Goal: Information Seeking & Learning: Learn about a topic

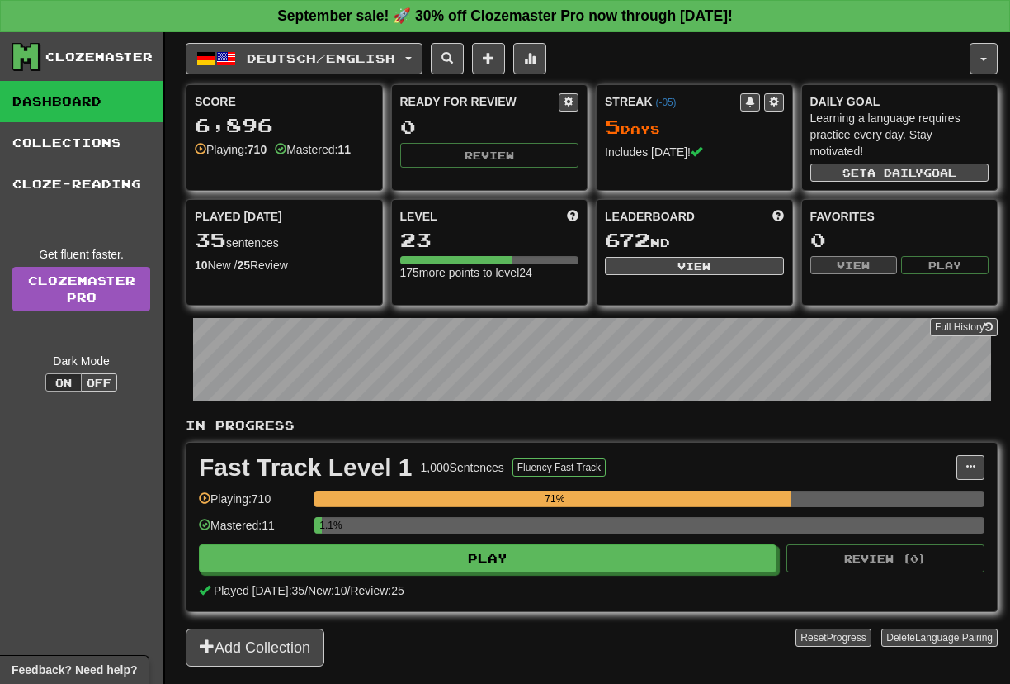
click at [452, 579] on div "Fast Track Level 1 1,000 Sentences Fluency Fast Track Manage Sentences Unpin fr…" at bounding box center [592, 526] width 811 height 168
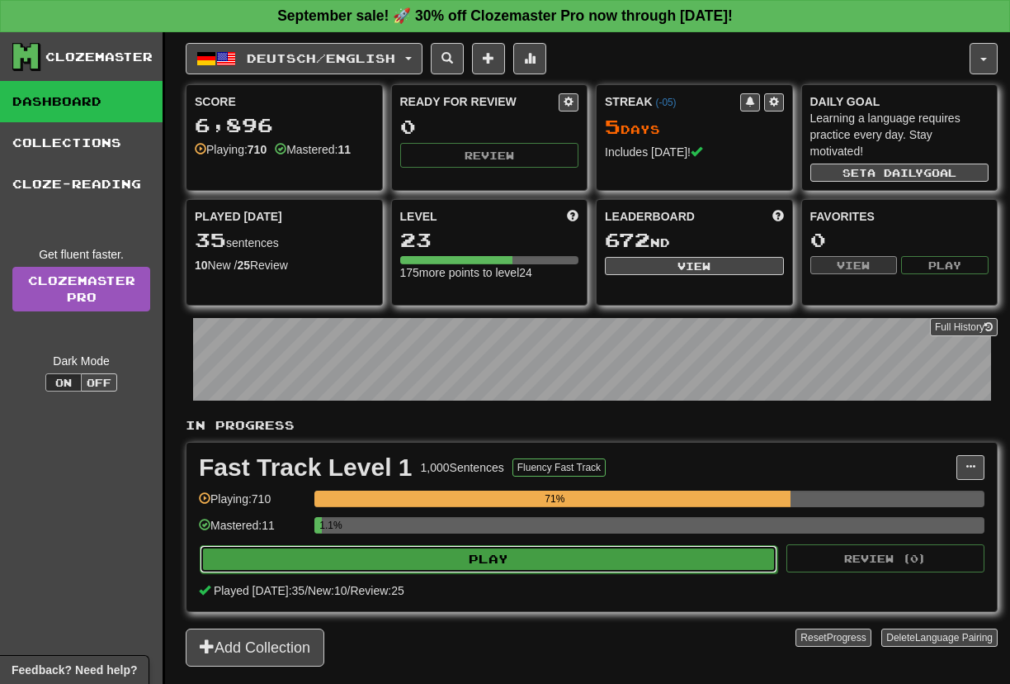
click at [451, 554] on button "Play" at bounding box center [489, 559] width 578 height 28
select select "**"
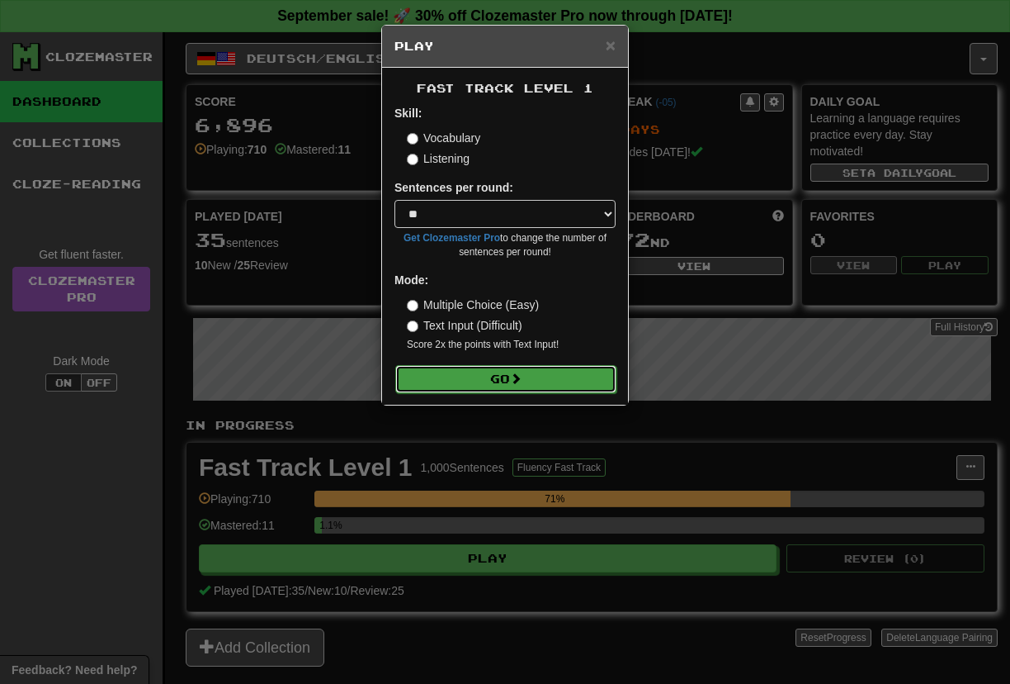
click at [467, 383] on button "Go" at bounding box center [505, 379] width 221 height 28
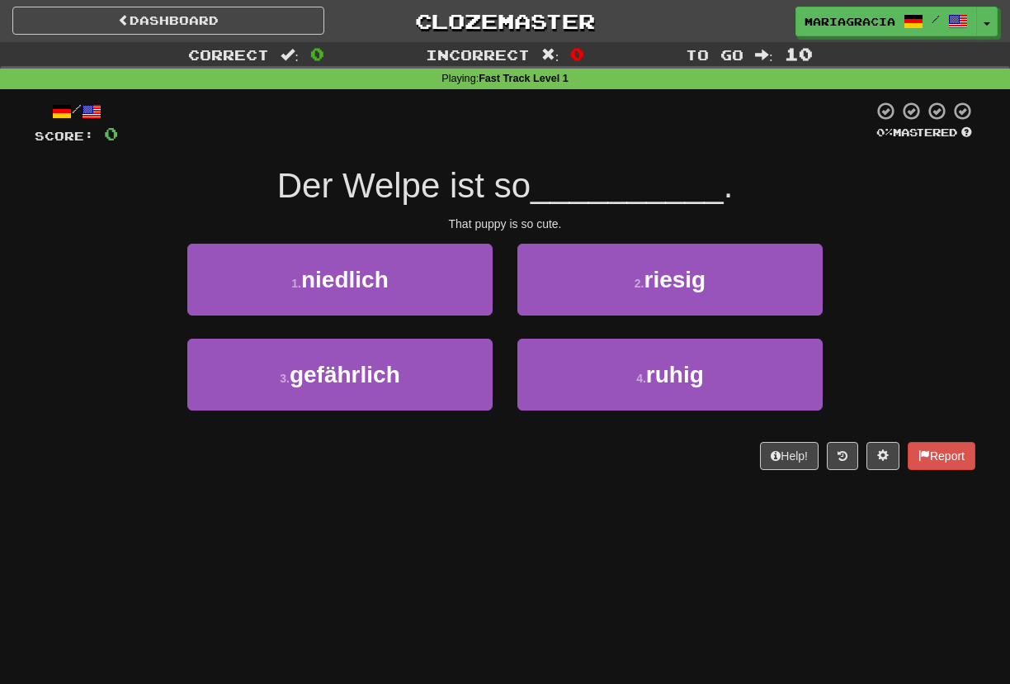
click at [522, 226] on div "That puppy is so cute." at bounding box center [505, 223] width 941 height 17
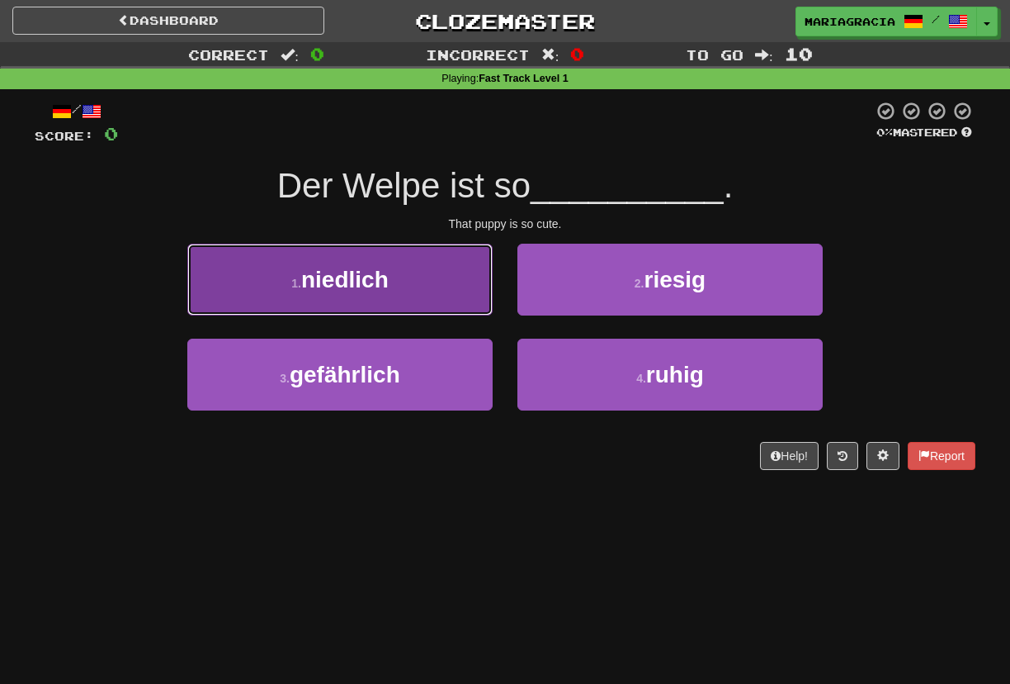
click at [444, 310] on button "1 . niedlich" at bounding box center [339, 280] width 305 height 72
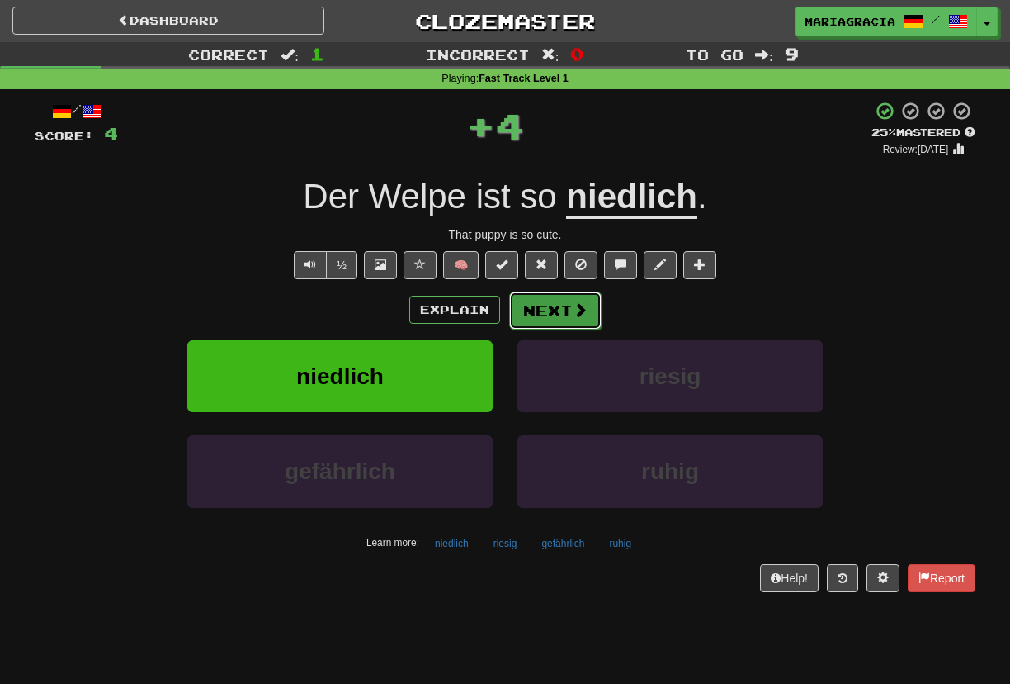
click at [577, 314] on span at bounding box center [580, 309] width 15 height 15
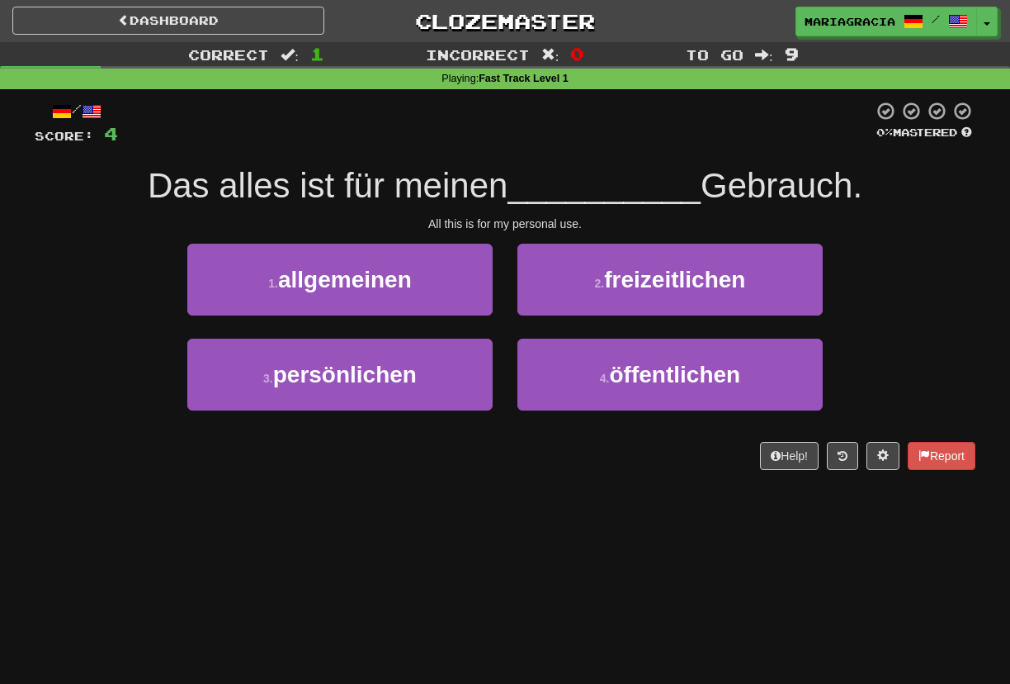
click at [414, 153] on div "/ Score: 4 0 % Mastered Das alles ist für meinen __________ Gebrauch. All this …" at bounding box center [505, 285] width 941 height 369
click at [524, 166] on div "Das alles ist für meinen __________ Gebrauch." at bounding box center [505, 185] width 941 height 45
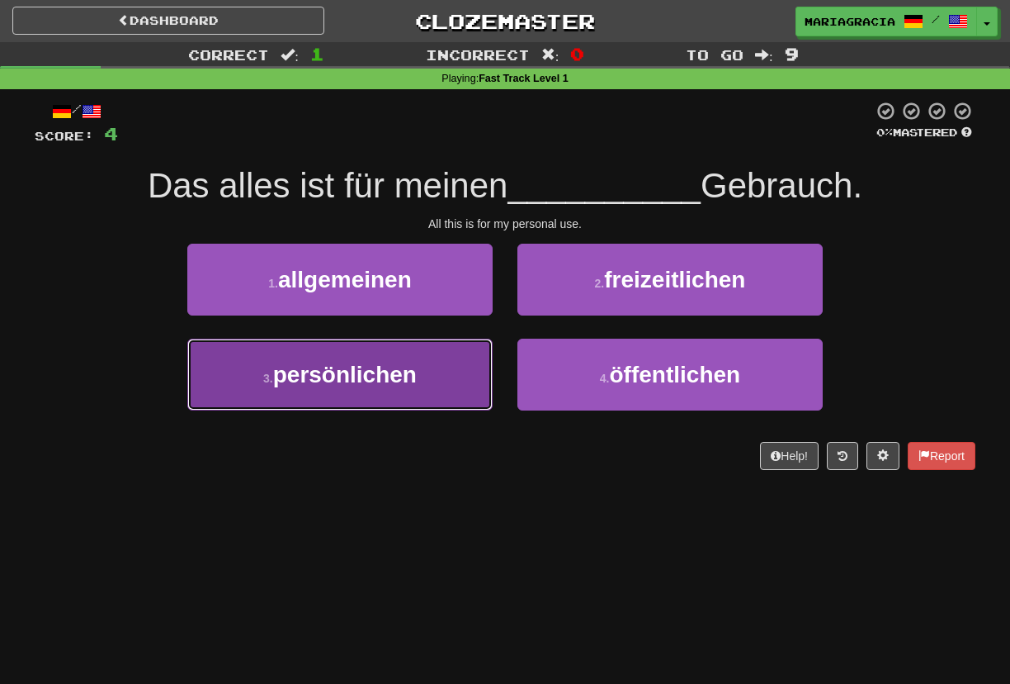
click at [404, 358] on button "3 . persönlichen" at bounding box center [339, 374] width 305 height 72
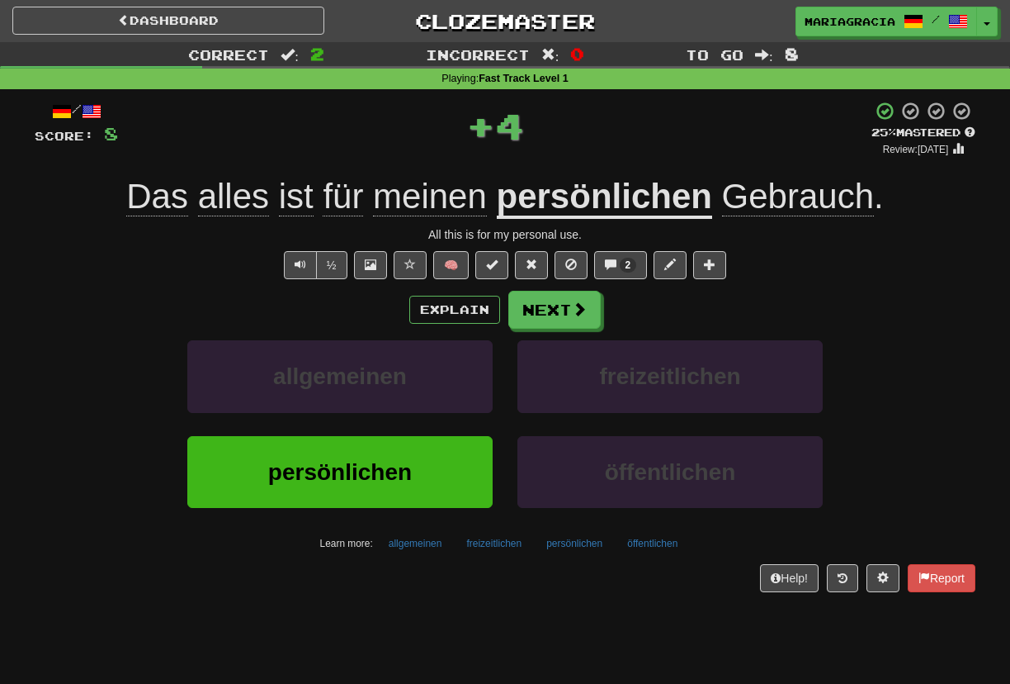
click at [584, 166] on div "/ Score: 8 + 4 25 % Mastered Review: 2025-09-19 Das alles ist für meinen persön…" at bounding box center [505, 346] width 941 height 491
click at [581, 305] on span at bounding box center [580, 309] width 15 height 15
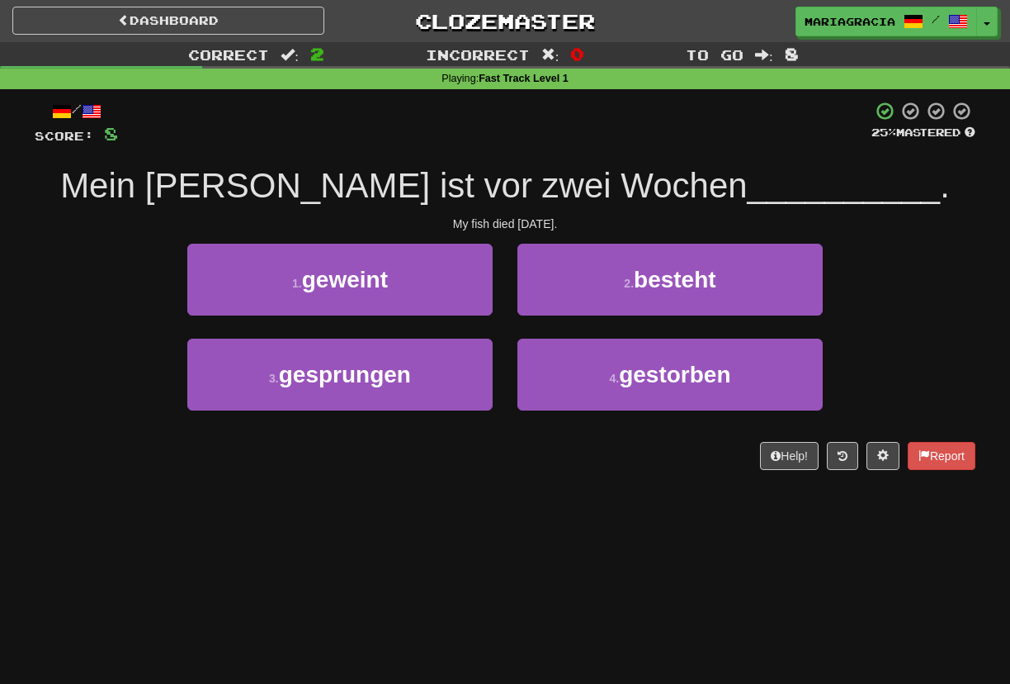
click at [531, 169] on span "Mein Fisch ist vor zwei Wochen" at bounding box center [403, 185] width 687 height 39
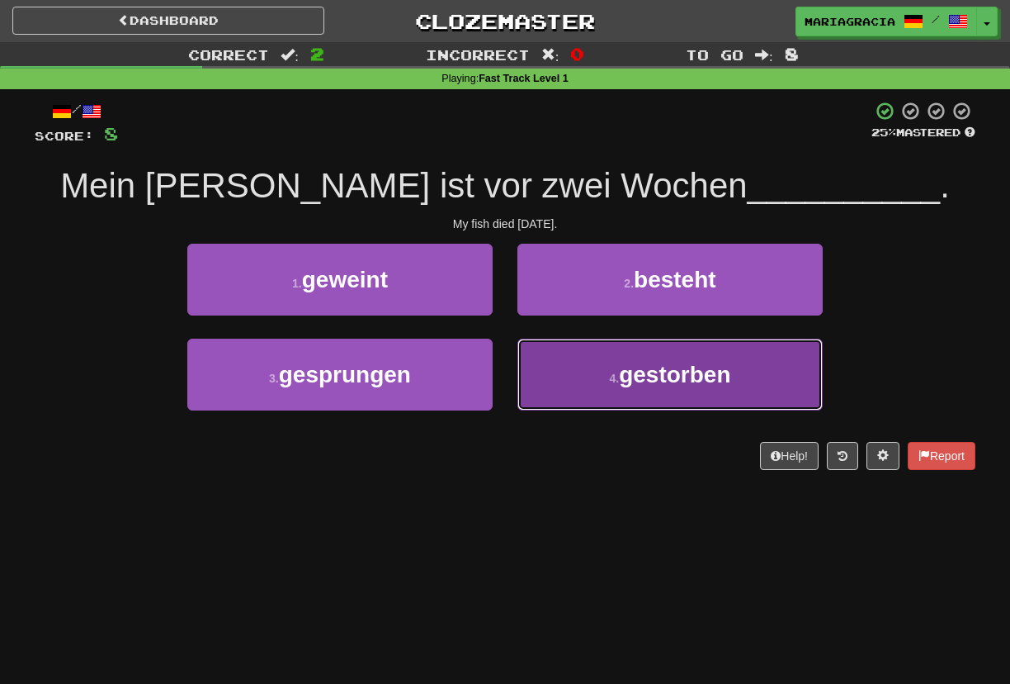
click at [590, 380] on button "4 . gestorben" at bounding box center [670, 374] width 305 height 72
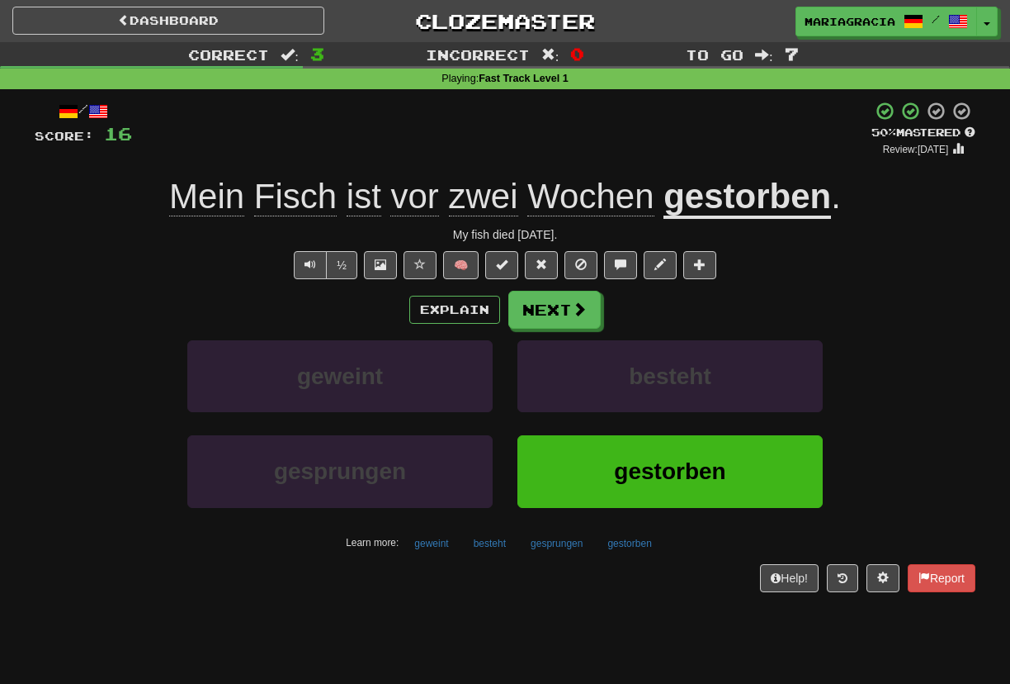
click at [537, 121] on div "+ 8" at bounding box center [502, 129] width 740 height 56
click at [579, 315] on span at bounding box center [580, 309] width 15 height 15
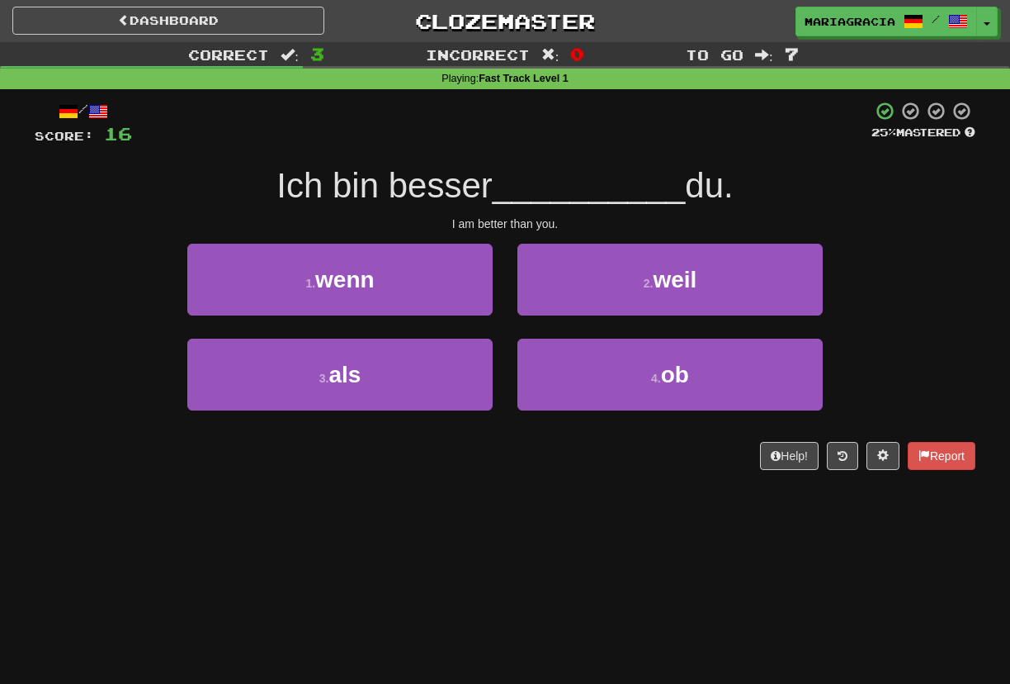
click at [515, 150] on div "/ Score: 16 25 % Mastered Ich bin besser __________ du. I am better than you. 1…" at bounding box center [505, 285] width 941 height 369
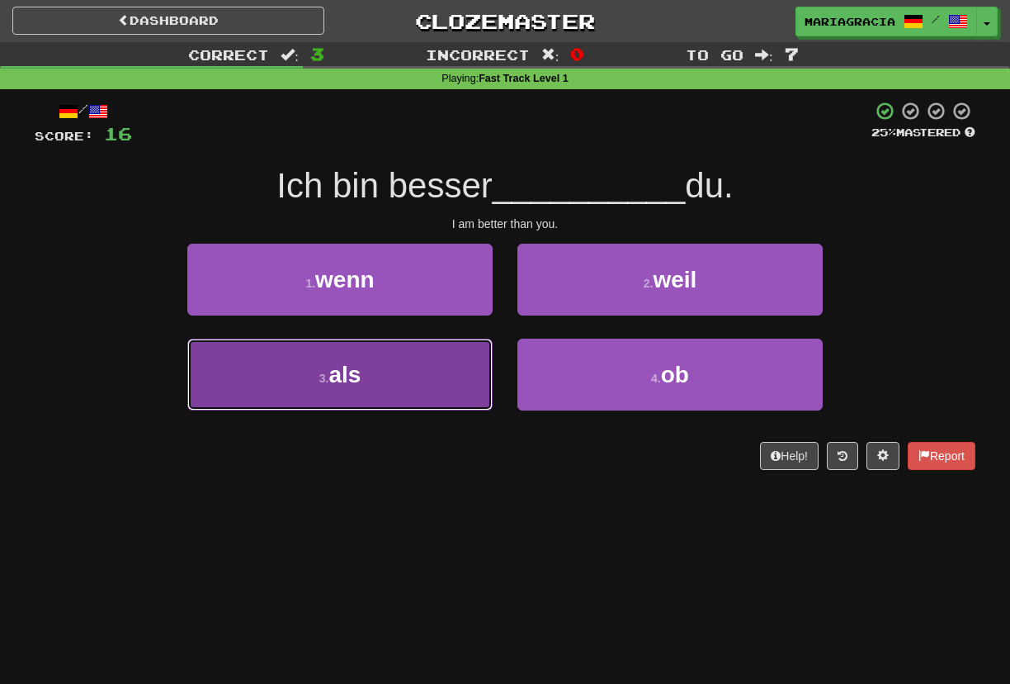
click at [474, 369] on button "3 . als" at bounding box center [339, 374] width 305 height 72
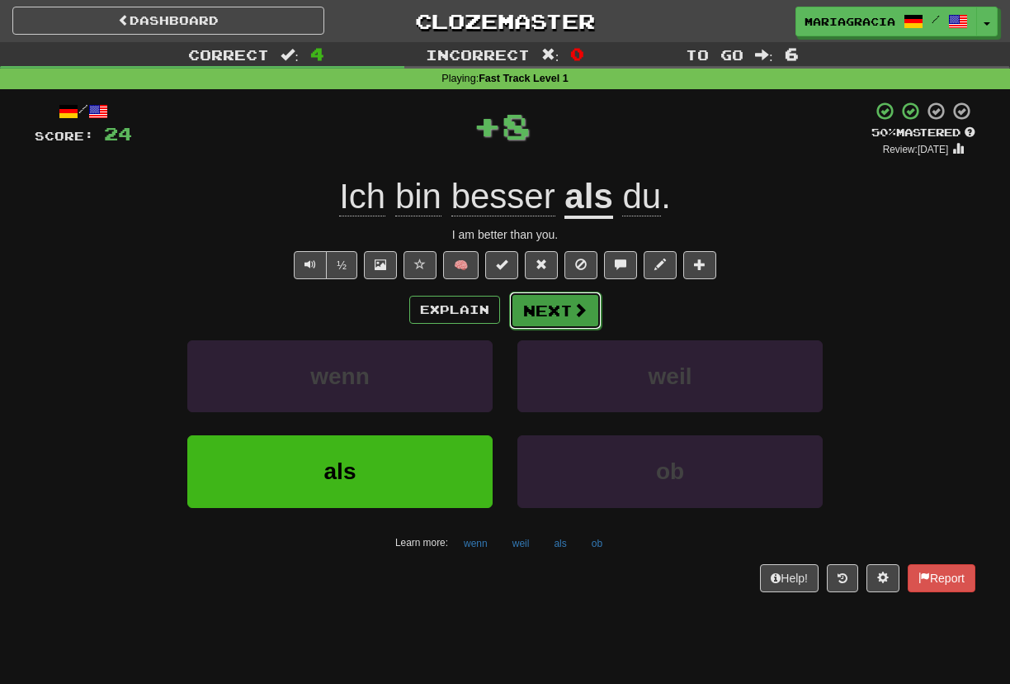
click at [567, 305] on button "Next" at bounding box center [555, 310] width 92 height 38
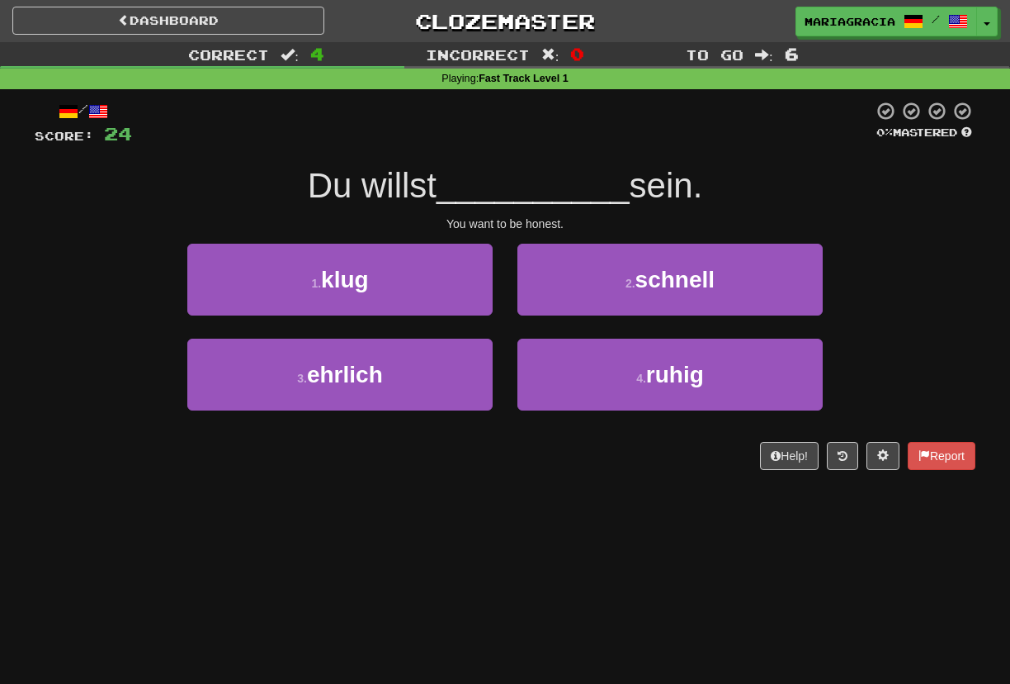
click at [540, 230] on div "You want to be honest." at bounding box center [505, 223] width 941 height 17
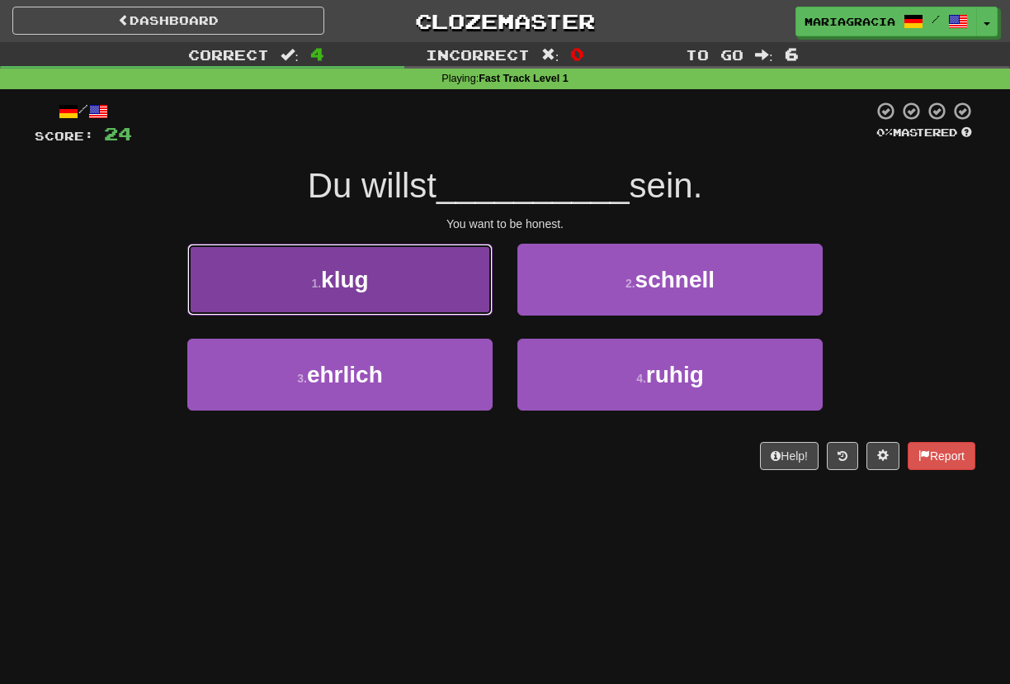
click at [475, 290] on button "1 . klug" at bounding box center [339, 280] width 305 height 72
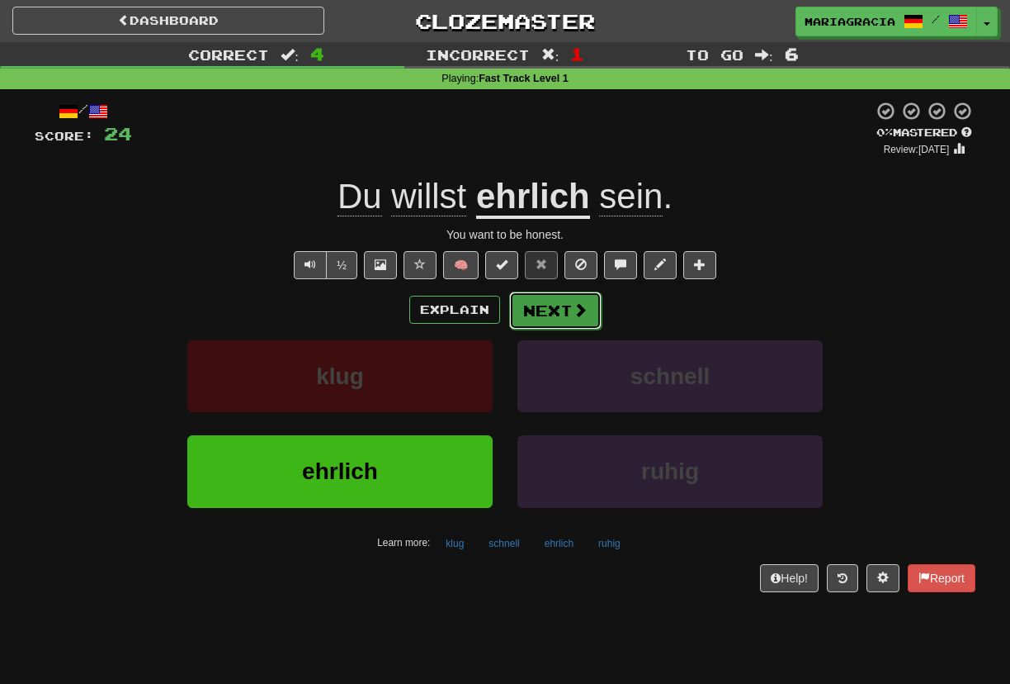
click at [557, 304] on button "Next" at bounding box center [555, 310] width 92 height 38
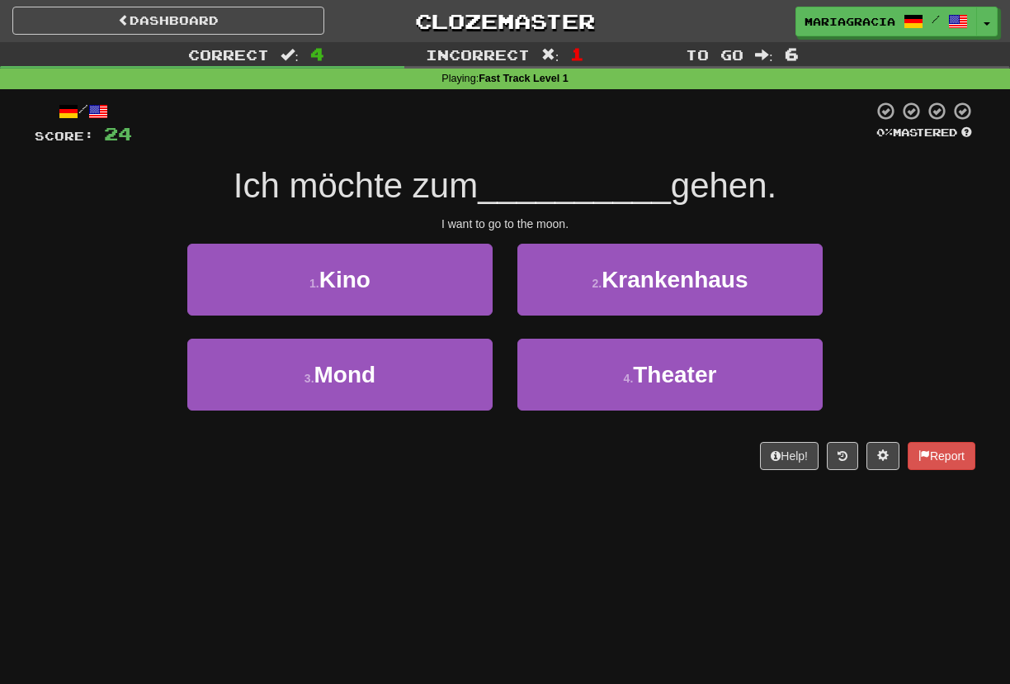
click at [520, 180] on span "__________" at bounding box center [574, 185] width 193 height 39
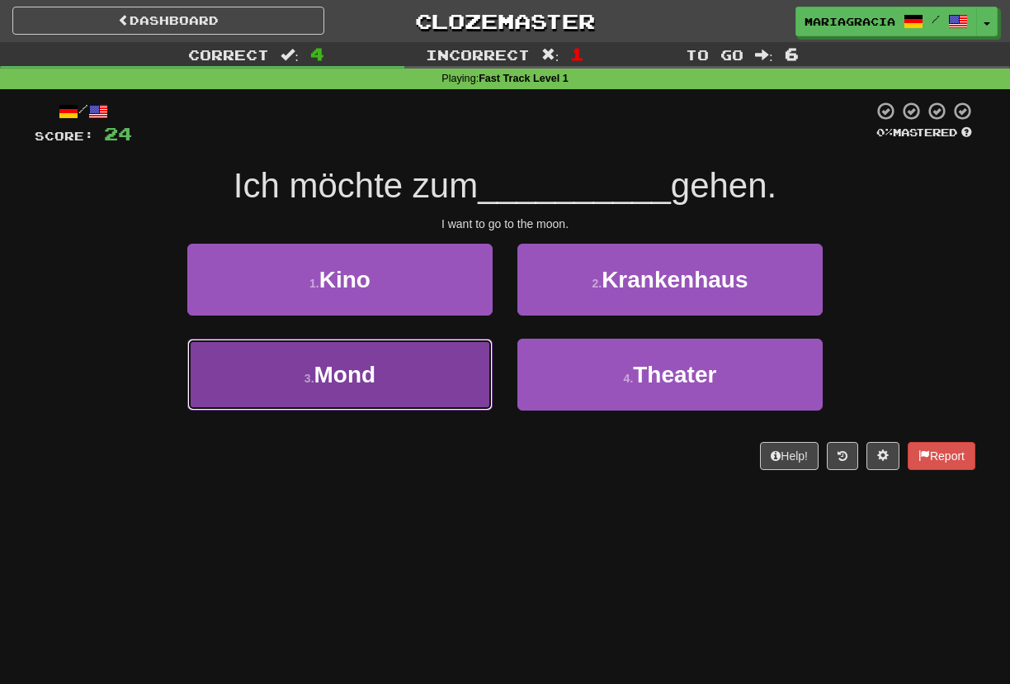
click at [462, 351] on button "3 . Mond" at bounding box center [339, 374] width 305 height 72
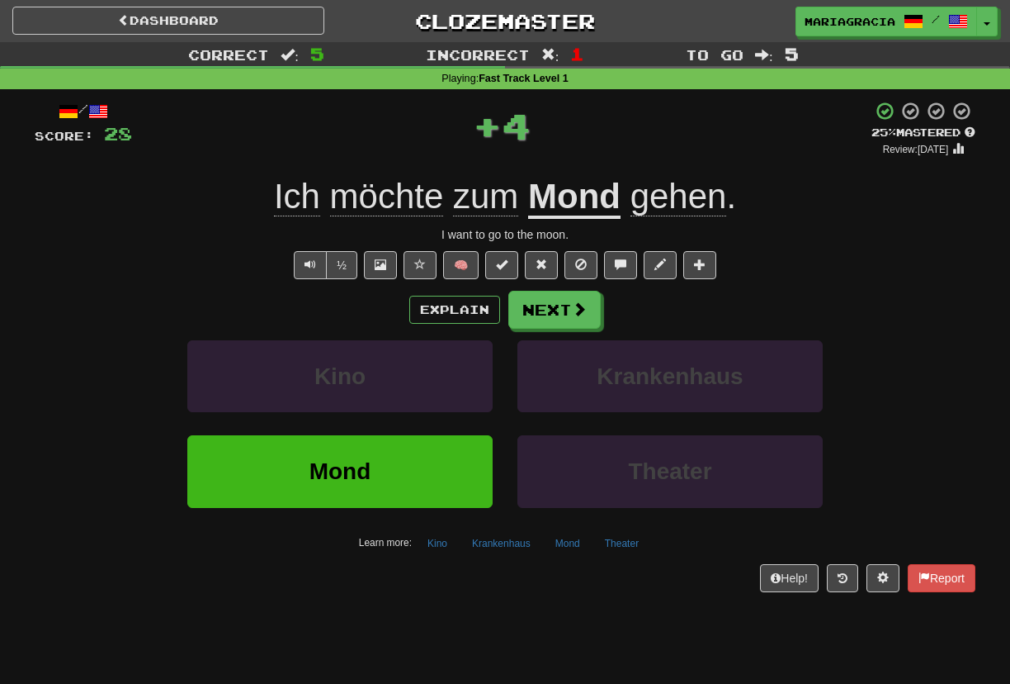
click at [612, 135] on div "+ 4" at bounding box center [502, 126] width 740 height 50
click at [611, 135] on div "+ 4" at bounding box center [502, 129] width 740 height 56
click at [610, 149] on div "+ 4" at bounding box center [502, 129] width 740 height 56
click at [563, 306] on button "Next" at bounding box center [555, 310] width 92 height 38
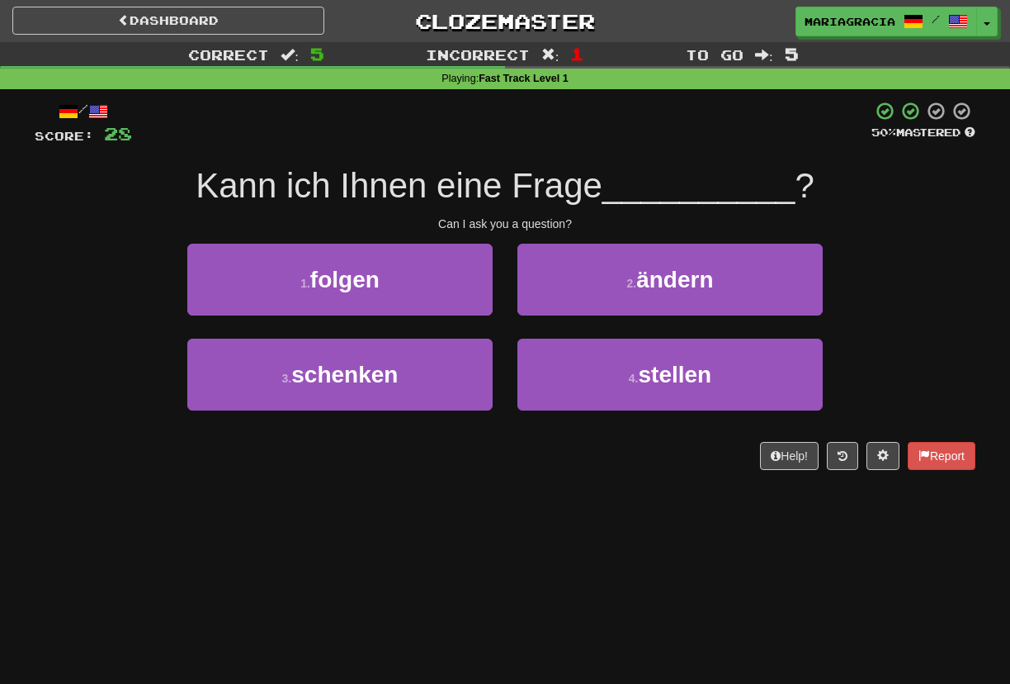
click at [519, 142] on div at bounding box center [502, 123] width 740 height 45
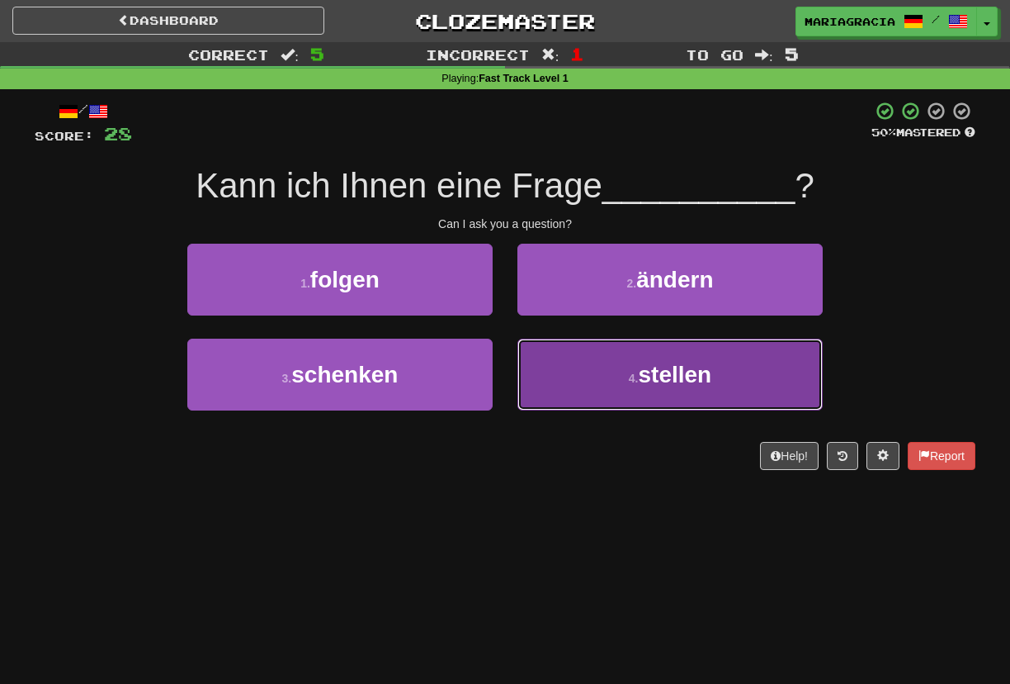
click at [577, 379] on button "4 . stellen" at bounding box center [670, 374] width 305 height 72
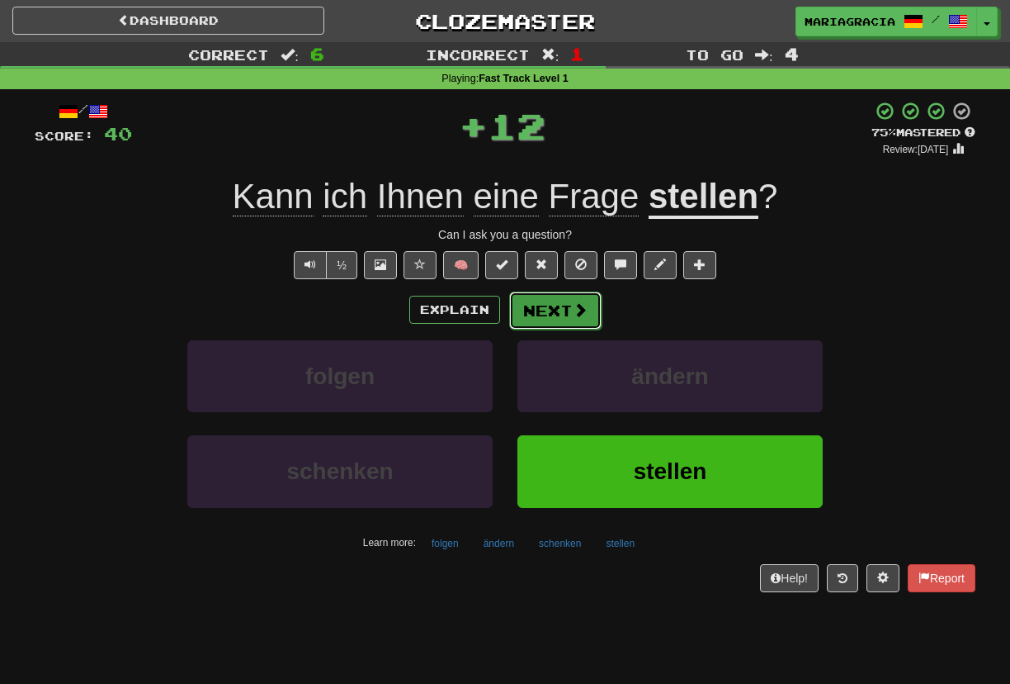
click at [556, 318] on button "Next" at bounding box center [555, 310] width 92 height 38
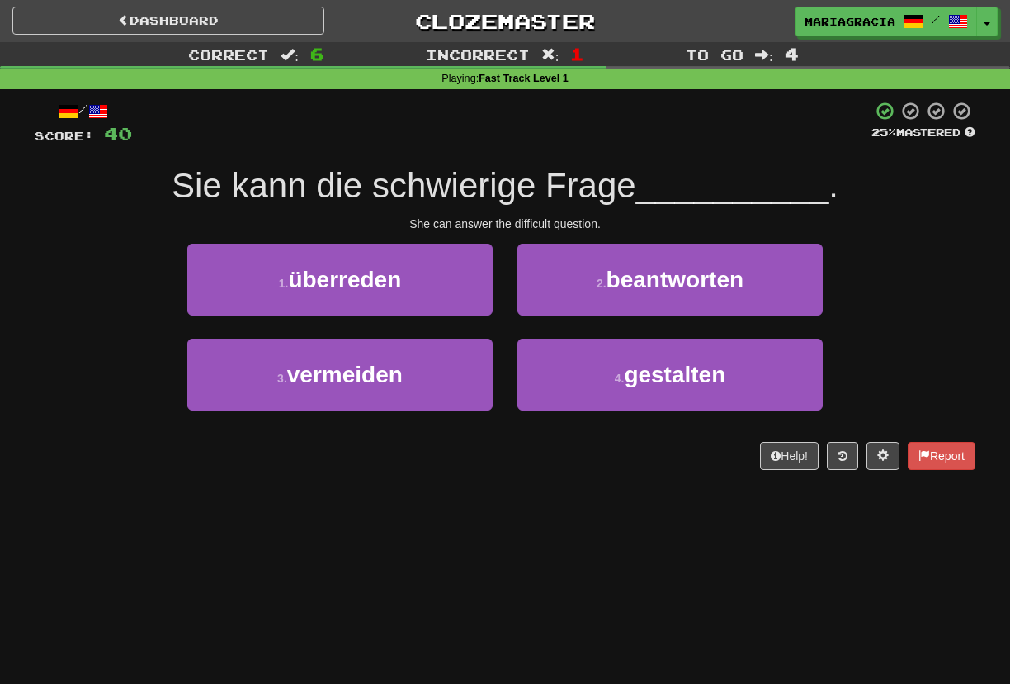
click at [530, 193] on span "Sie kann die schwierige Frage" at bounding box center [404, 185] width 465 height 39
click at [547, 160] on div "/ Score: 40 25 % Mastered Sie kann die schwierige Frage __________ . She can an…" at bounding box center [505, 285] width 941 height 369
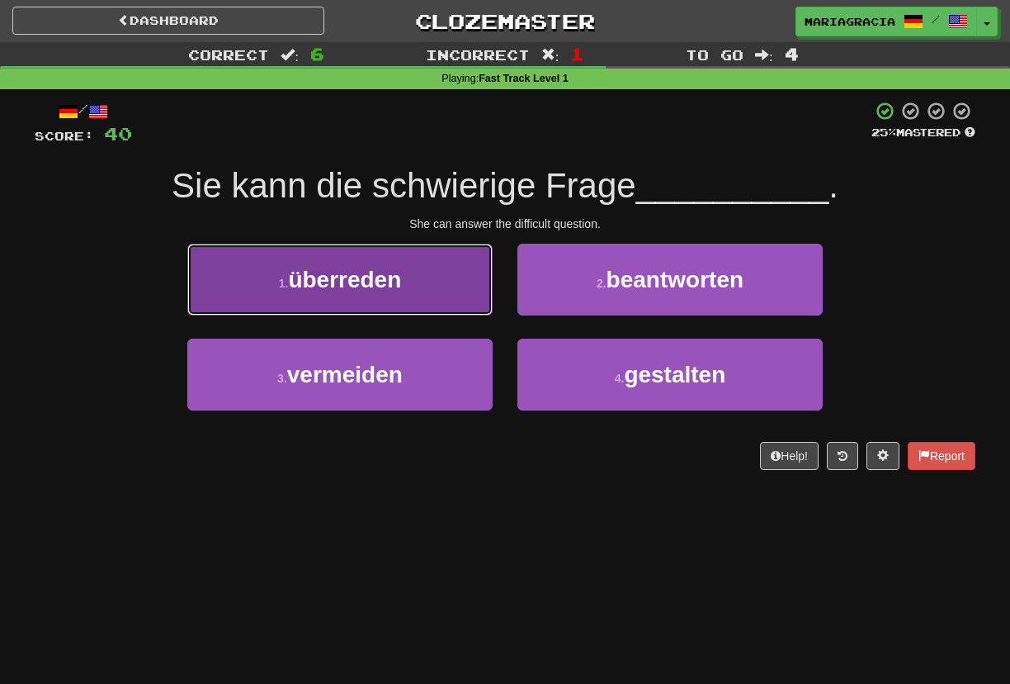
click at [468, 280] on button "1 . überreden" at bounding box center [339, 280] width 305 height 72
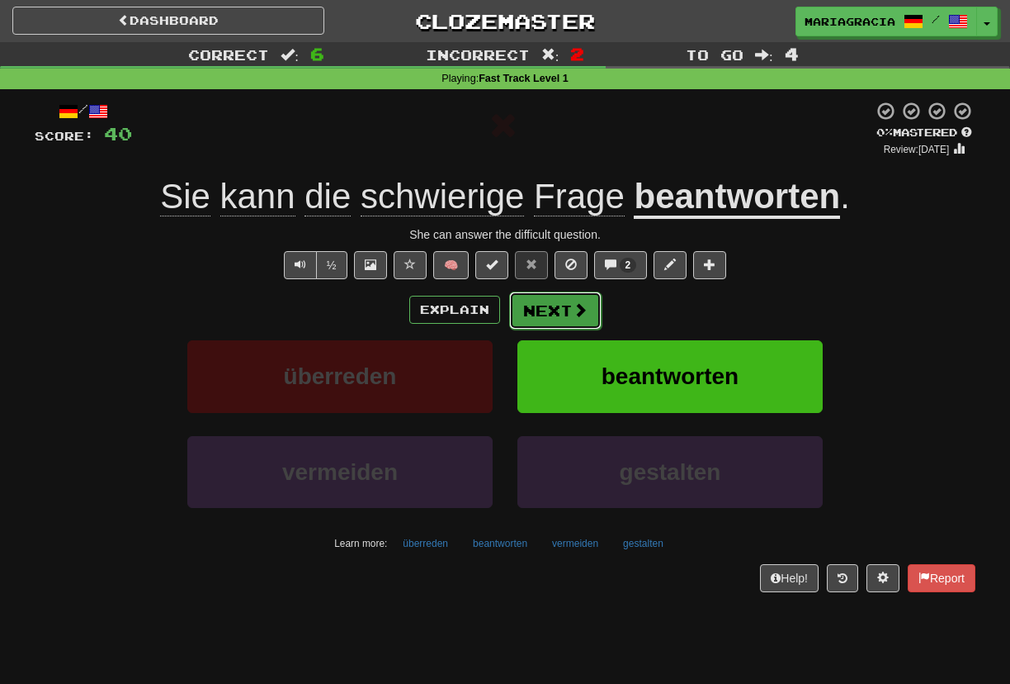
click at [565, 306] on button "Next" at bounding box center [555, 310] width 92 height 38
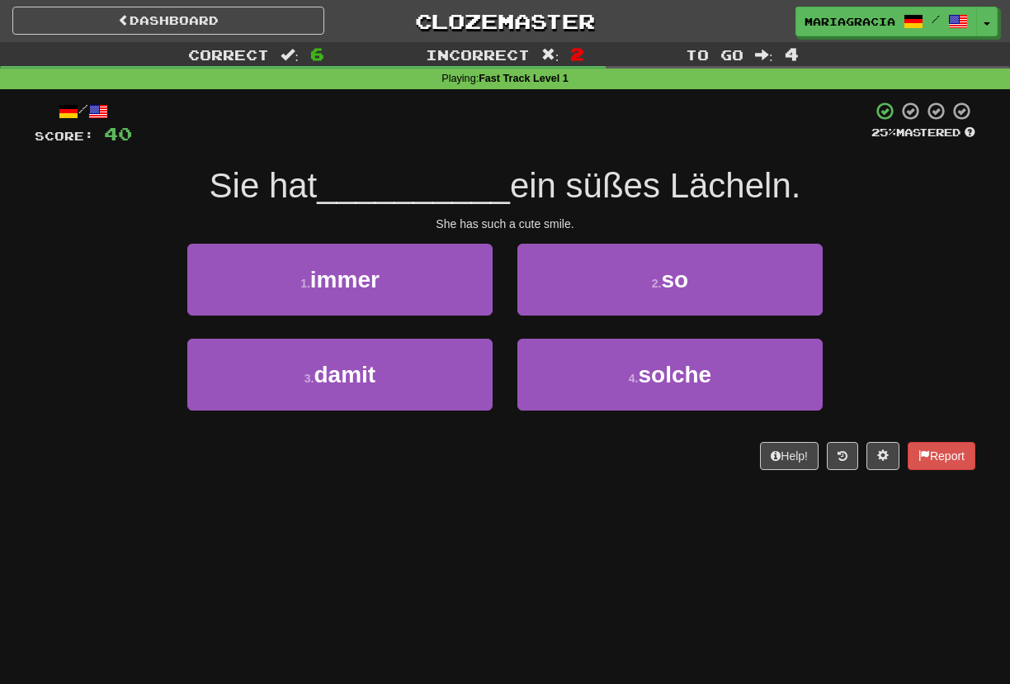
click at [499, 146] on div at bounding box center [502, 123] width 740 height 45
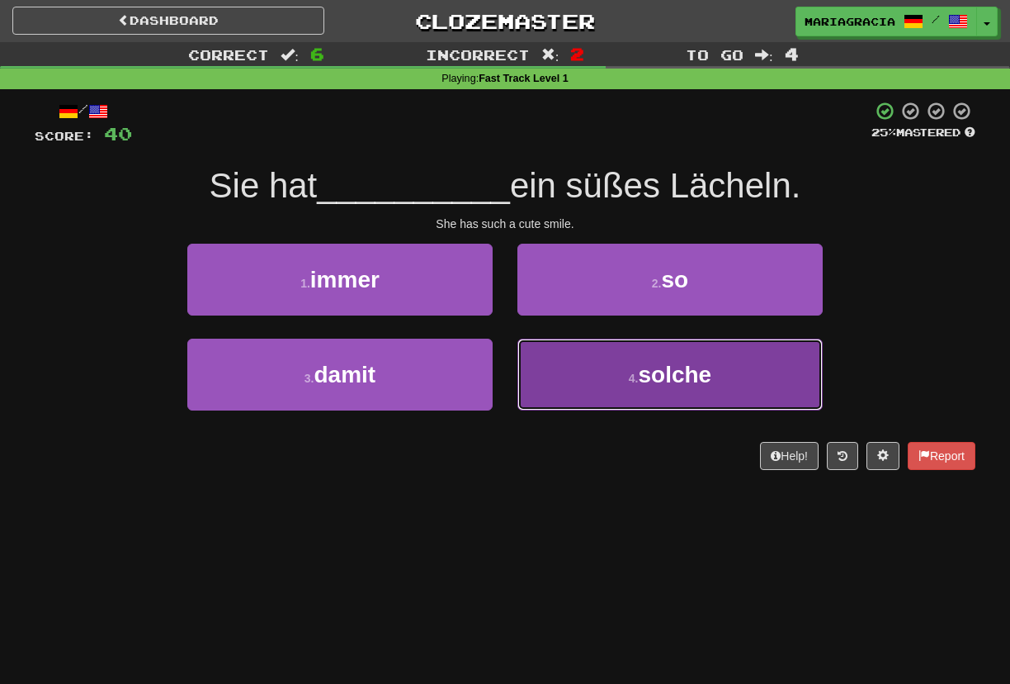
click at [566, 351] on button "4 . solche" at bounding box center [670, 374] width 305 height 72
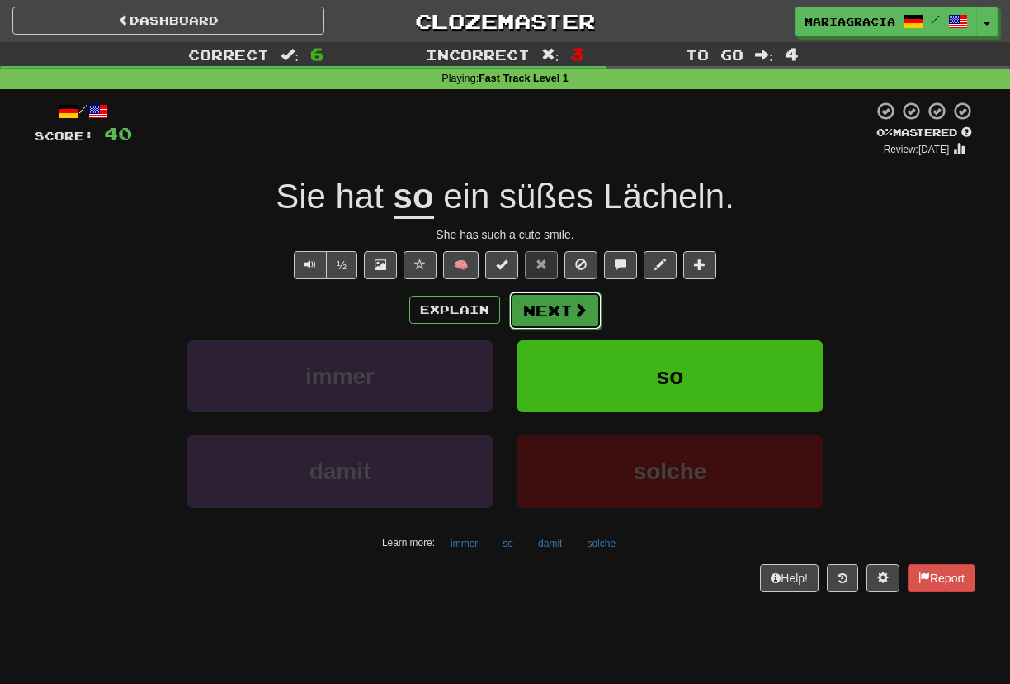
click at [551, 303] on button "Next" at bounding box center [555, 310] width 92 height 38
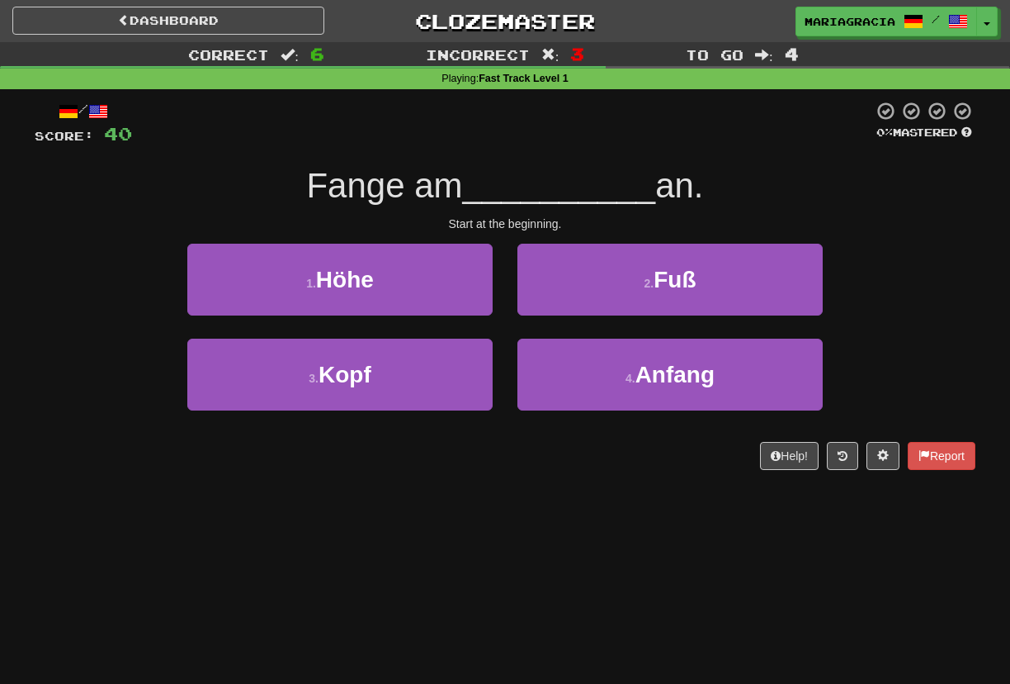
click at [470, 141] on div at bounding box center [502, 123] width 741 height 45
click at [565, 318] on div "2 . Fuß" at bounding box center [670, 291] width 330 height 95
click at [565, 317] on div "2 . Fuß" at bounding box center [670, 291] width 330 height 95
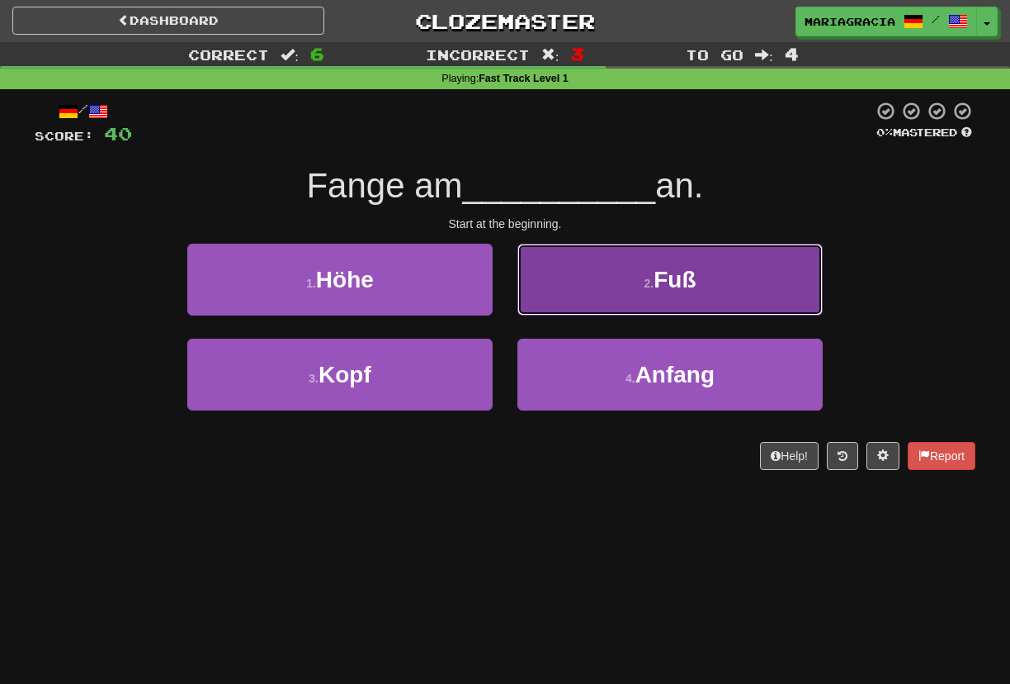
click at [565, 313] on button "2 . Fuß" at bounding box center [670, 280] width 305 height 72
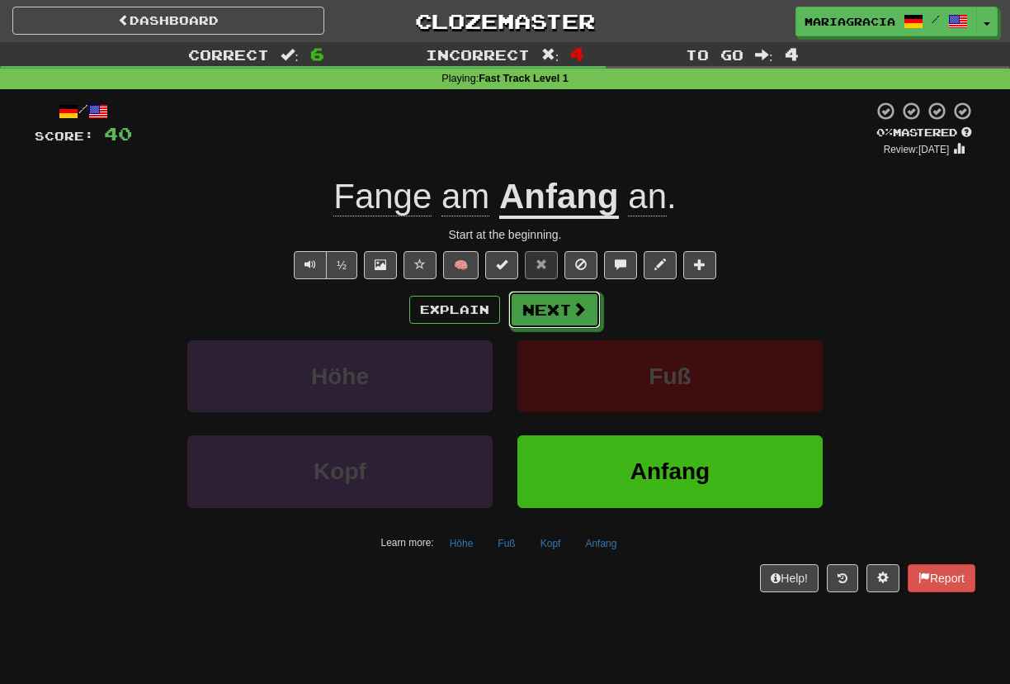
click at [539, 303] on button "Next" at bounding box center [555, 310] width 92 height 38
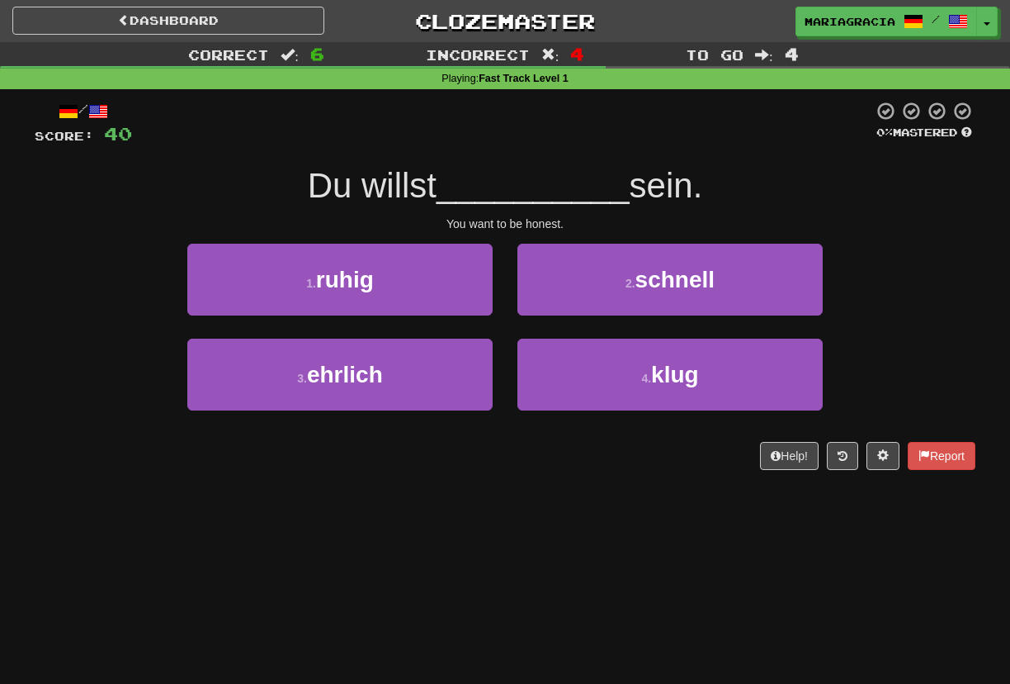
click at [464, 189] on span "__________" at bounding box center [533, 185] width 193 height 39
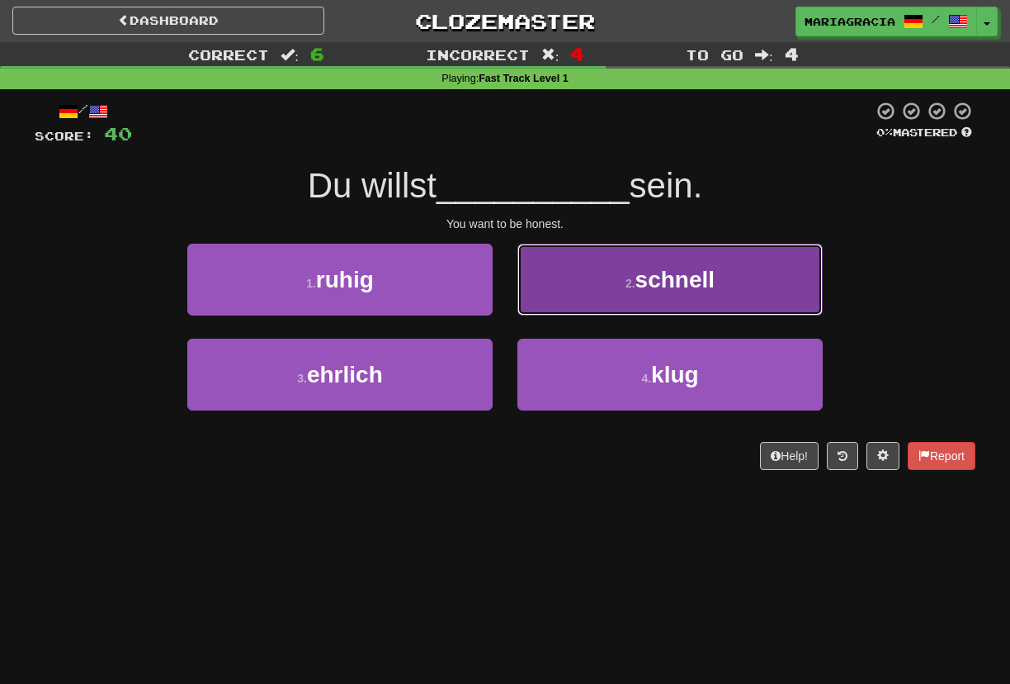
click at [566, 300] on button "2 . schnell" at bounding box center [670, 280] width 305 height 72
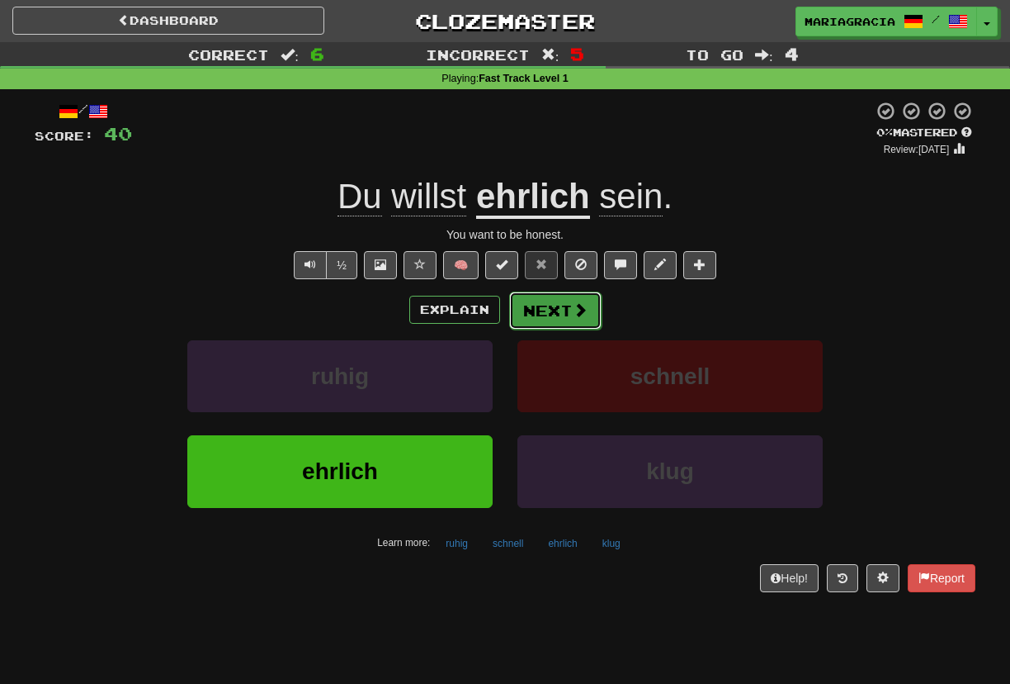
click at [562, 296] on button "Next" at bounding box center [555, 310] width 92 height 38
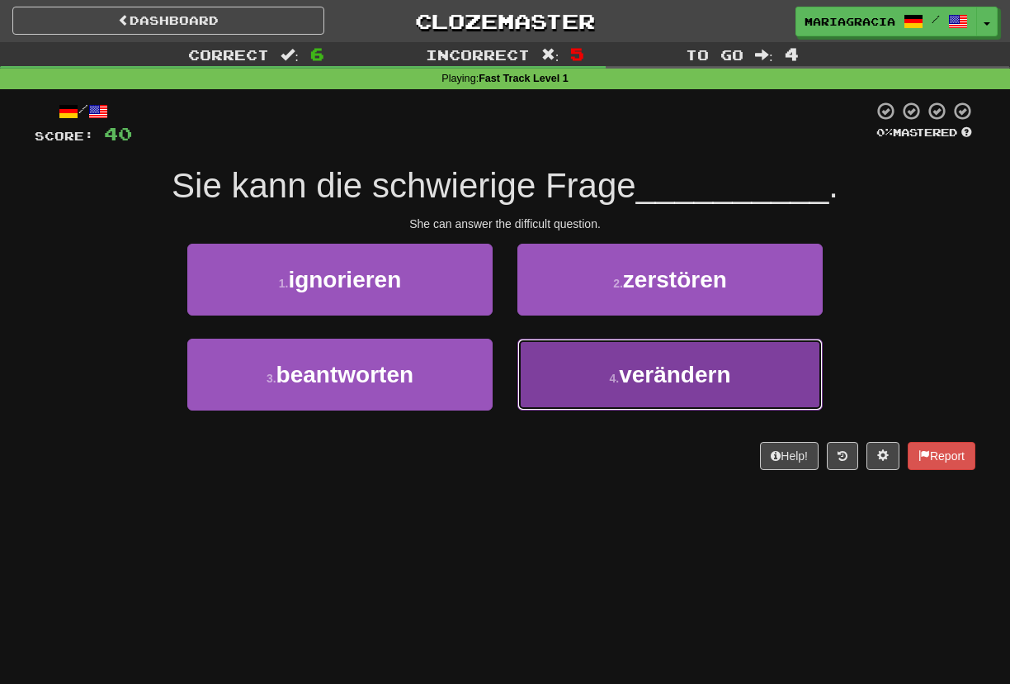
click at [575, 347] on button "4 . verändern" at bounding box center [670, 374] width 305 height 72
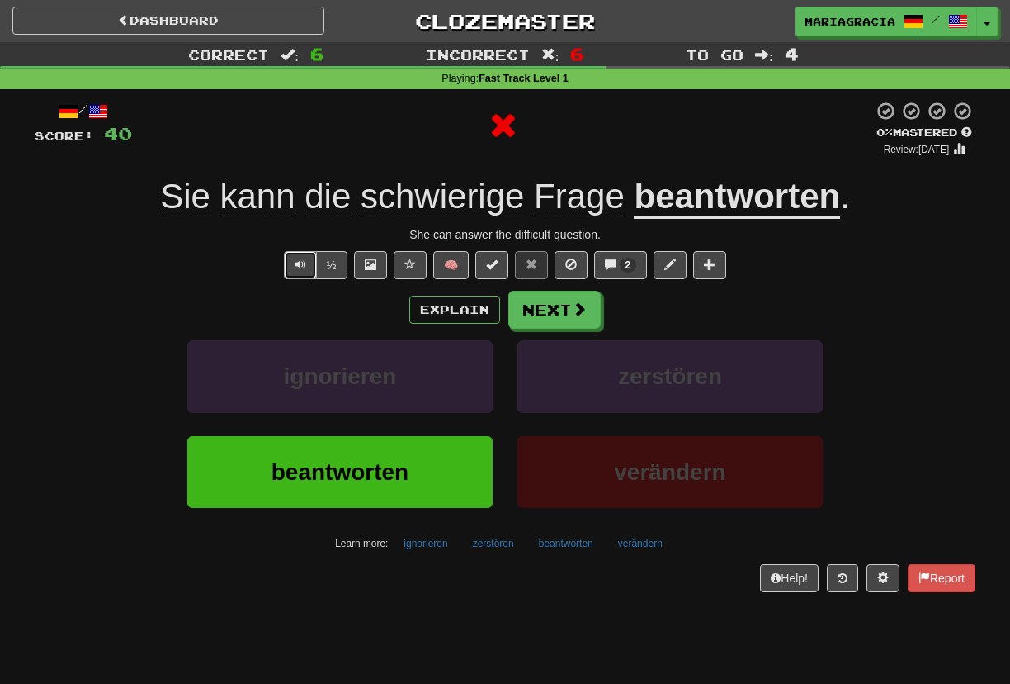
click at [310, 264] on button "Text-to-speech controls" at bounding box center [300, 265] width 33 height 28
click at [305, 273] on button "Text-to-speech controls" at bounding box center [300, 265] width 33 height 28
click at [540, 310] on button "Next" at bounding box center [555, 310] width 92 height 38
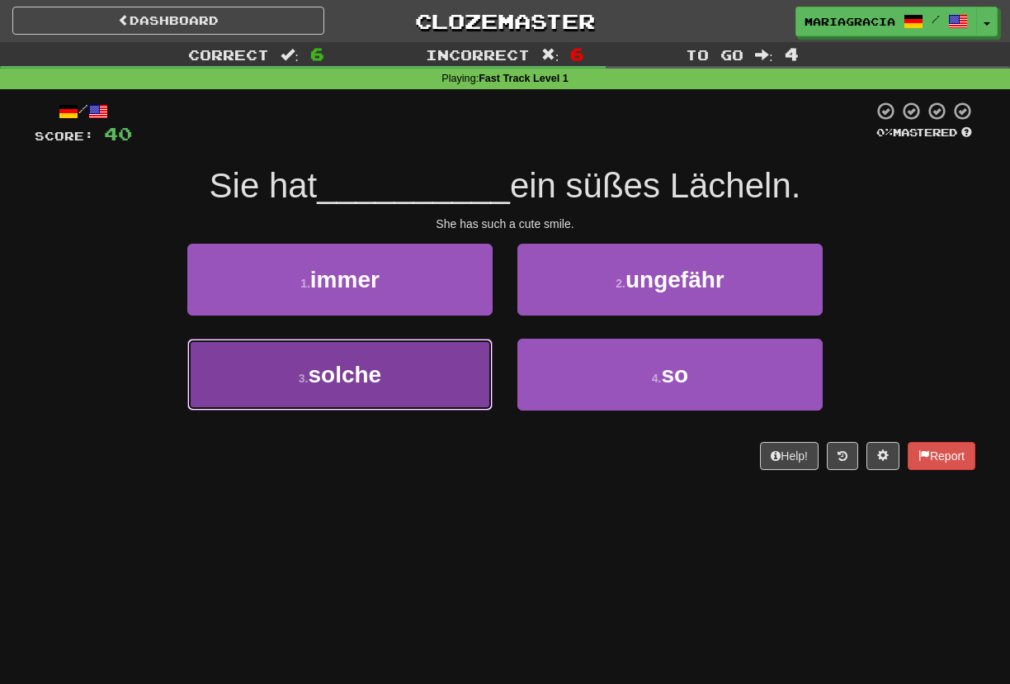
click at [443, 389] on button "3 . solche" at bounding box center [339, 374] width 305 height 72
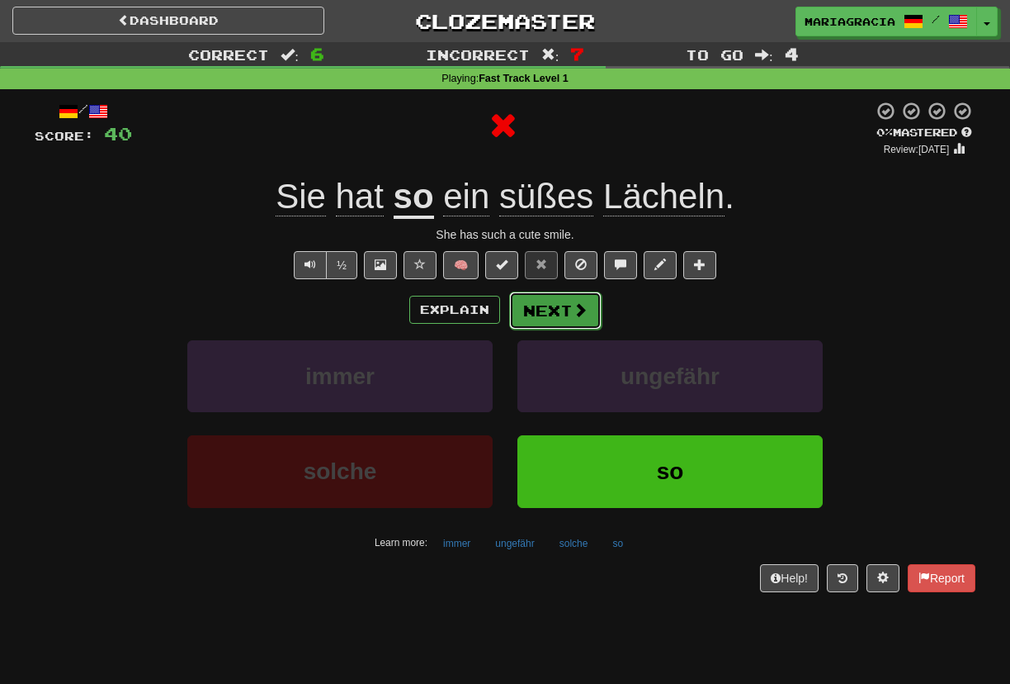
click at [551, 307] on button "Next" at bounding box center [555, 310] width 92 height 38
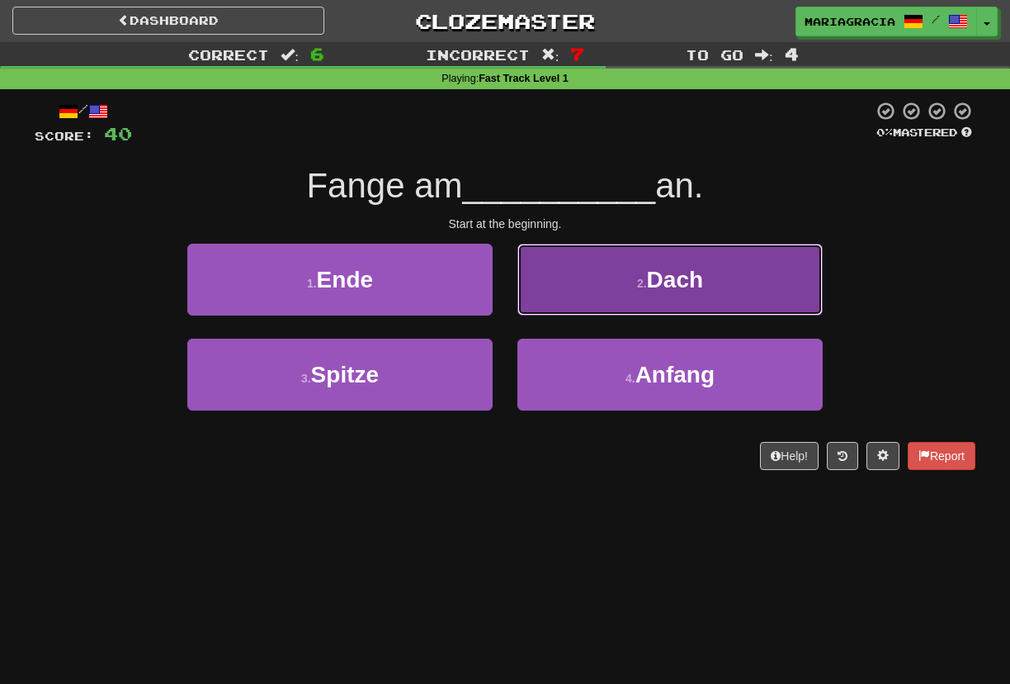
click at [581, 280] on button "2 . Dach" at bounding box center [670, 280] width 305 height 72
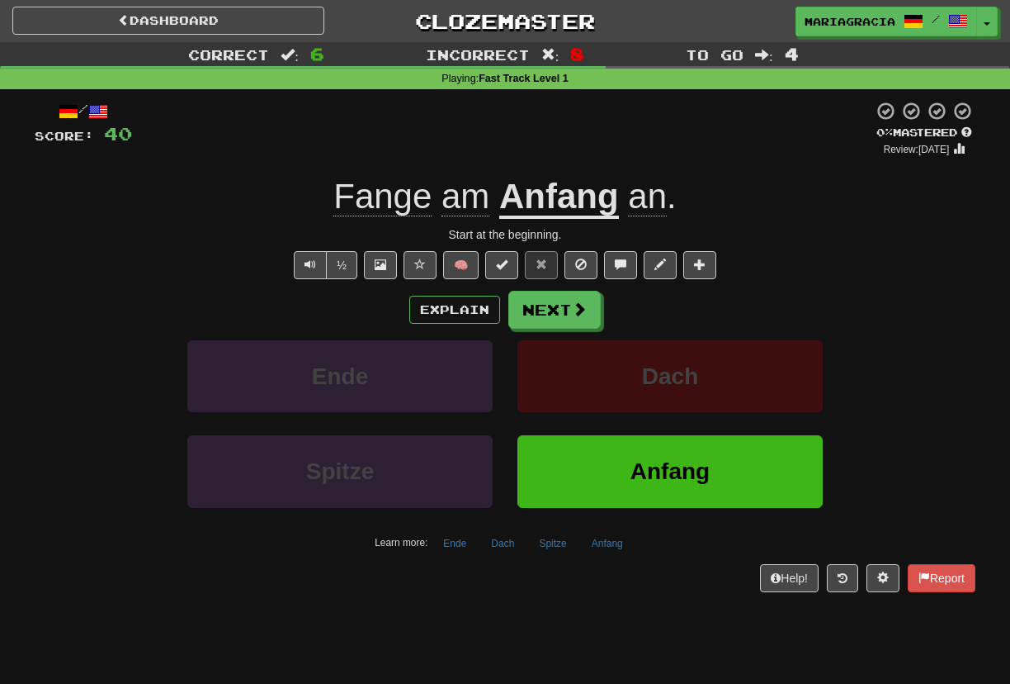
click at [551, 211] on u "Anfang" at bounding box center [559, 198] width 120 height 42
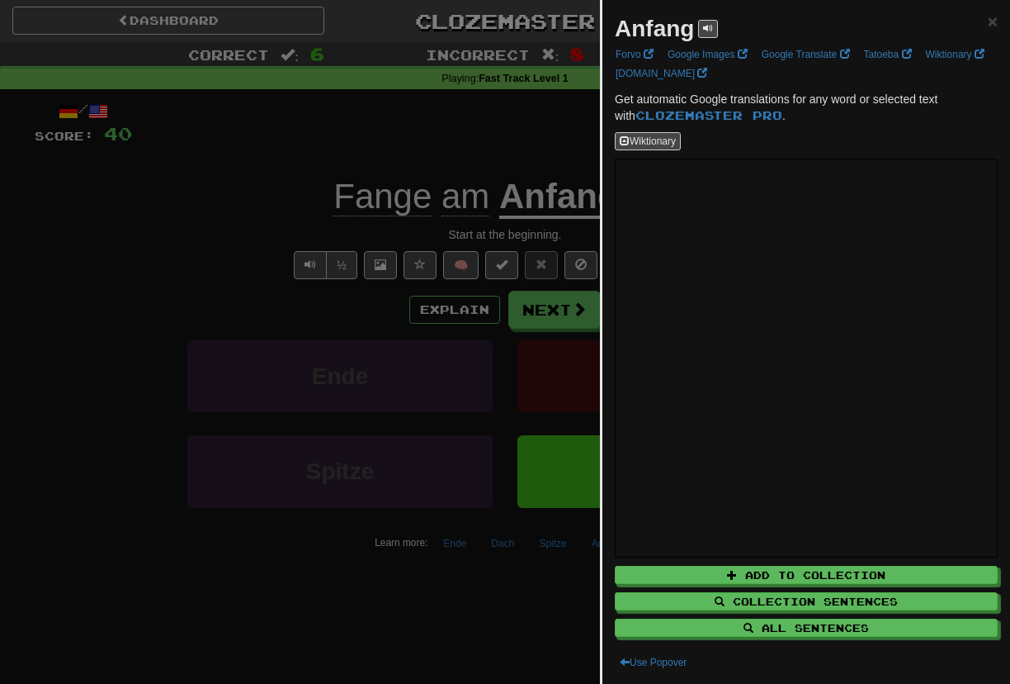
click at [497, 121] on div at bounding box center [505, 342] width 1010 height 684
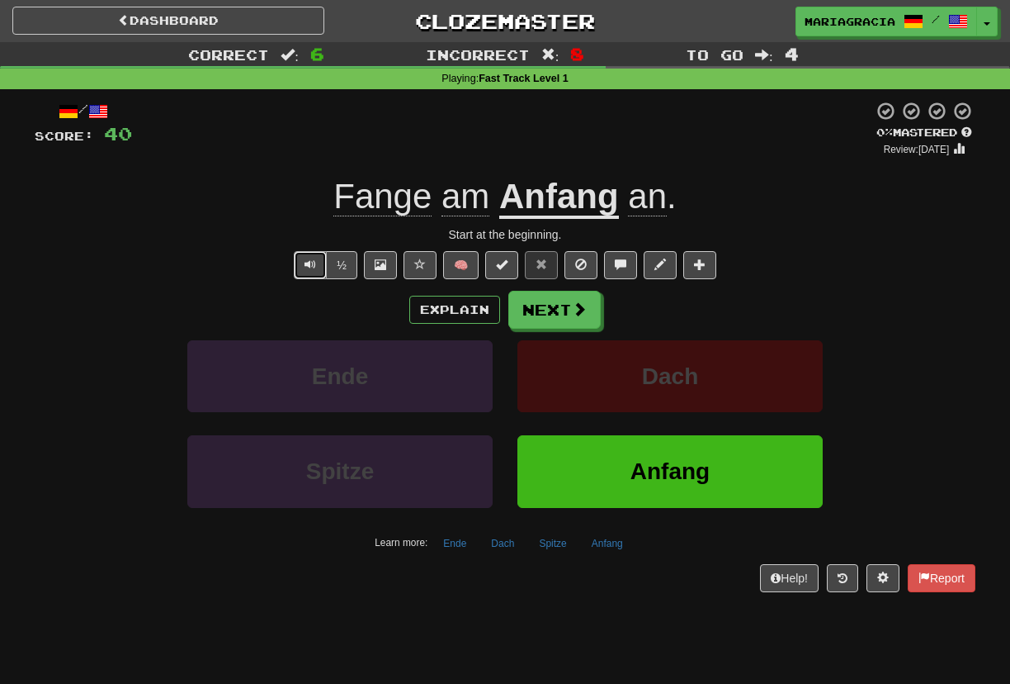
click at [306, 263] on span "Text-to-speech controls" at bounding box center [311, 264] width 12 height 12
click at [409, 144] on div at bounding box center [502, 129] width 741 height 56
click at [476, 154] on div at bounding box center [502, 129] width 741 height 56
click at [439, 164] on div "/ Score: 40 0 % Mastered Review: 2025-09-18 Fange am Anfang an . Start at the b…" at bounding box center [505, 346] width 941 height 490
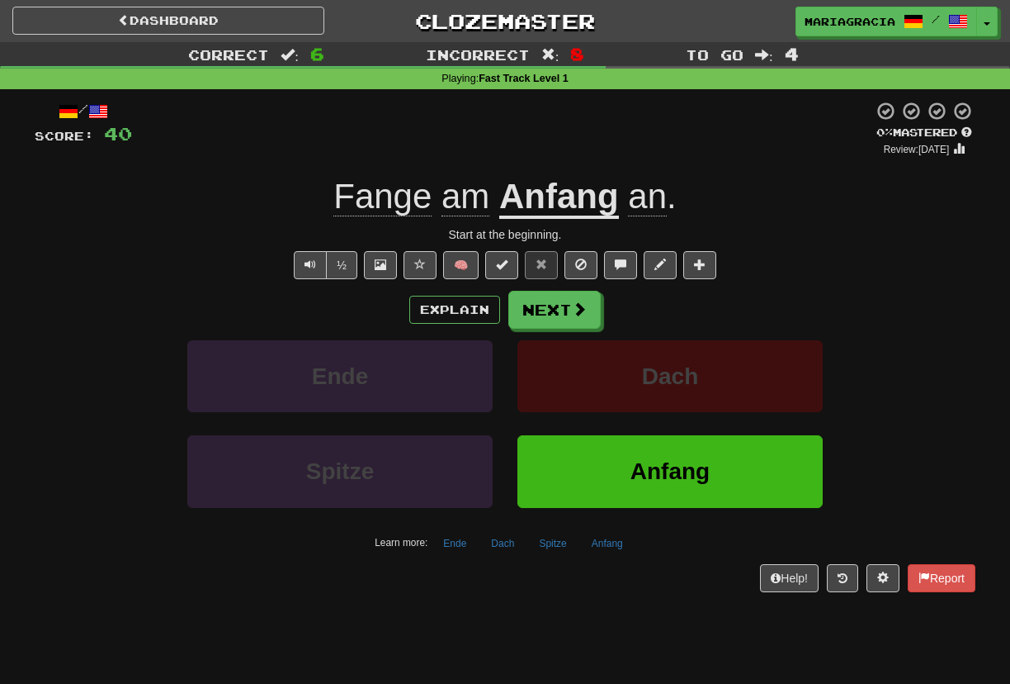
click at [439, 164] on div "/ Score: 40 0 % Mastered Review: 2025-09-18 Fange am Anfang an . Start at the b…" at bounding box center [505, 346] width 941 height 490
click at [550, 309] on button "Next" at bounding box center [555, 310] width 92 height 38
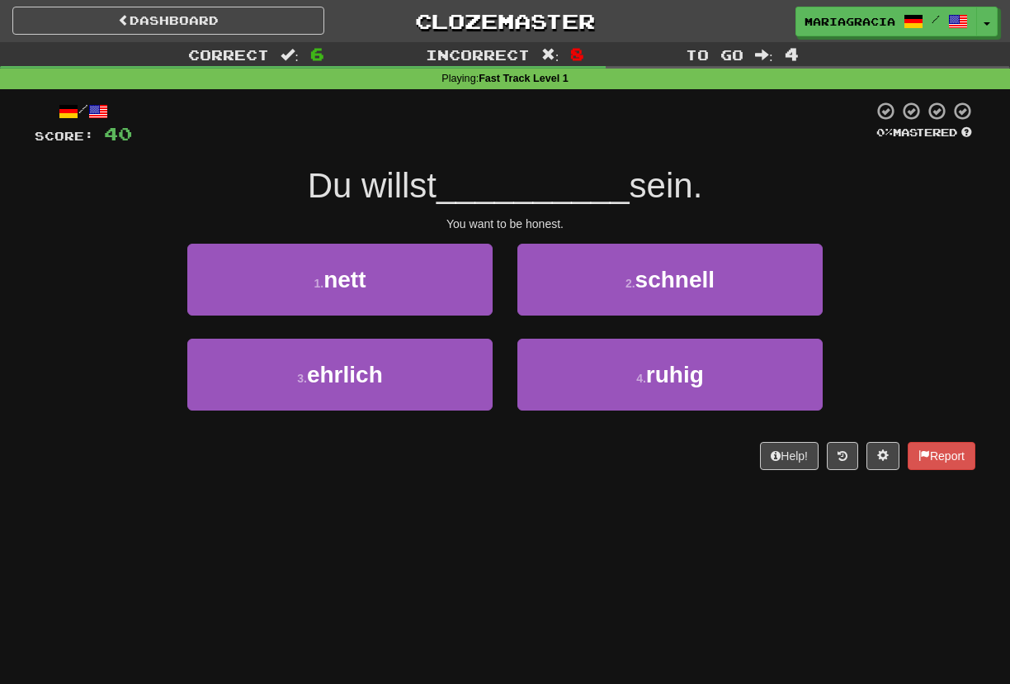
click at [490, 144] on div at bounding box center [502, 123] width 741 height 45
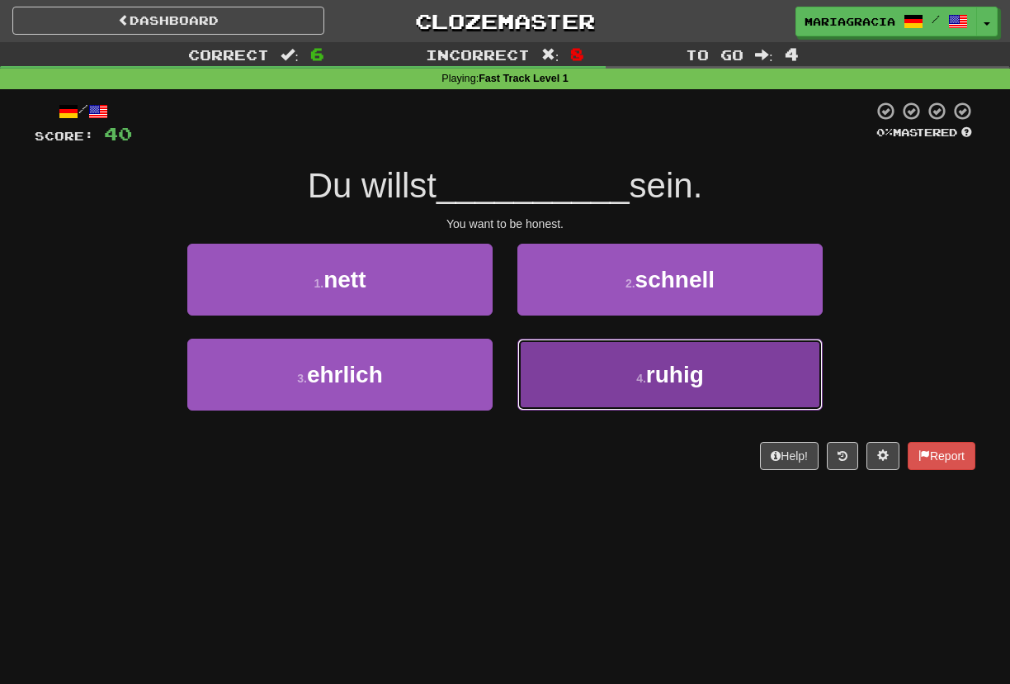
click at [571, 386] on button "4 . ruhig" at bounding box center [670, 374] width 305 height 72
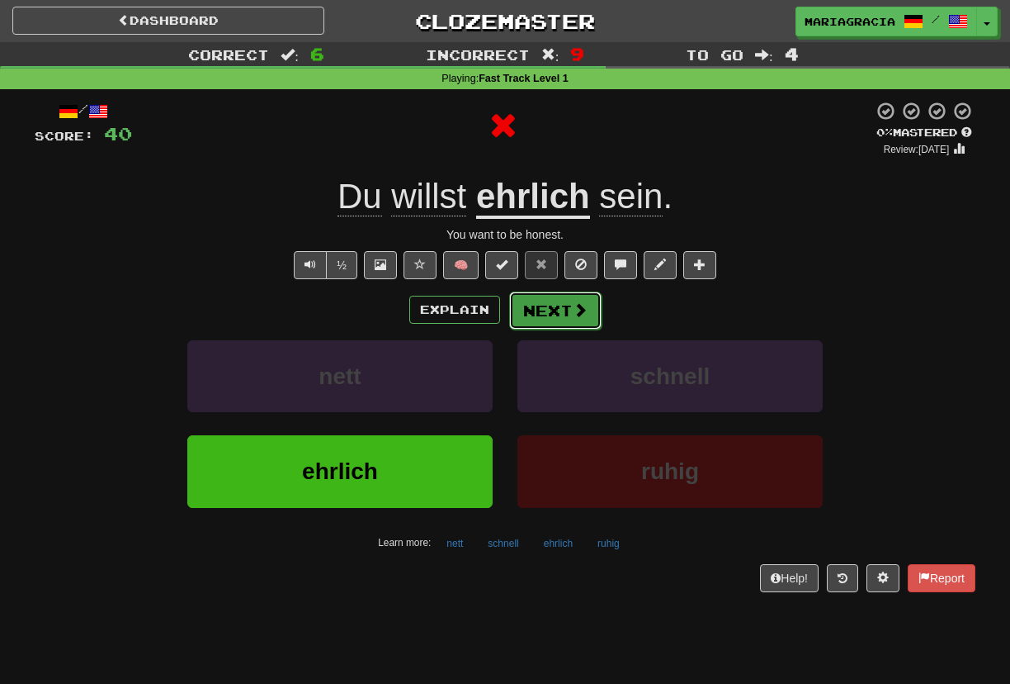
click at [542, 321] on button "Next" at bounding box center [555, 310] width 92 height 38
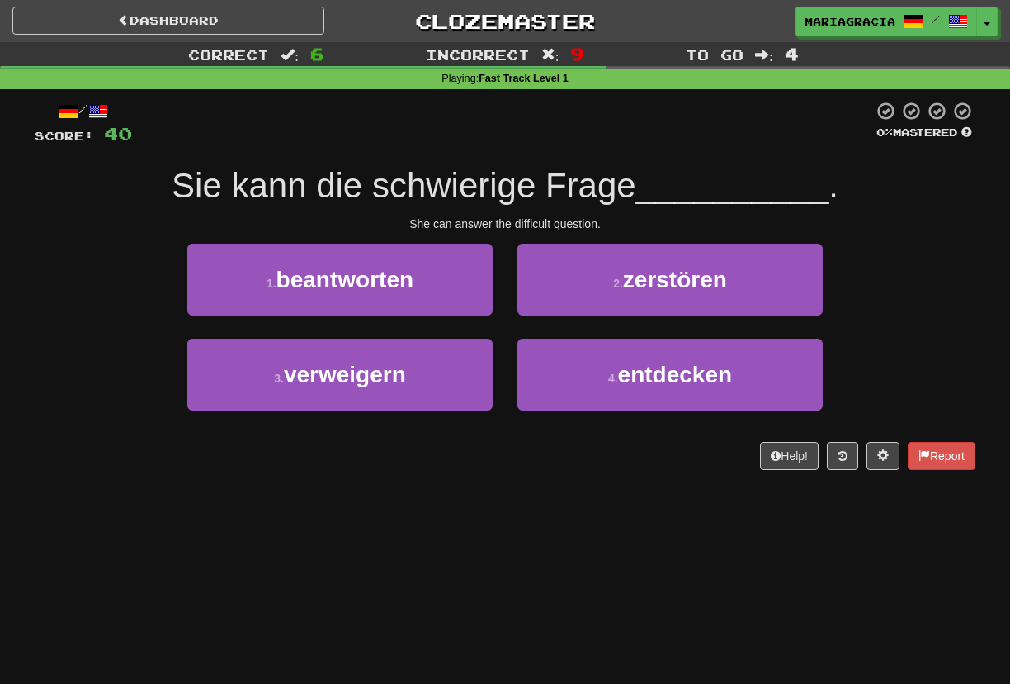
click at [409, 137] on div at bounding box center [502, 123] width 741 height 45
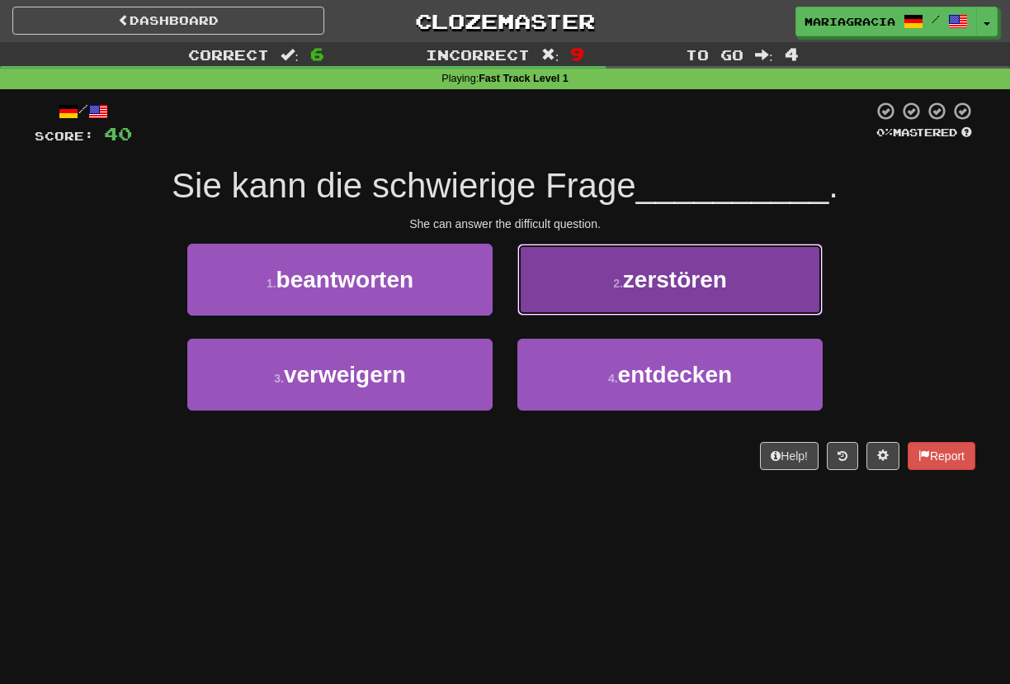
click at [631, 254] on button "2 . zerstören" at bounding box center [670, 280] width 305 height 72
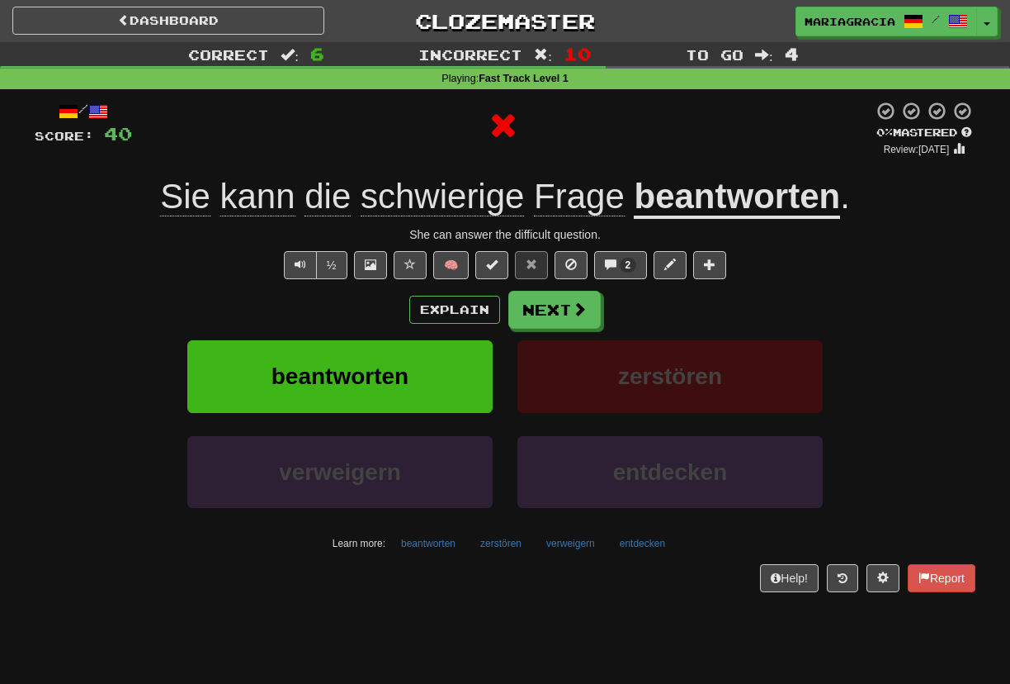
click at [471, 131] on div at bounding box center [502, 126] width 741 height 50
click at [549, 303] on button "Next" at bounding box center [555, 310] width 92 height 38
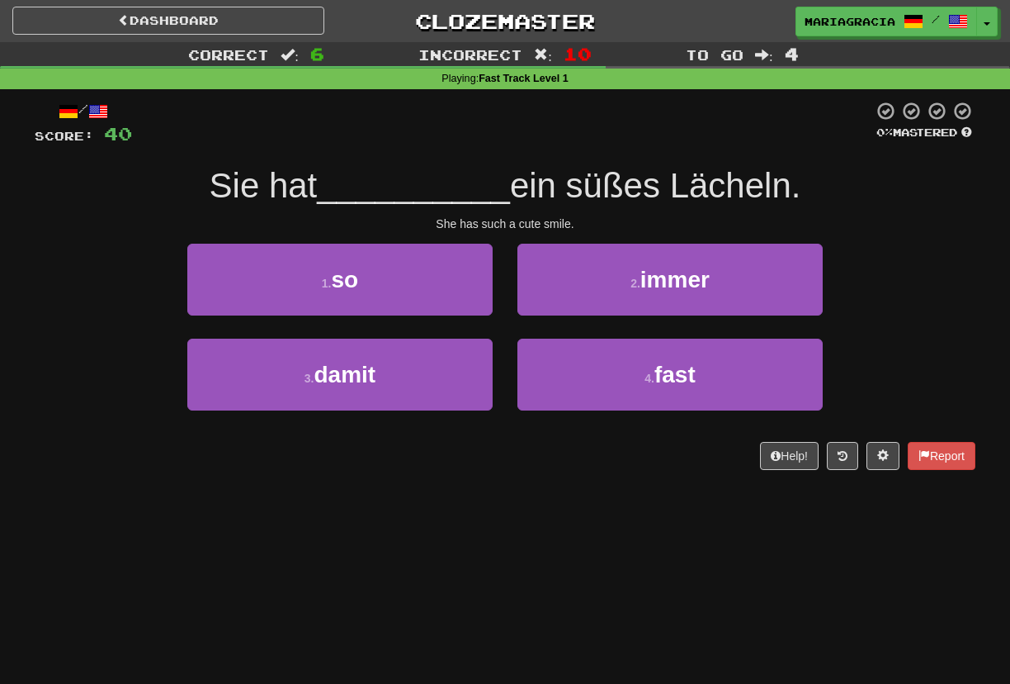
click at [462, 182] on span "__________" at bounding box center [413, 185] width 193 height 39
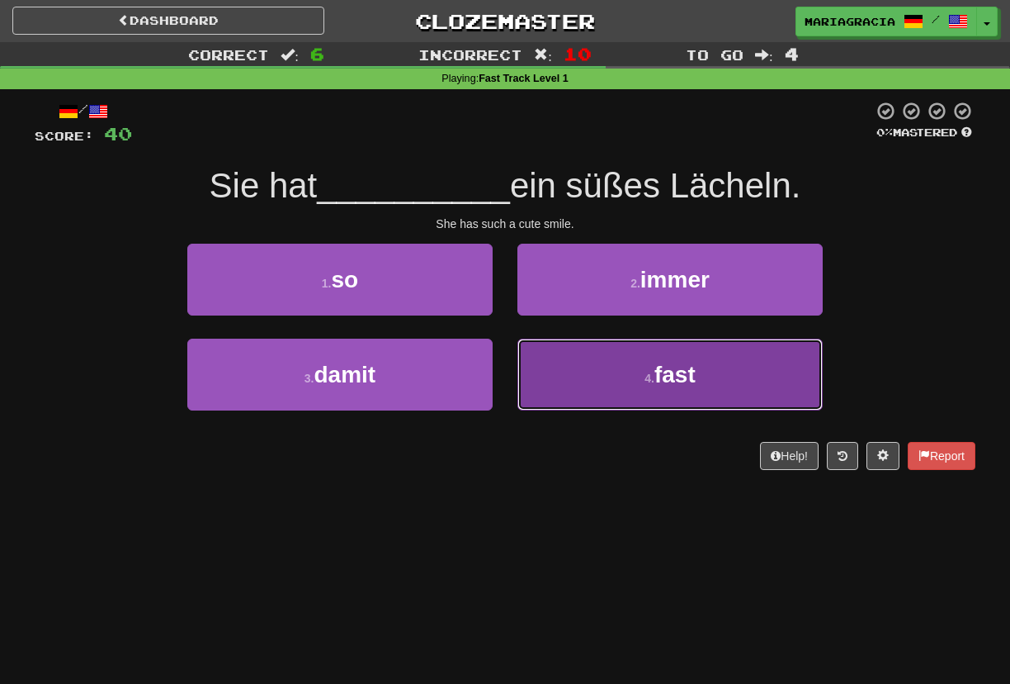
click at [616, 382] on button "4 . fast" at bounding box center [670, 374] width 305 height 72
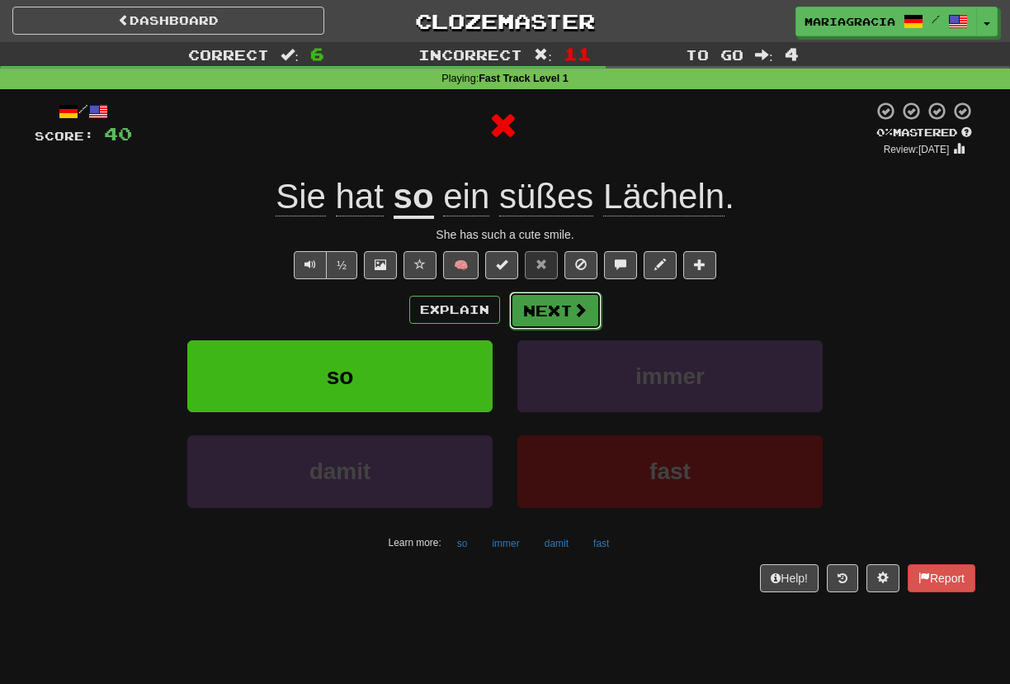
click at [548, 319] on button "Next" at bounding box center [555, 310] width 92 height 38
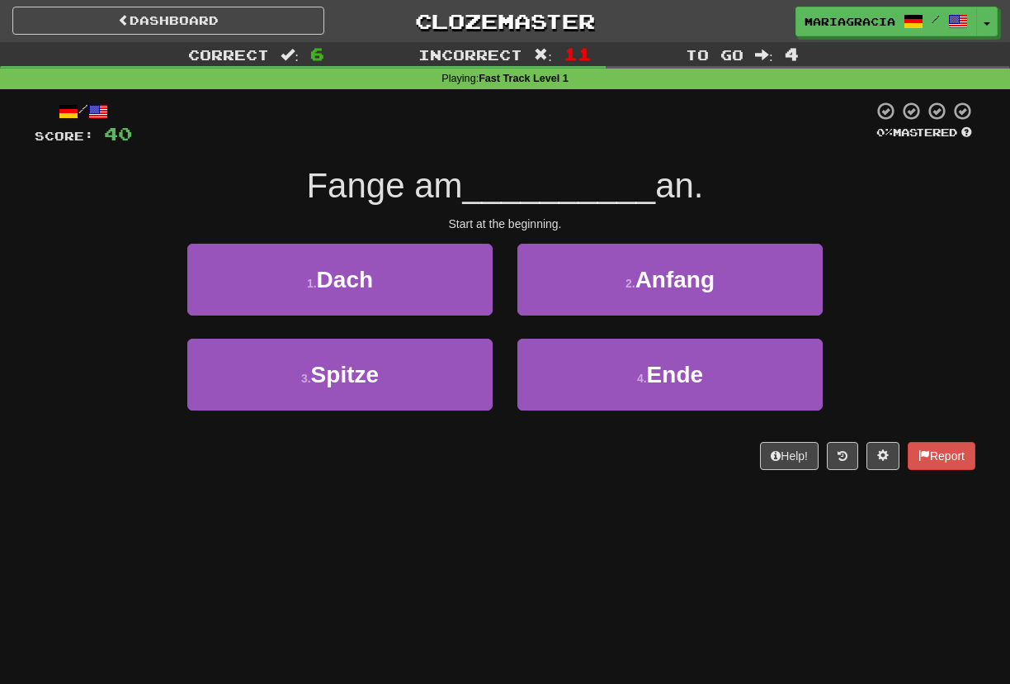
click at [462, 189] on span "Fange am" at bounding box center [384, 185] width 156 height 39
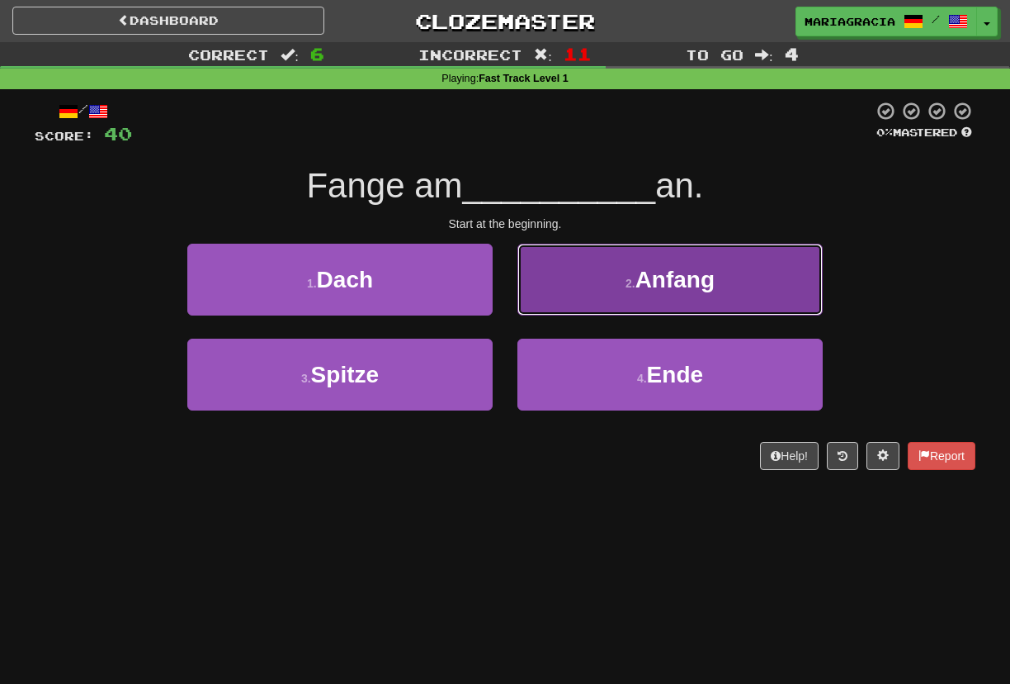
click at [526, 301] on button "2 . Anfang" at bounding box center [670, 280] width 305 height 72
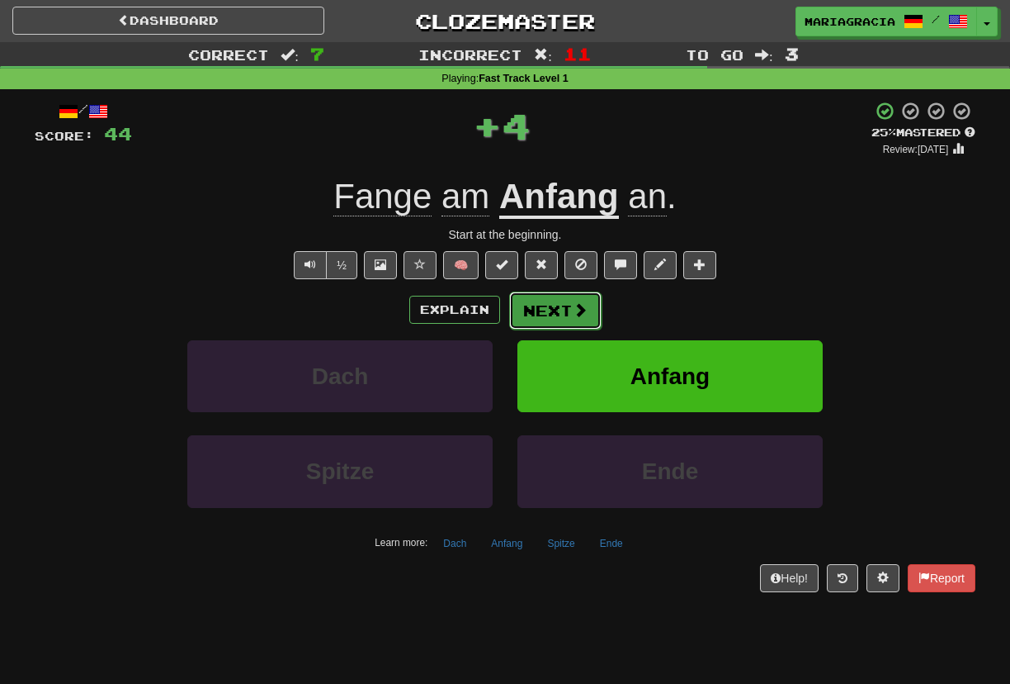
click at [561, 317] on button "Next" at bounding box center [555, 310] width 92 height 38
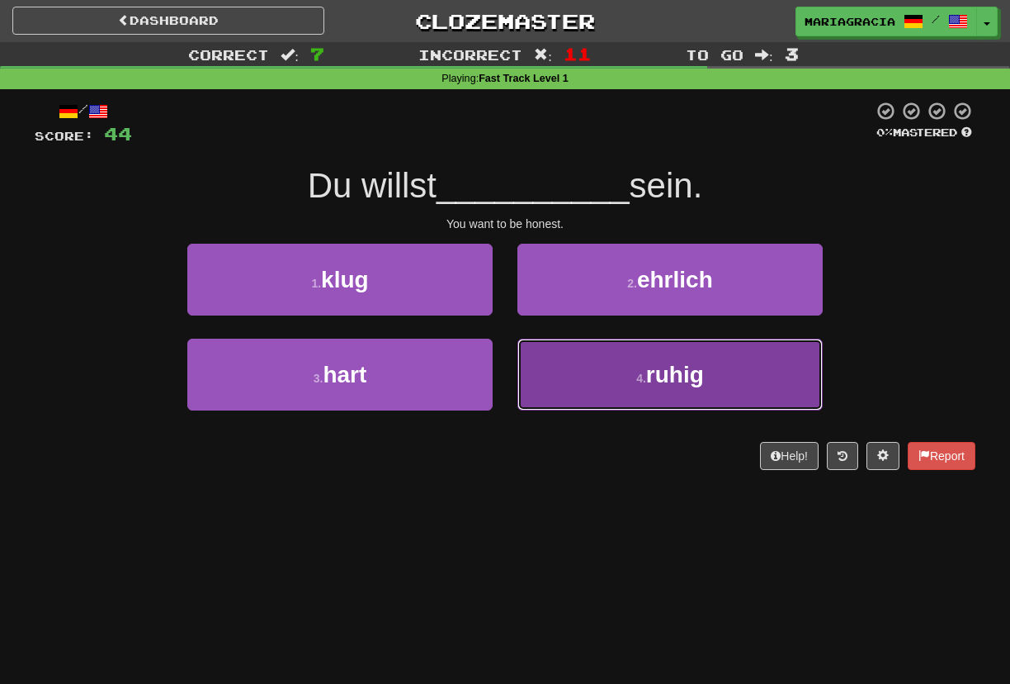
click at [550, 353] on button "4 . ruhig" at bounding box center [670, 374] width 305 height 72
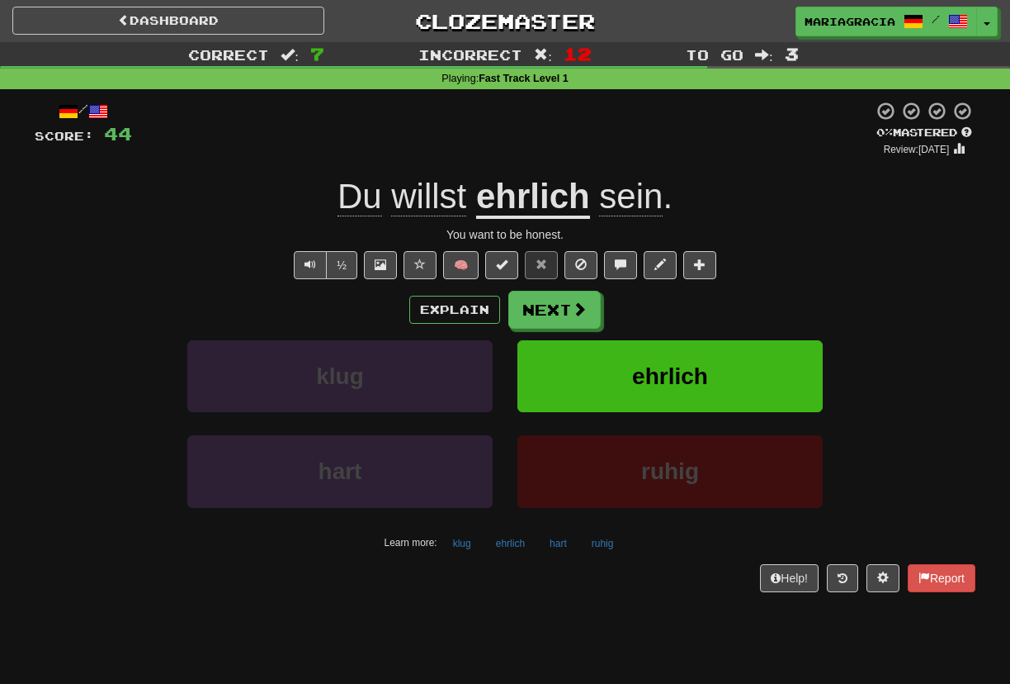
click at [627, 301] on div "Explain Next" at bounding box center [505, 310] width 941 height 38
click at [566, 301] on button "Next" at bounding box center [555, 310] width 92 height 38
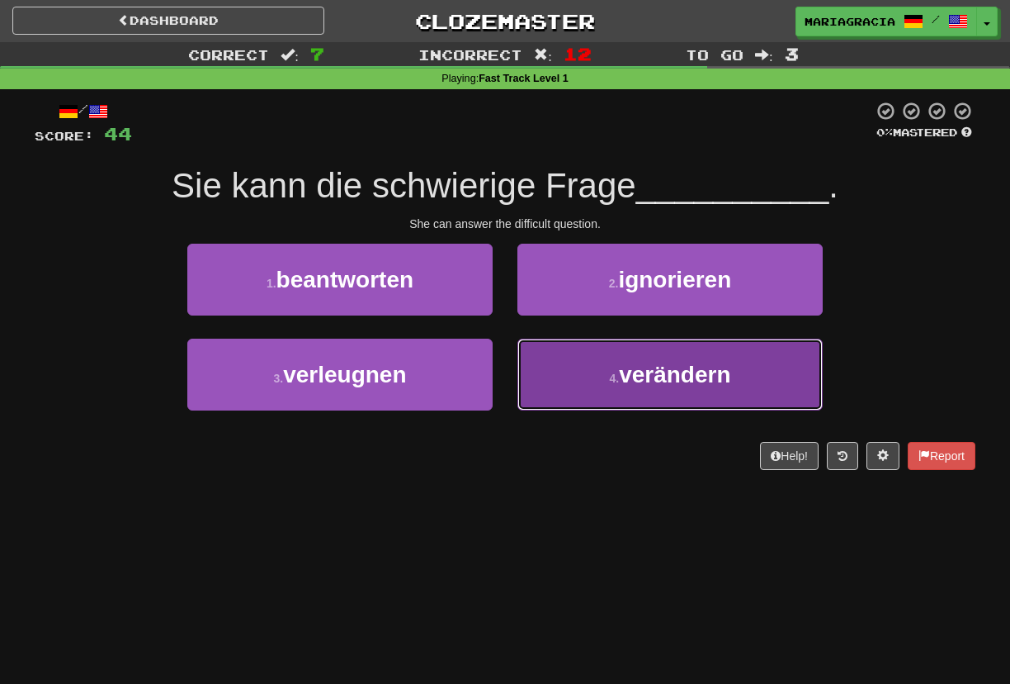
click at [532, 383] on button "4 . verändern" at bounding box center [670, 374] width 305 height 72
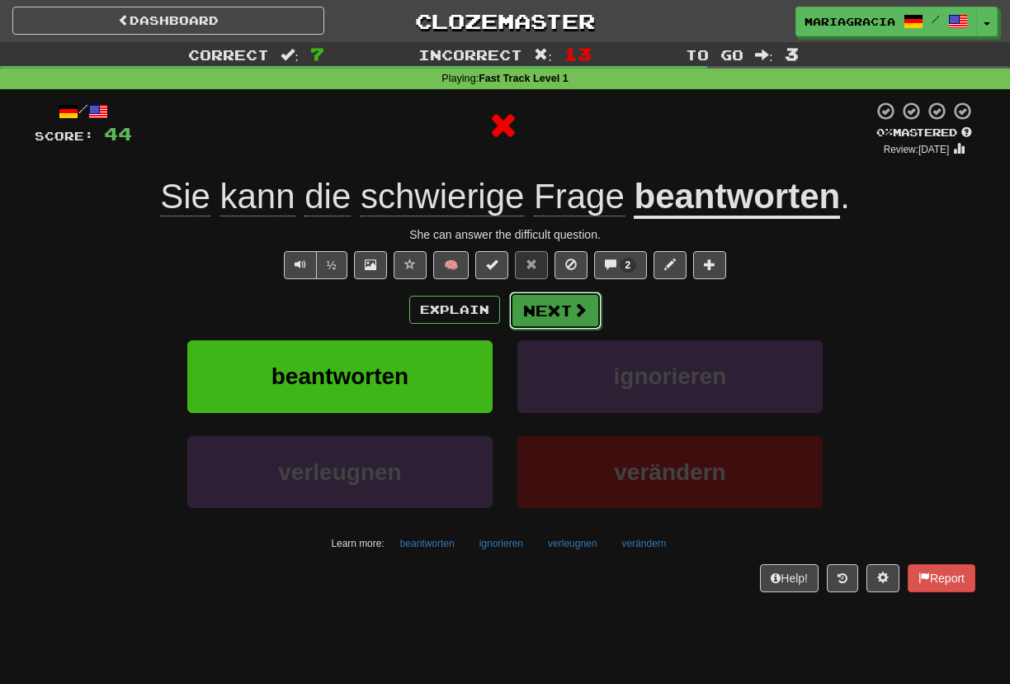
click at [529, 308] on button "Next" at bounding box center [555, 310] width 92 height 38
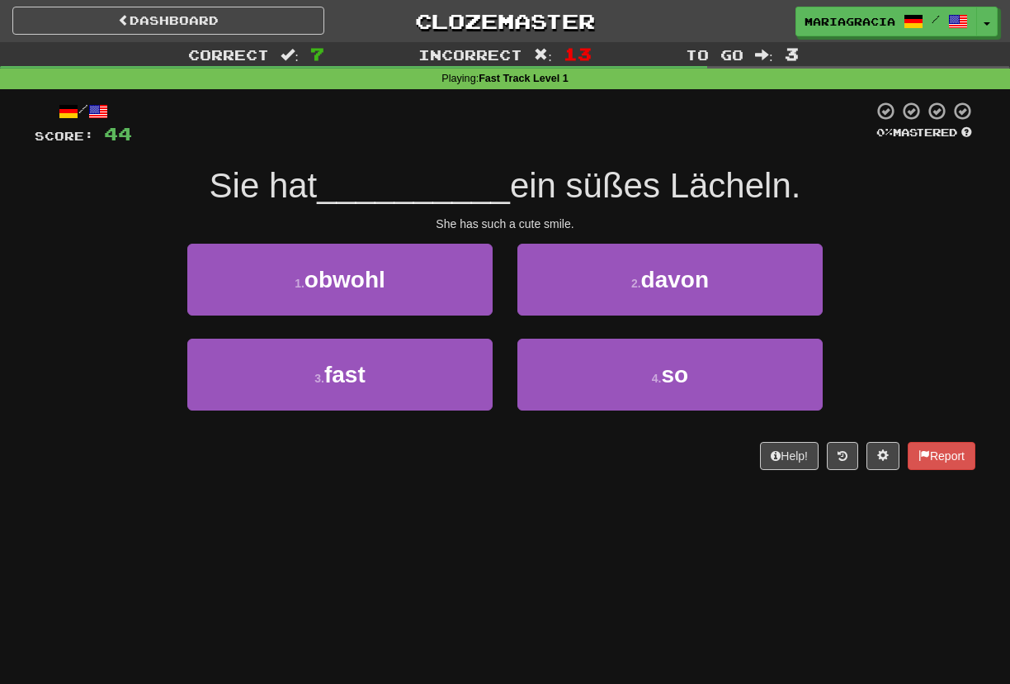
click at [495, 233] on div "/ Score: 44 0 % Mastered Sie hat __________ ein süßes Lächeln. She has such a c…" at bounding box center [505, 285] width 941 height 369
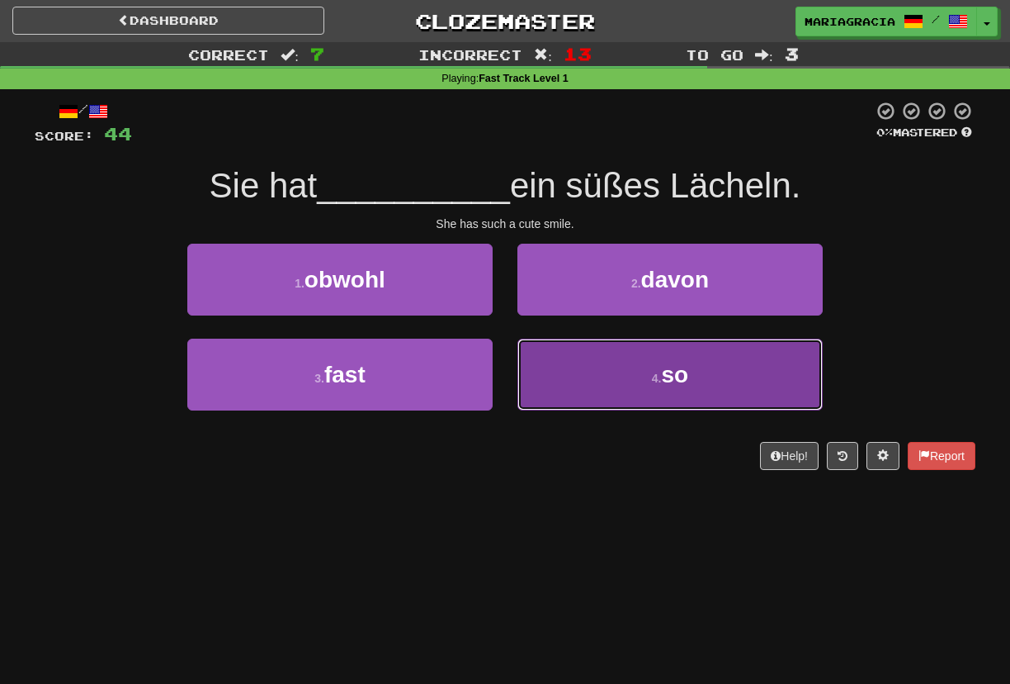
click at [584, 367] on button "4 . so" at bounding box center [670, 374] width 305 height 72
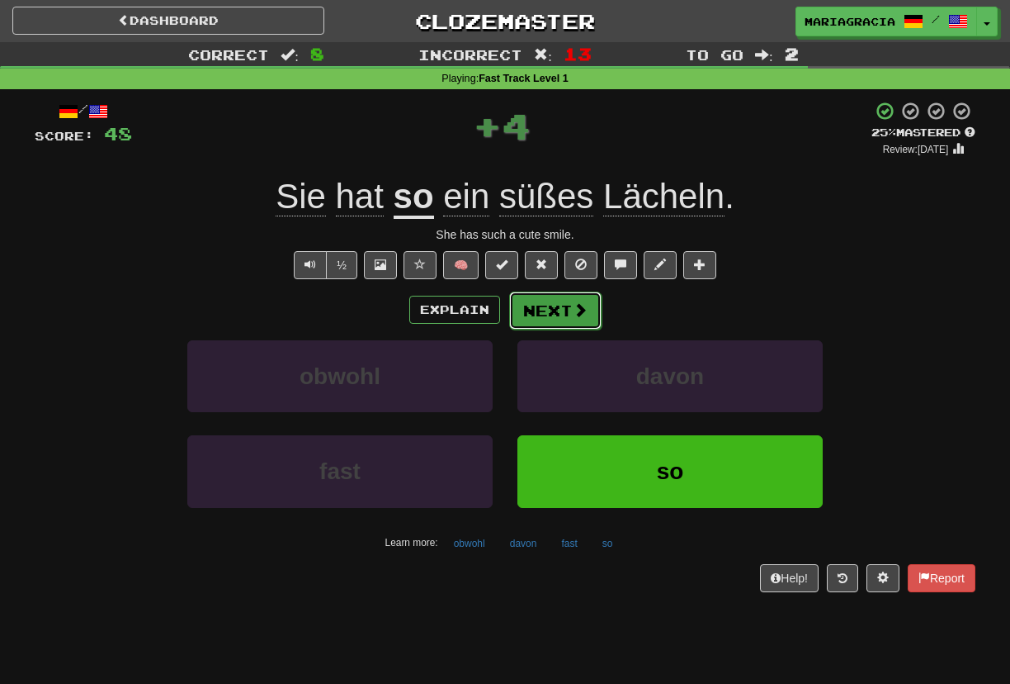
click at [551, 307] on button "Next" at bounding box center [555, 310] width 92 height 38
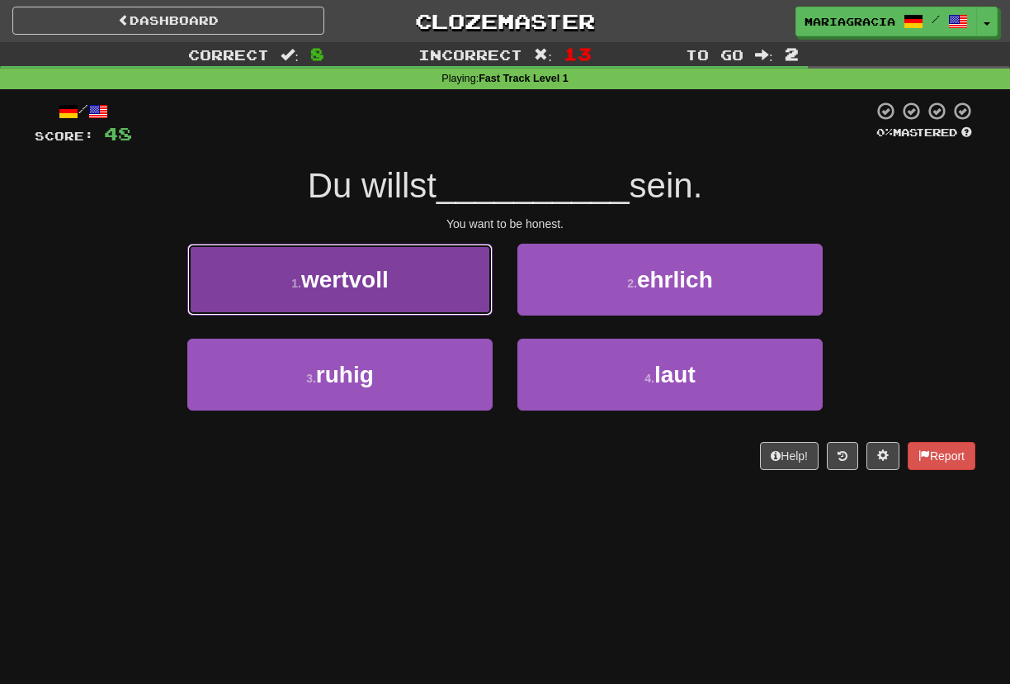
click at [438, 286] on button "1 . wertvoll" at bounding box center [339, 280] width 305 height 72
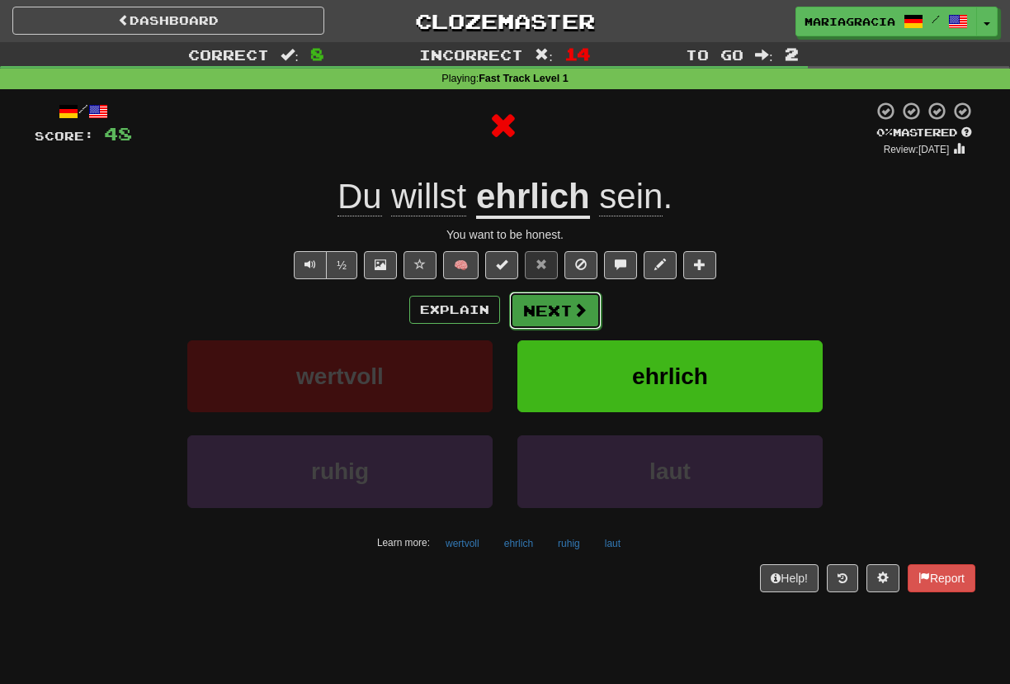
click at [550, 310] on button "Next" at bounding box center [555, 310] width 92 height 38
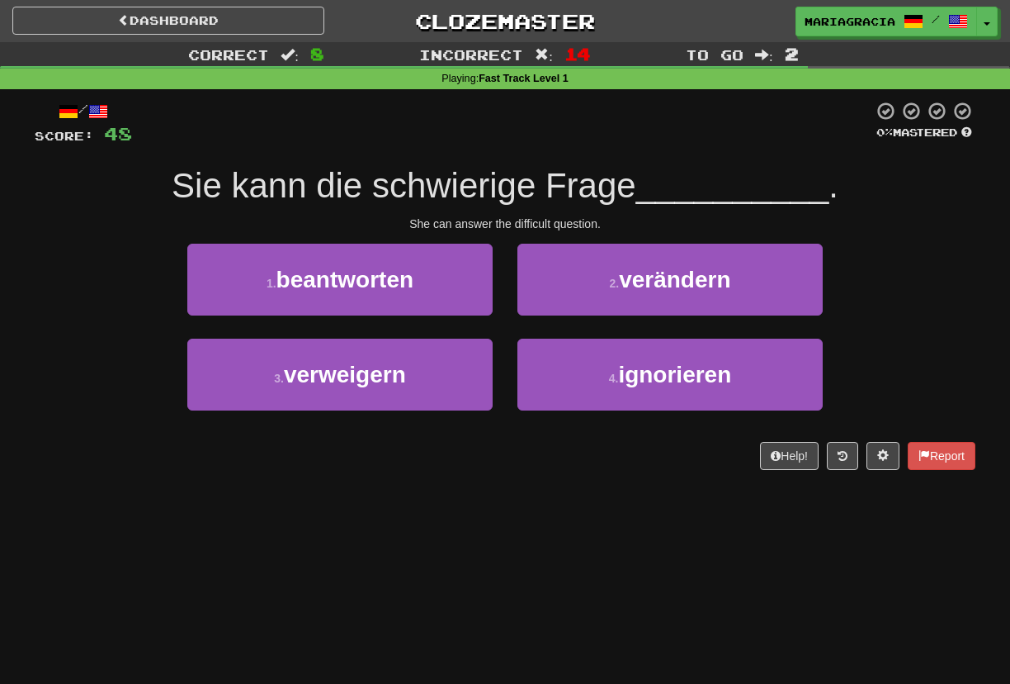
click at [513, 220] on div "She can answer the difficult question." at bounding box center [505, 223] width 941 height 17
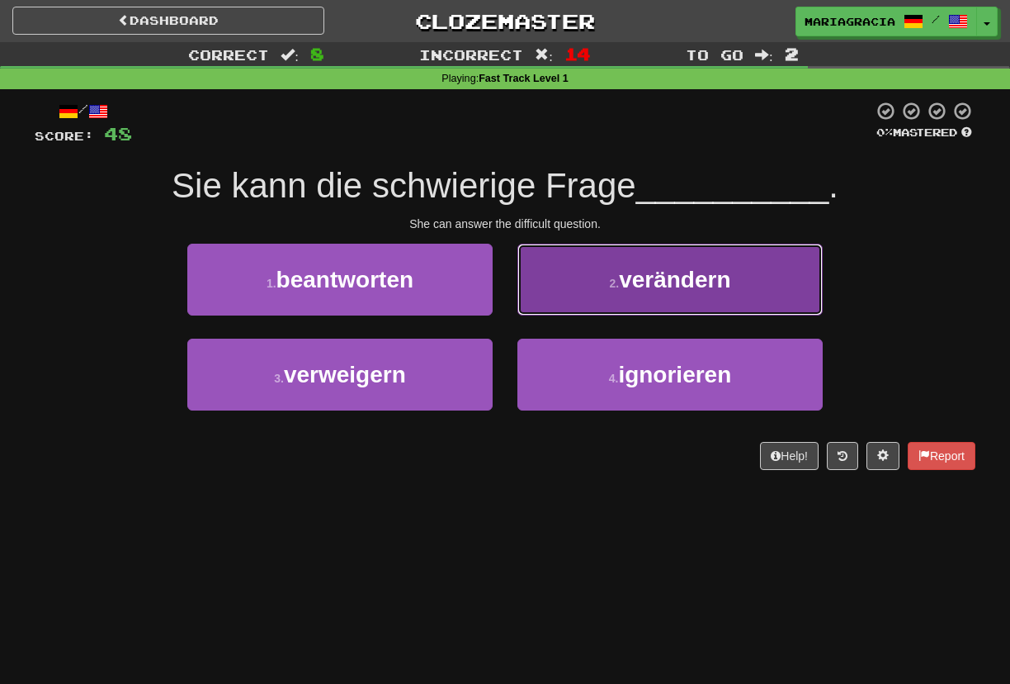
click at [583, 286] on button "2 . verändern" at bounding box center [670, 280] width 305 height 72
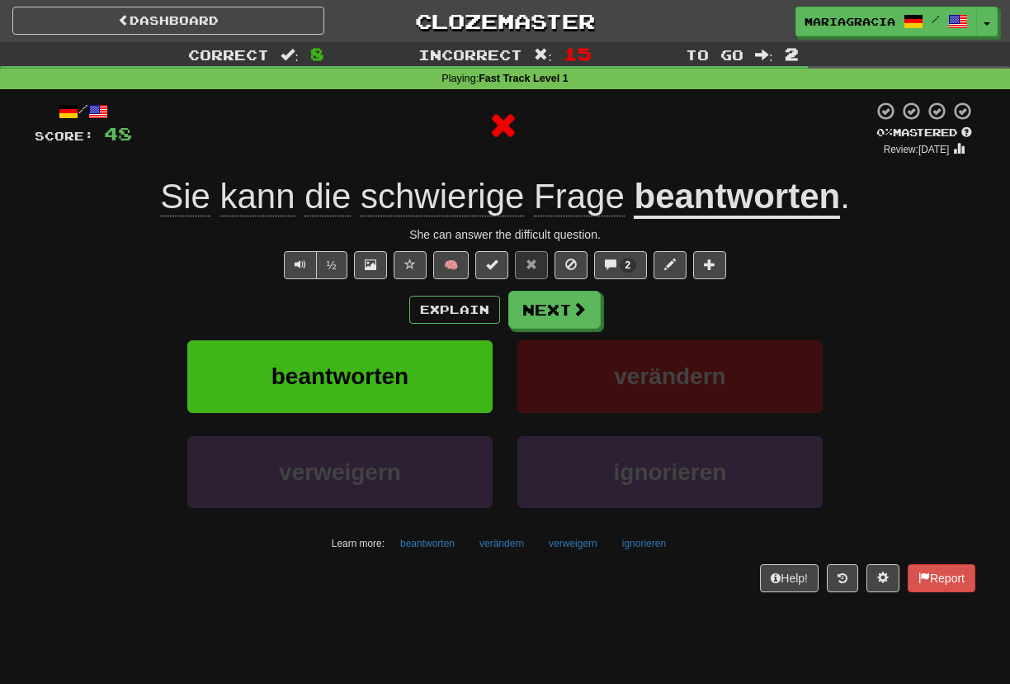
click at [637, 303] on div "Explain Next" at bounding box center [505, 310] width 941 height 38
click at [589, 306] on button "Next" at bounding box center [555, 310] width 92 height 38
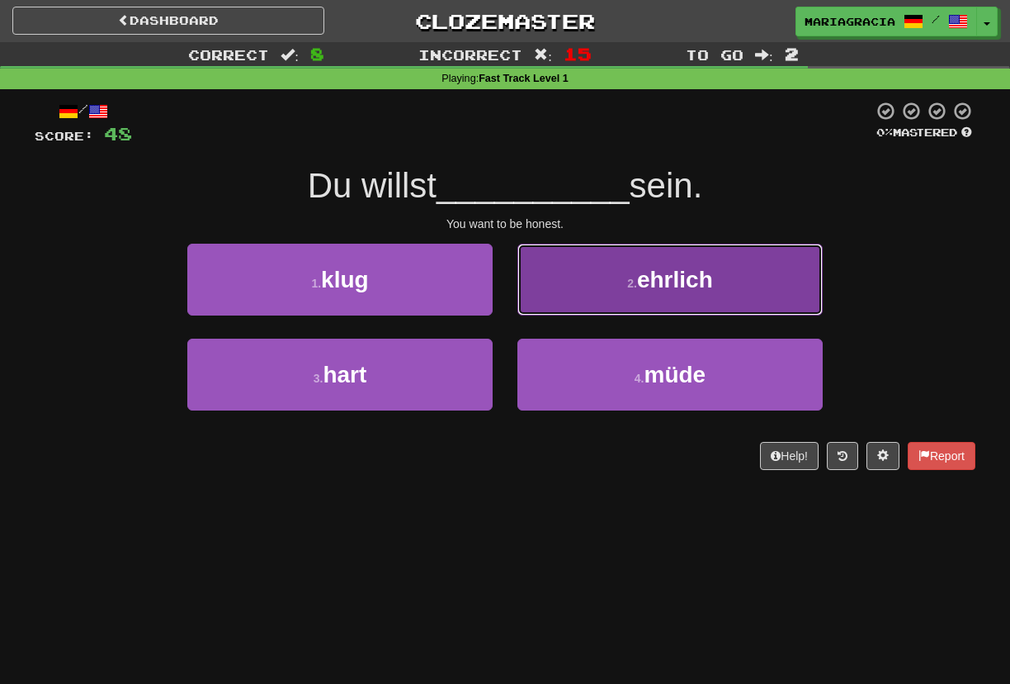
click at [575, 297] on button "2 . ehrlich" at bounding box center [670, 280] width 305 height 72
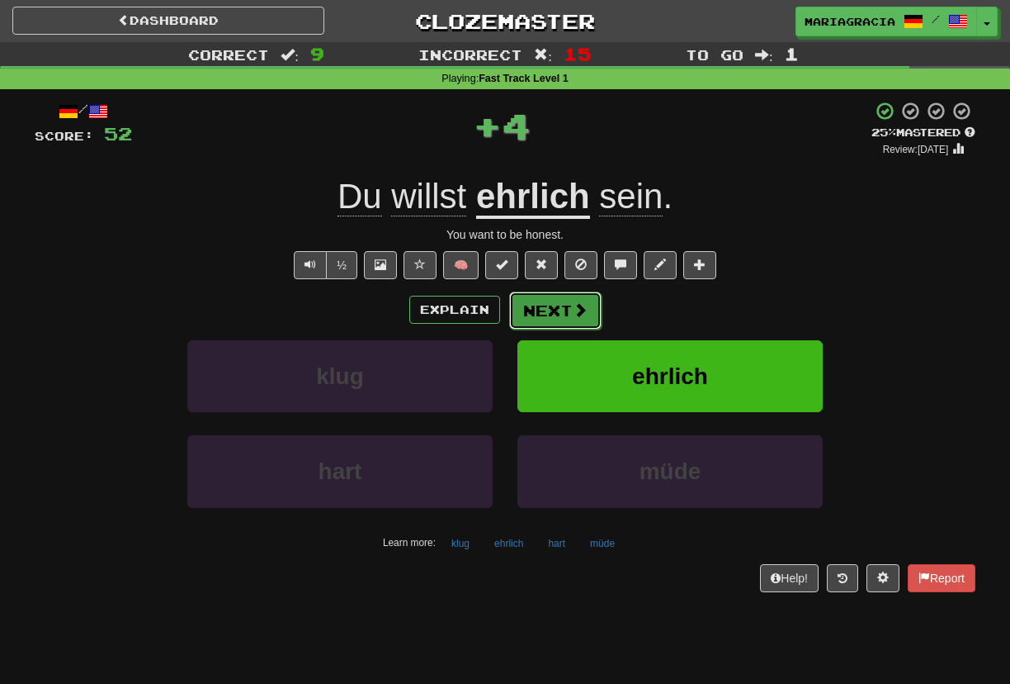
click at [565, 319] on button "Next" at bounding box center [555, 310] width 92 height 38
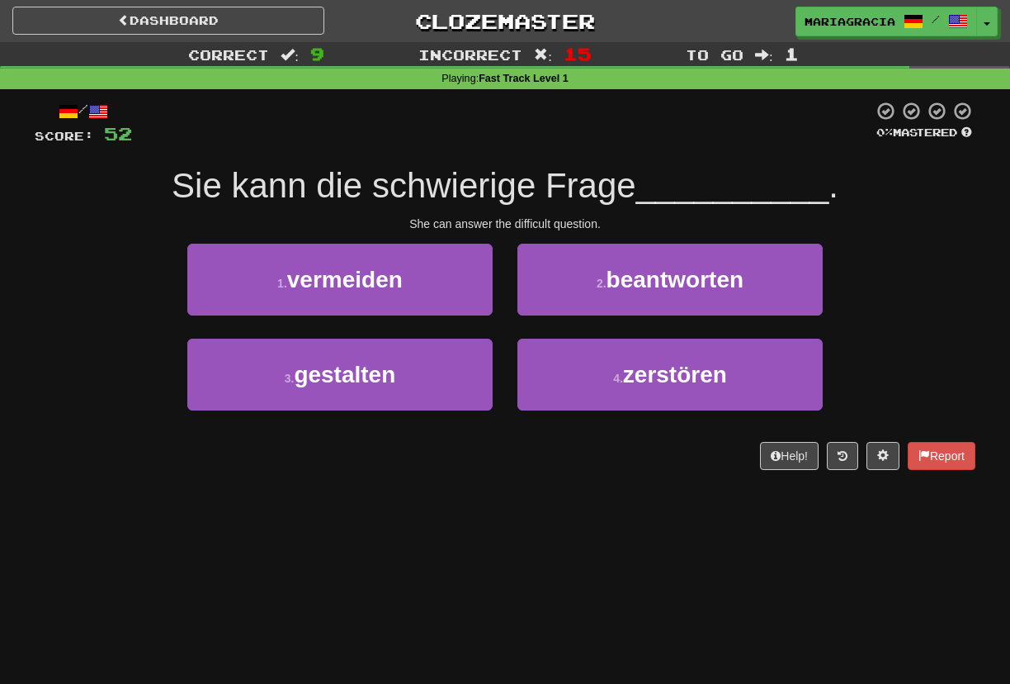
click at [509, 216] on div "She can answer the difficult question." at bounding box center [505, 223] width 941 height 17
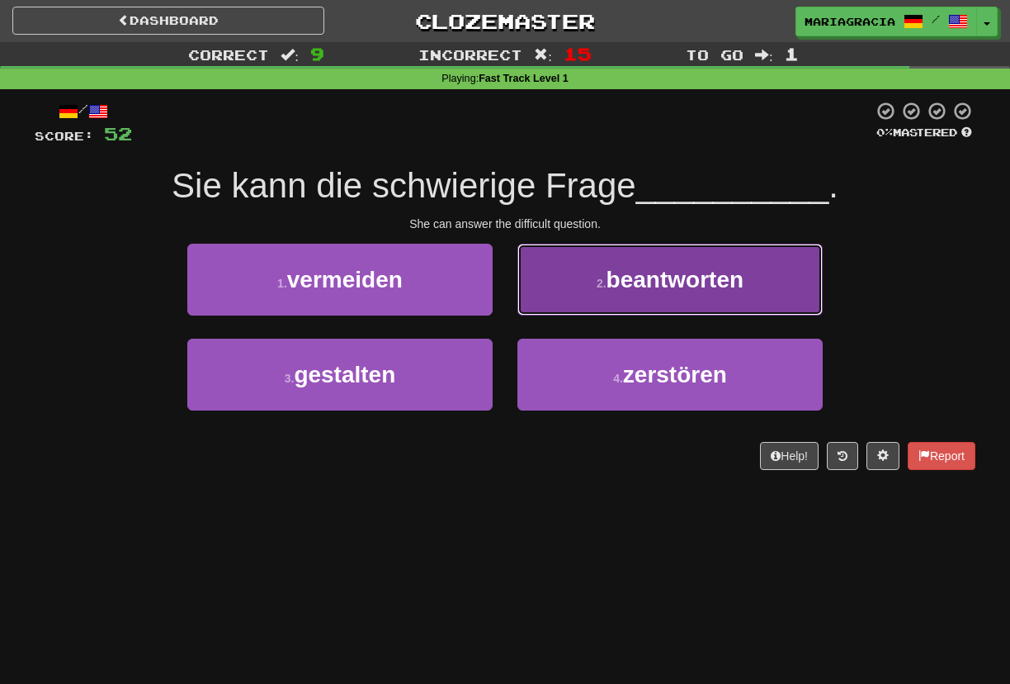
click at [580, 310] on button "2 . beantworten" at bounding box center [670, 280] width 305 height 72
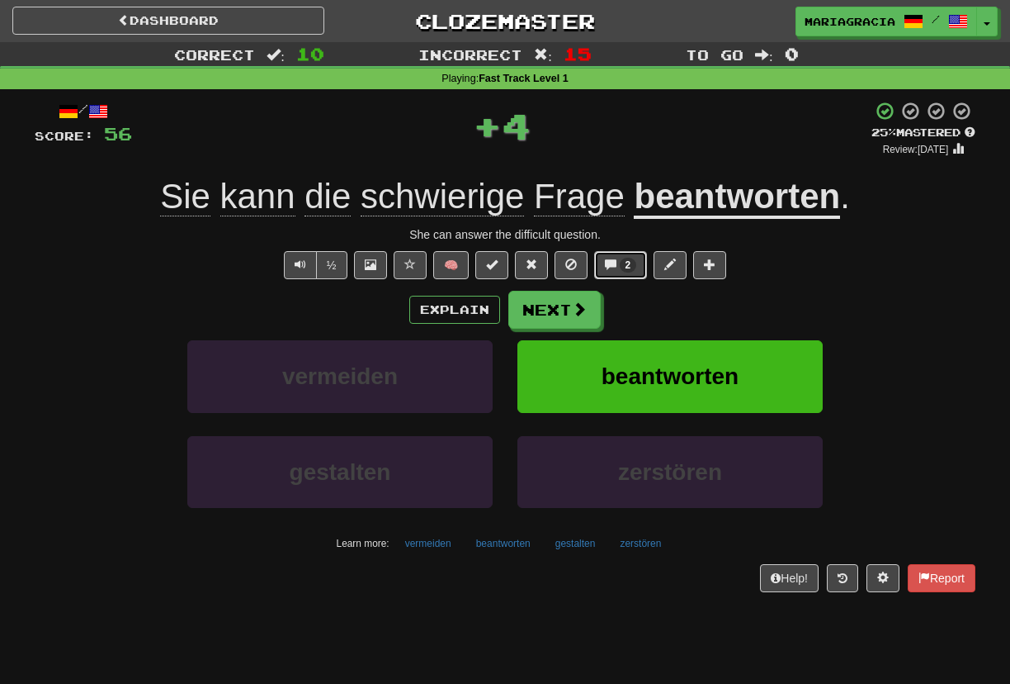
click at [614, 268] on span at bounding box center [611, 264] width 12 height 12
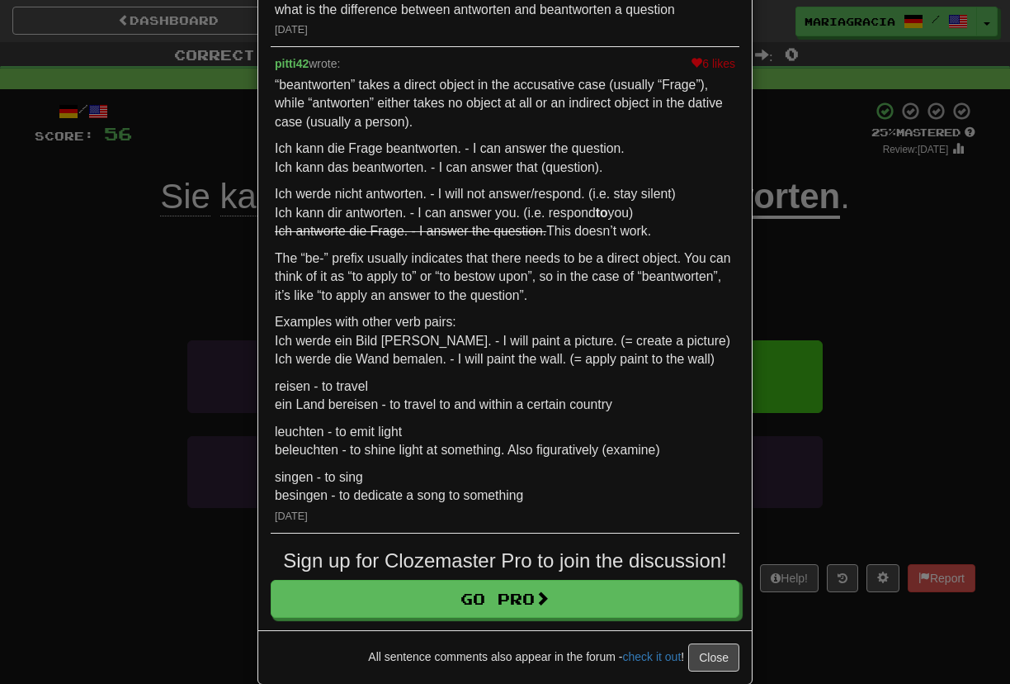
scroll to position [144, 0]
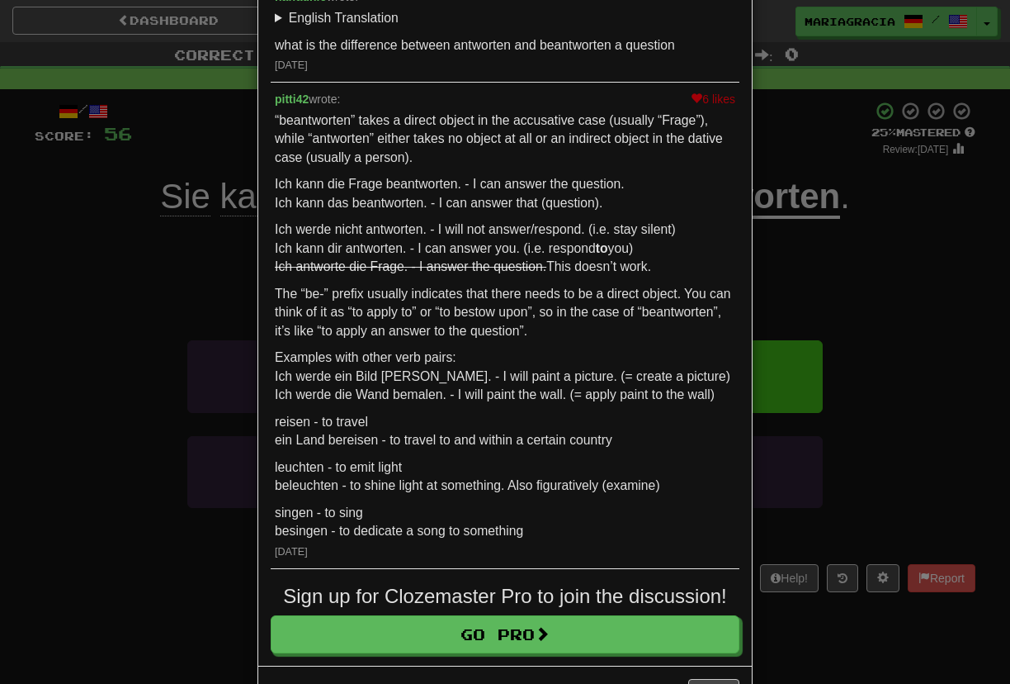
click at [443, 241] on p "Ich werde nicht antworten. - I will not answer/respond. (i.e. stay silent) Ich …" at bounding box center [505, 248] width 461 height 56
click at [439, 222] on p "Ich werde nicht antworten. - I will not answer/respond. (i.e. stay silent) Ich …" at bounding box center [505, 248] width 461 height 56
click at [479, 215] on div "“beantworten” takes a direct object in the accusative case (usually “Frage”), w…" at bounding box center [505, 325] width 461 height 429
click at [199, 189] on div "× Discussion View in the forum Sie kann die schwierige Frage beantworten . haff…" at bounding box center [505, 342] width 1010 height 684
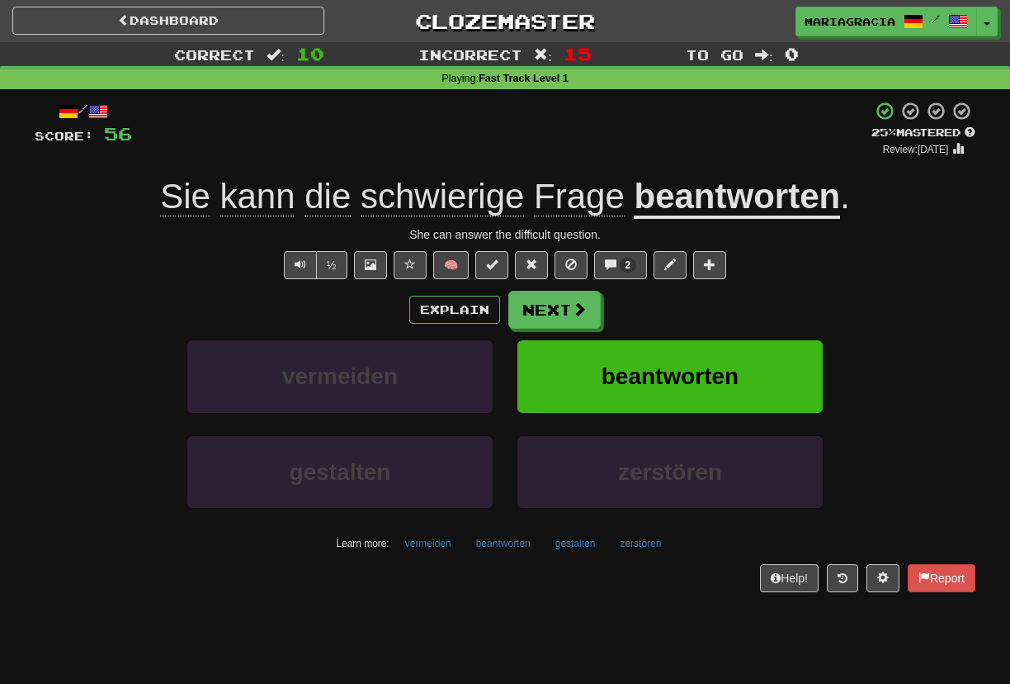
click at [719, 211] on u "beantworten" at bounding box center [737, 198] width 206 height 42
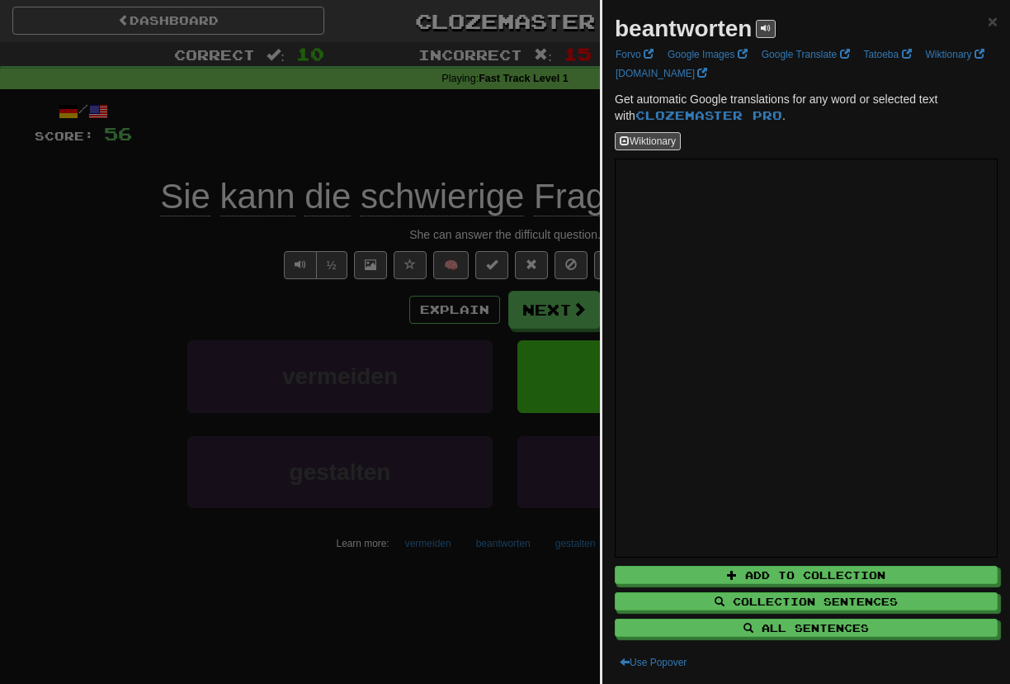
click at [478, 144] on div at bounding box center [505, 342] width 1010 height 684
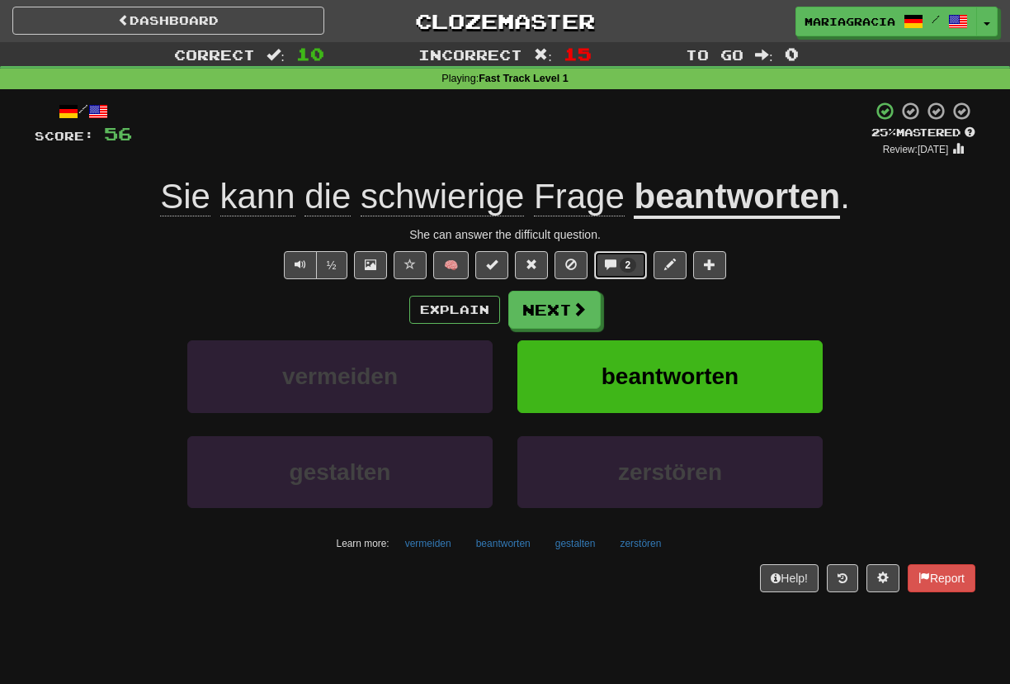
click at [605, 267] on span at bounding box center [611, 264] width 12 height 12
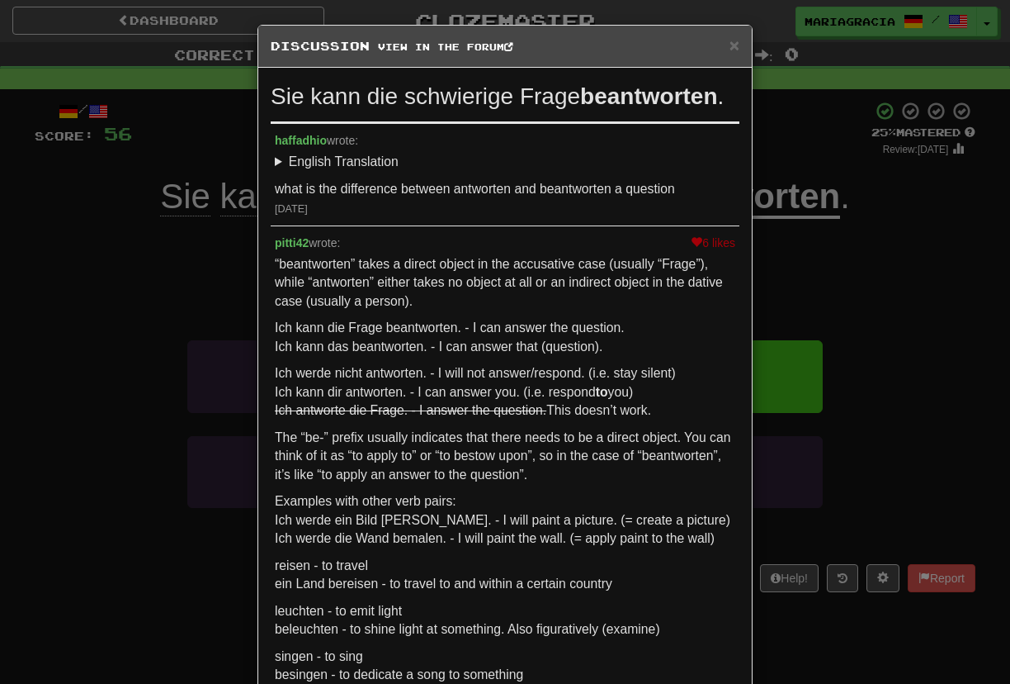
click at [170, 272] on div "× Discussion View in the forum Sie kann die schwierige Frage beantworten . haff…" at bounding box center [505, 342] width 1010 height 684
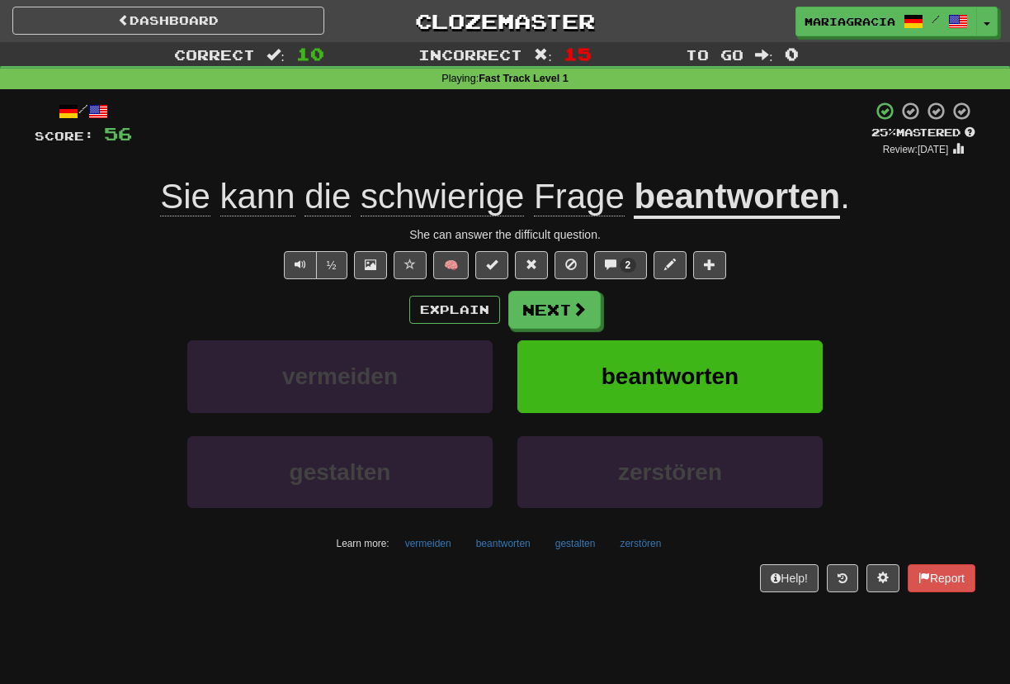
click at [715, 205] on u "beantworten" at bounding box center [737, 198] width 206 height 42
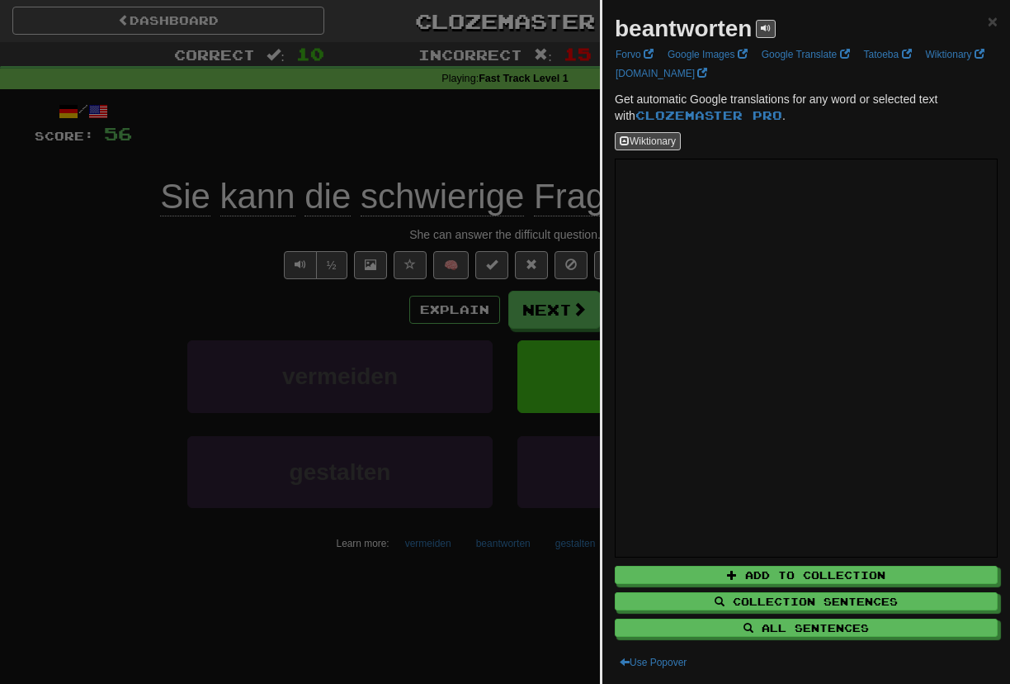
click at [471, 113] on div at bounding box center [505, 342] width 1010 height 684
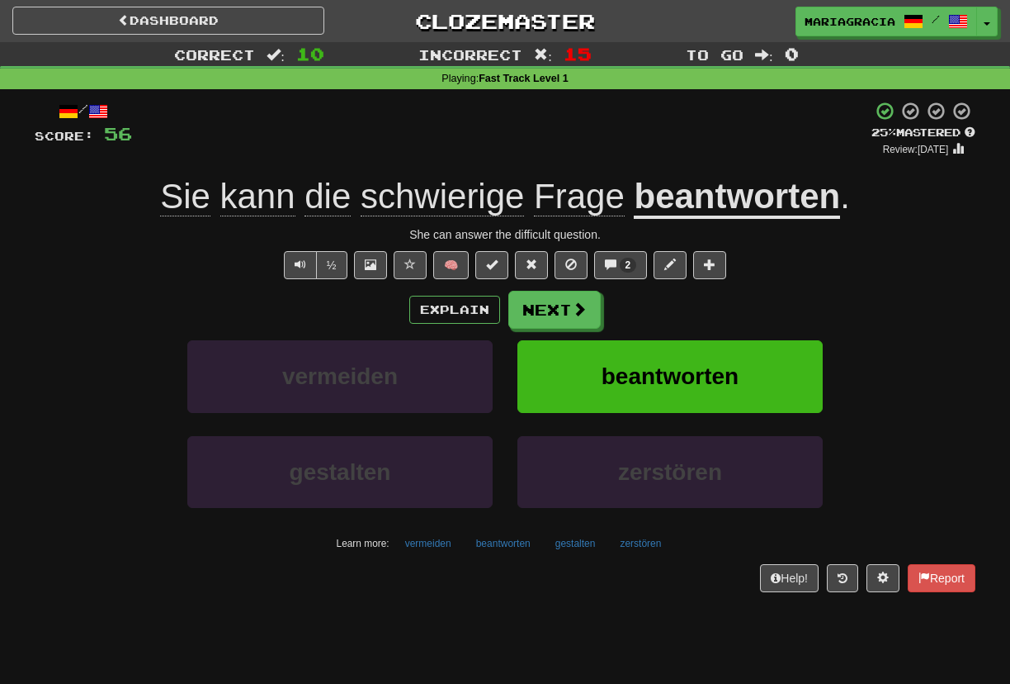
click at [546, 153] on div "+ 4" at bounding box center [502, 129] width 740 height 56
click at [303, 264] on span "Text-to-speech controls" at bounding box center [301, 264] width 12 height 12
click at [713, 121] on div "+ 4" at bounding box center [502, 129] width 740 height 56
click at [607, 145] on div "+ 4" at bounding box center [502, 129] width 740 height 56
click at [608, 142] on div "+ 4" at bounding box center [502, 129] width 740 height 56
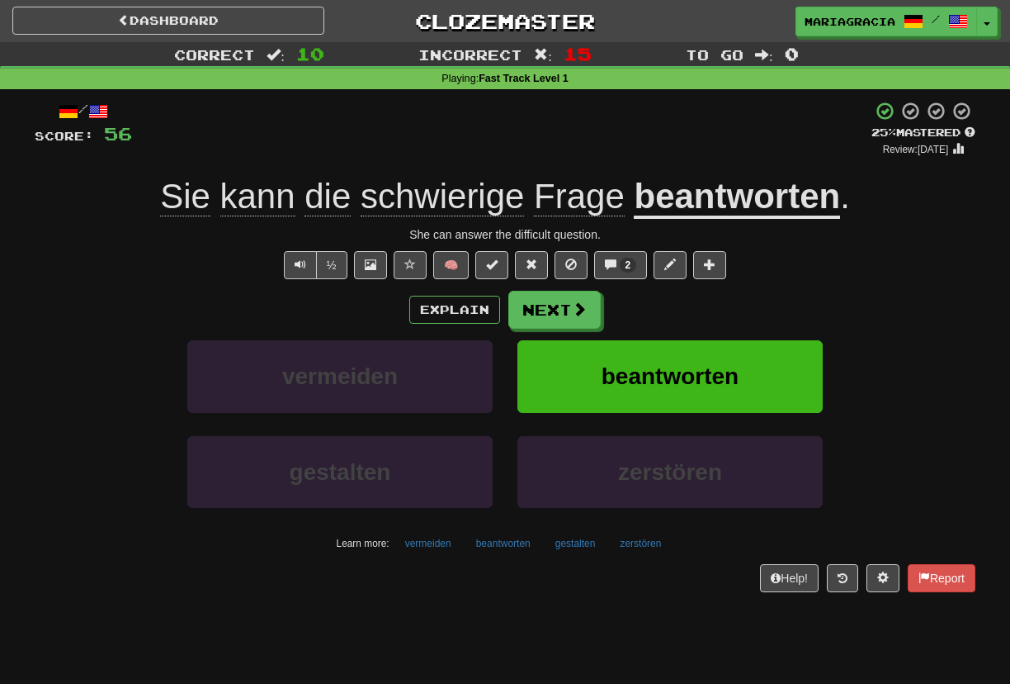
click at [608, 145] on div "+ 4" at bounding box center [502, 129] width 740 height 56
click at [608, 151] on div "+ 4" at bounding box center [502, 129] width 740 height 56
click at [674, 148] on div "+ 4" at bounding box center [502, 129] width 740 height 56
click at [678, 143] on div "+ 4" at bounding box center [502, 129] width 740 height 56
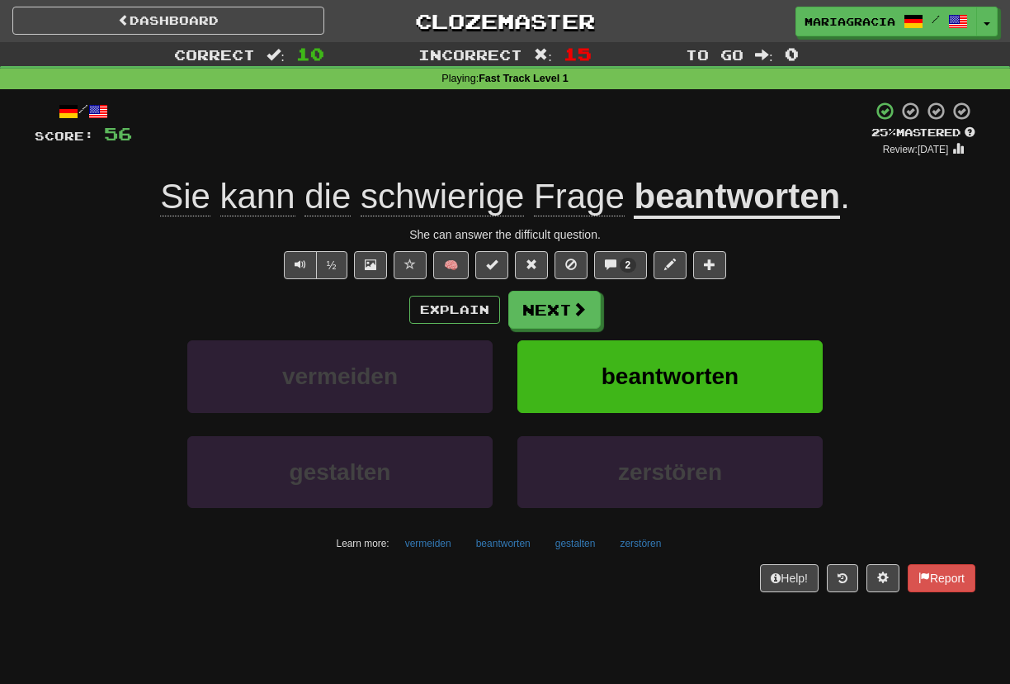
click at [678, 143] on div "+ 4" at bounding box center [502, 129] width 740 height 56
click at [624, 275] on button "2" at bounding box center [621, 265] width 54 height 28
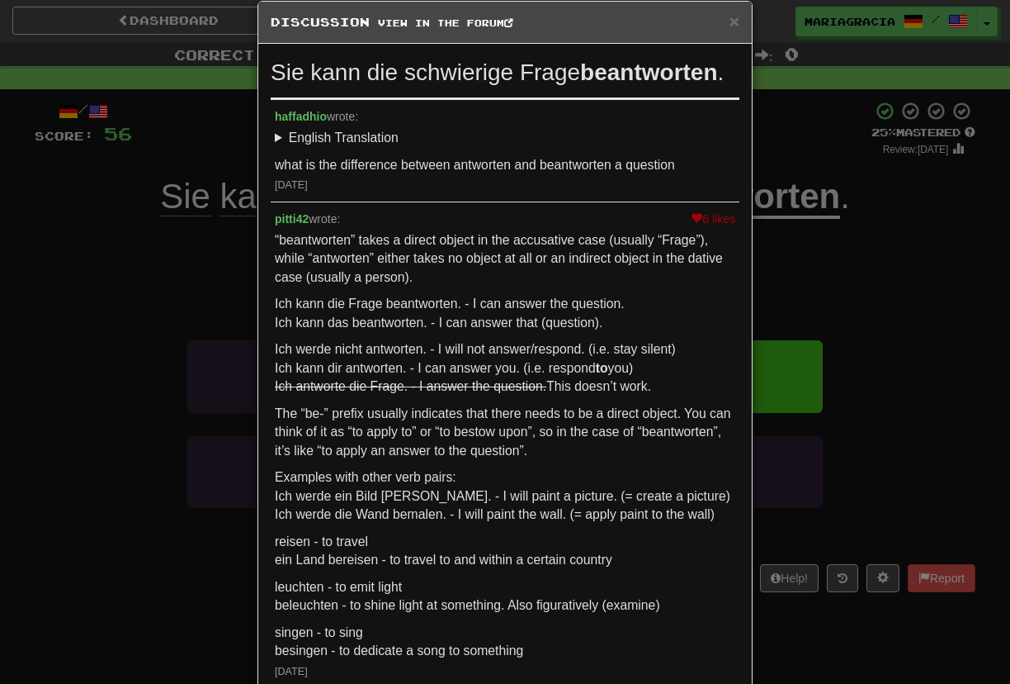
scroll to position [13, 0]
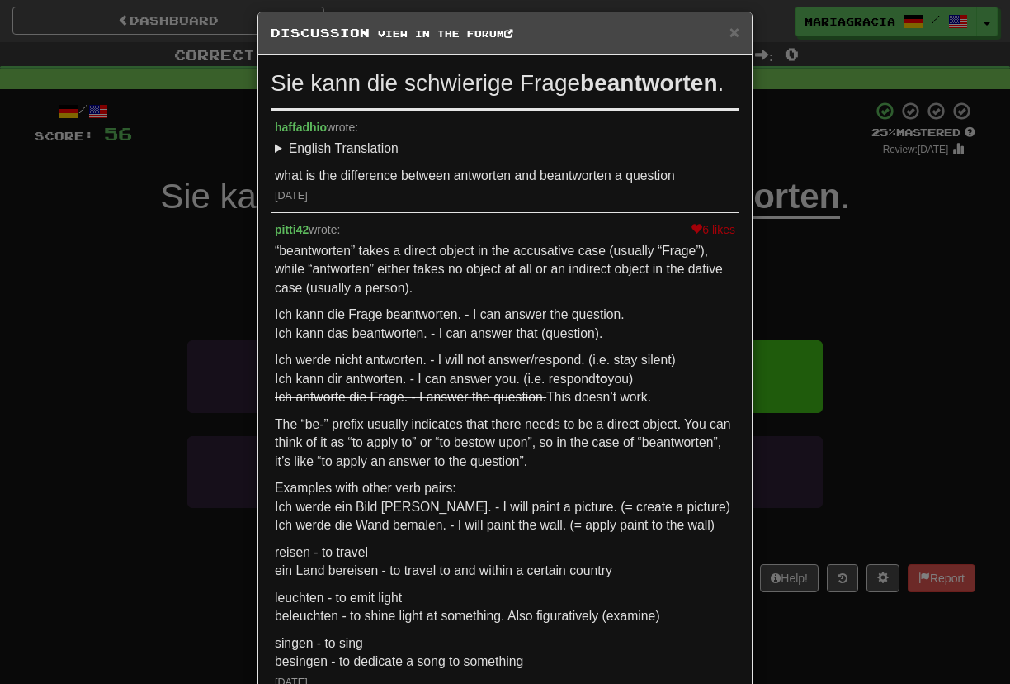
click at [508, 367] on p "Ich werde nicht antworten. - I will not answer/respond. (i.e. stay silent) Ich …" at bounding box center [505, 379] width 461 height 56
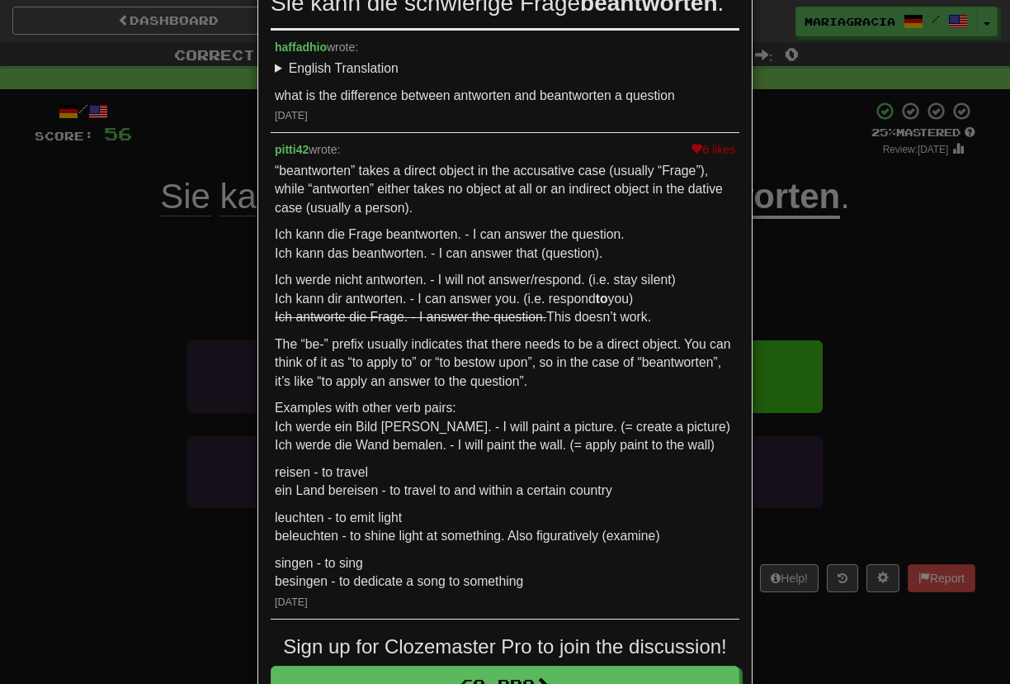
scroll to position [91, 0]
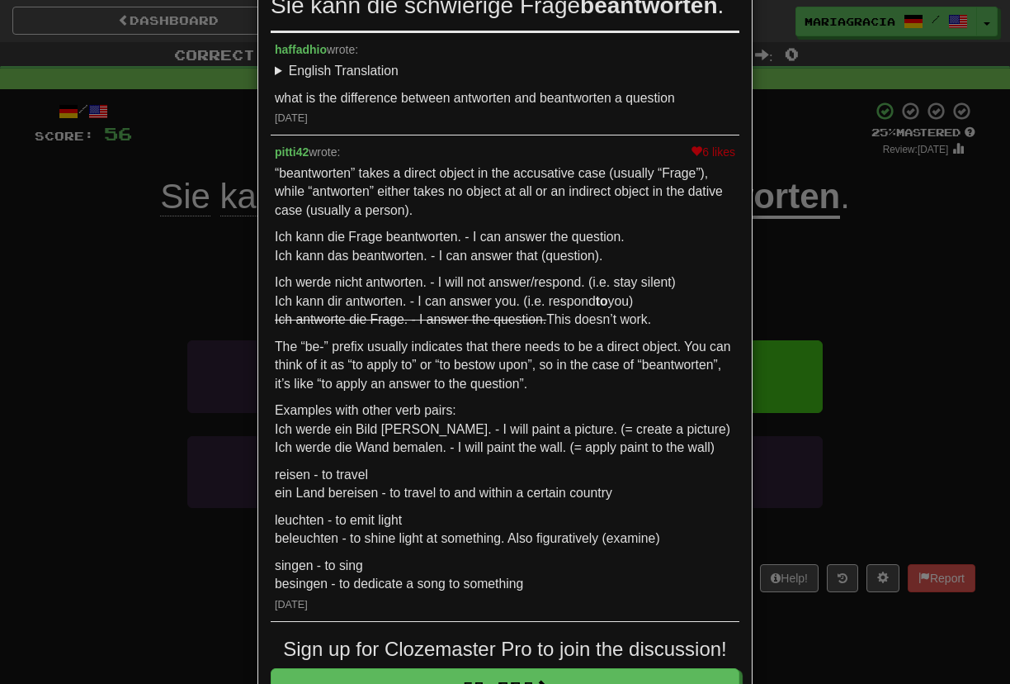
click at [359, 286] on p "Ich werde nicht antworten. - I will not answer/respond. (i.e. stay silent) Ich …" at bounding box center [505, 301] width 461 height 56
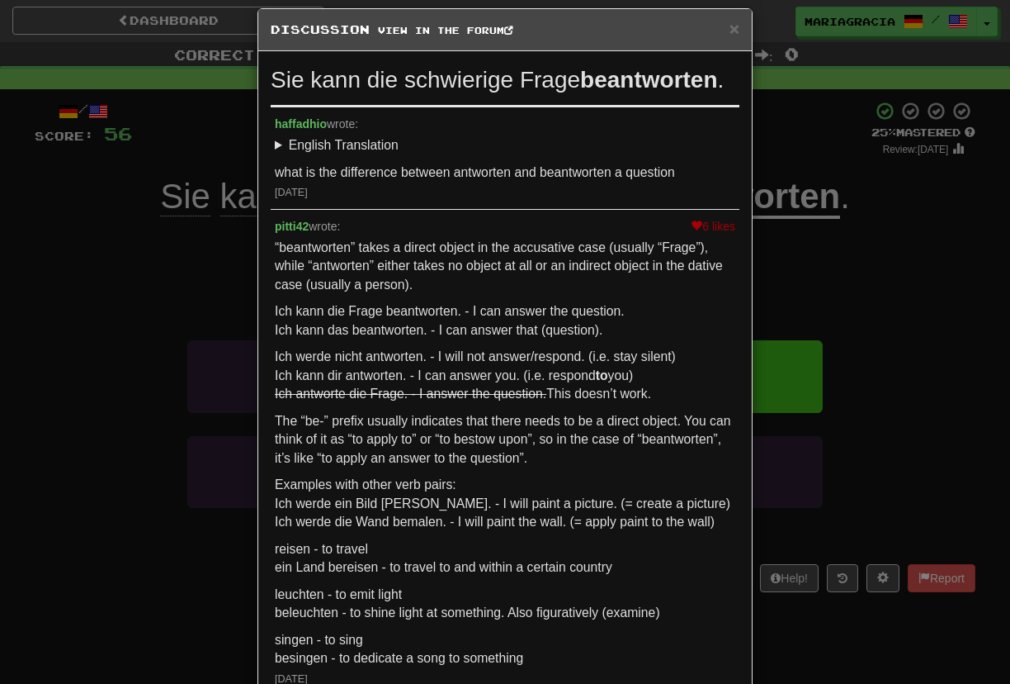
scroll to position [14, 0]
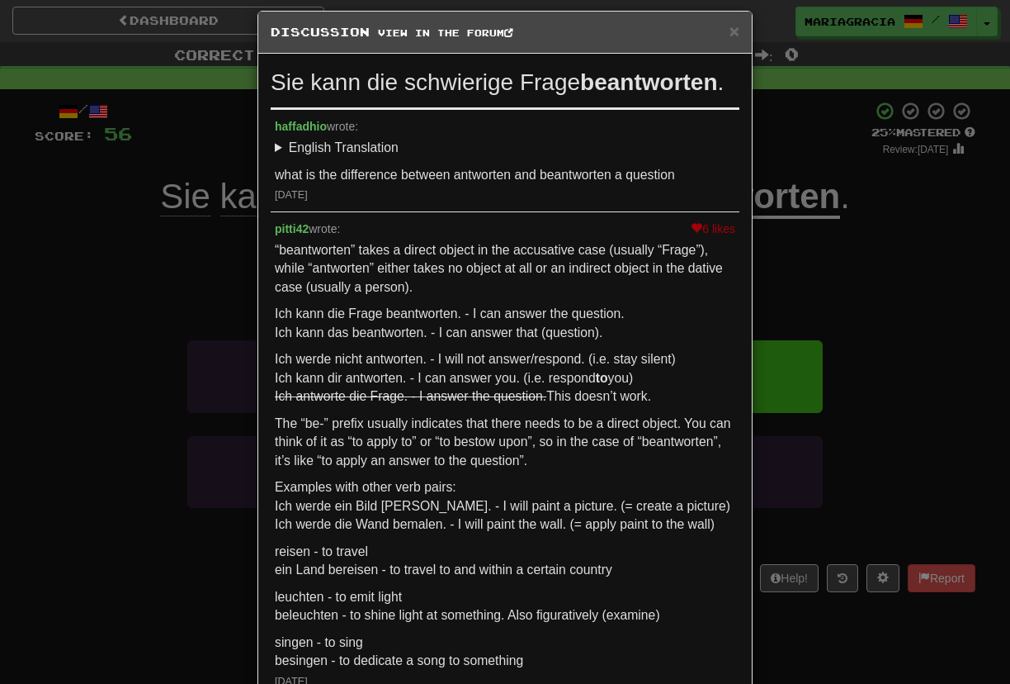
click at [396, 358] on p "Ich werde nicht antworten. - I will not answer/respond. (i.e. stay silent) Ich …" at bounding box center [505, 378] width 461 height 56
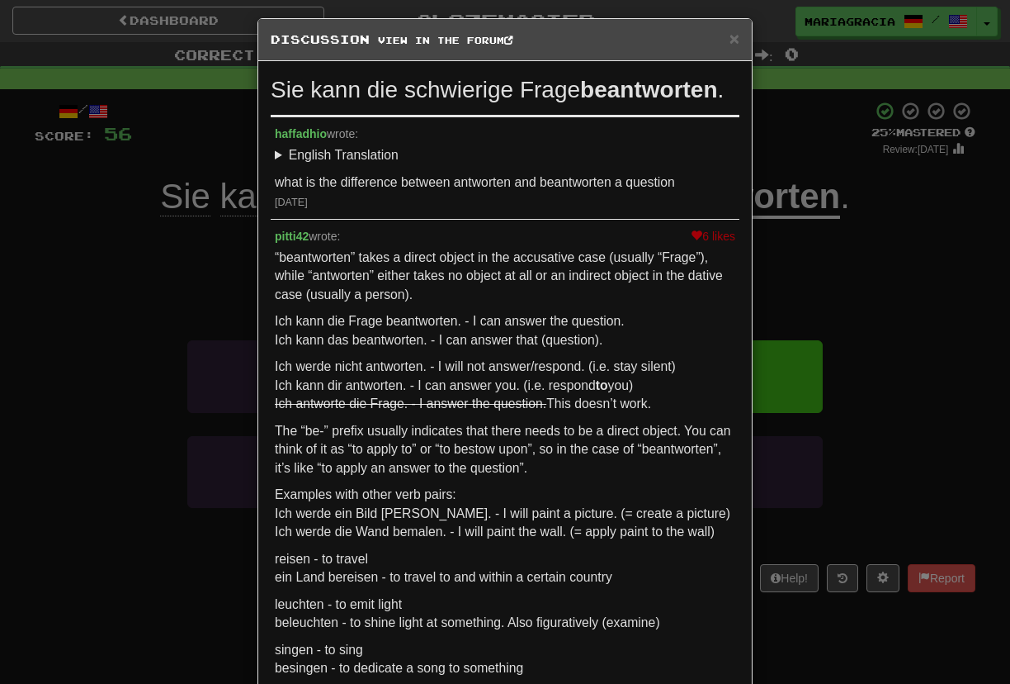
scroll to position [5, 0]
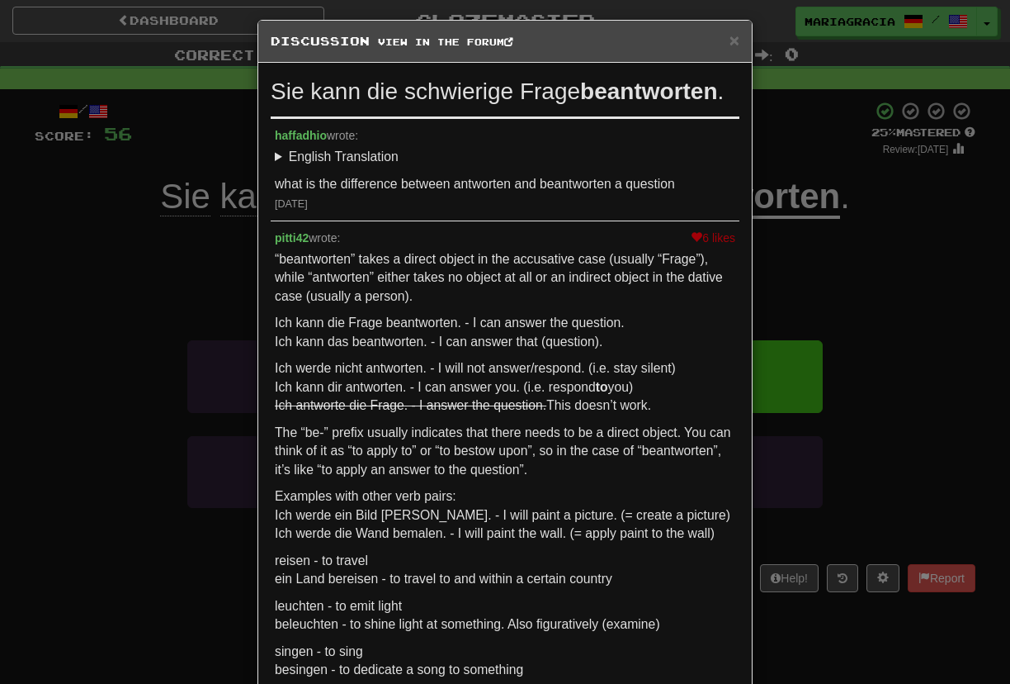
click at [393, 346] on p "Ich kann die Frage beantworten. - I can answer the question. Ich kann das beant…" at bounding box center [505, 332] width 461 height 37
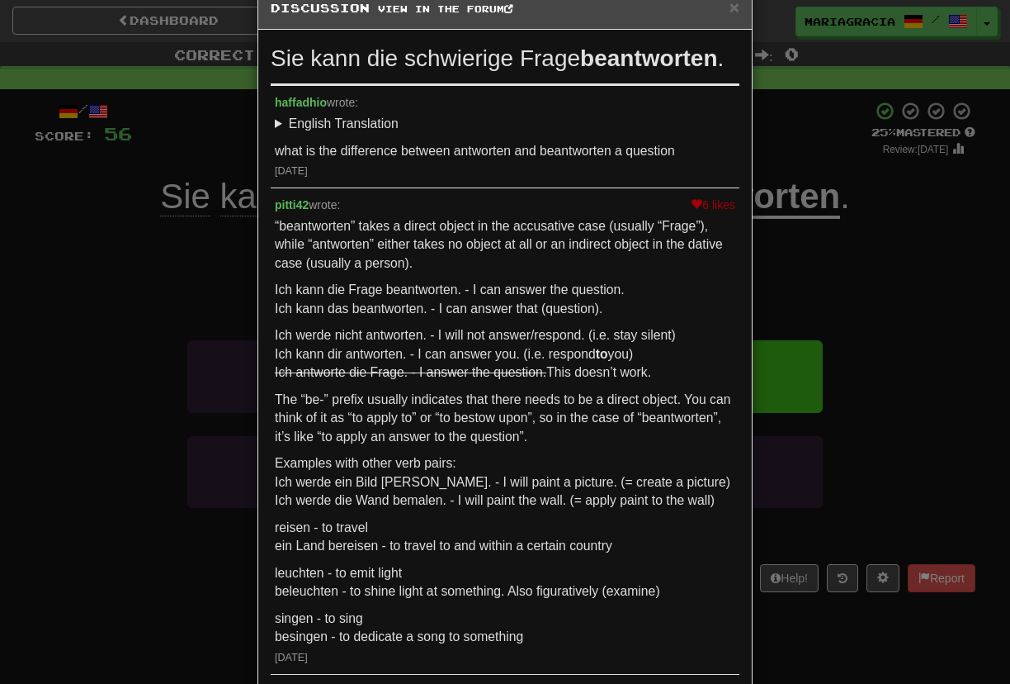
scroll to position [44, 0]
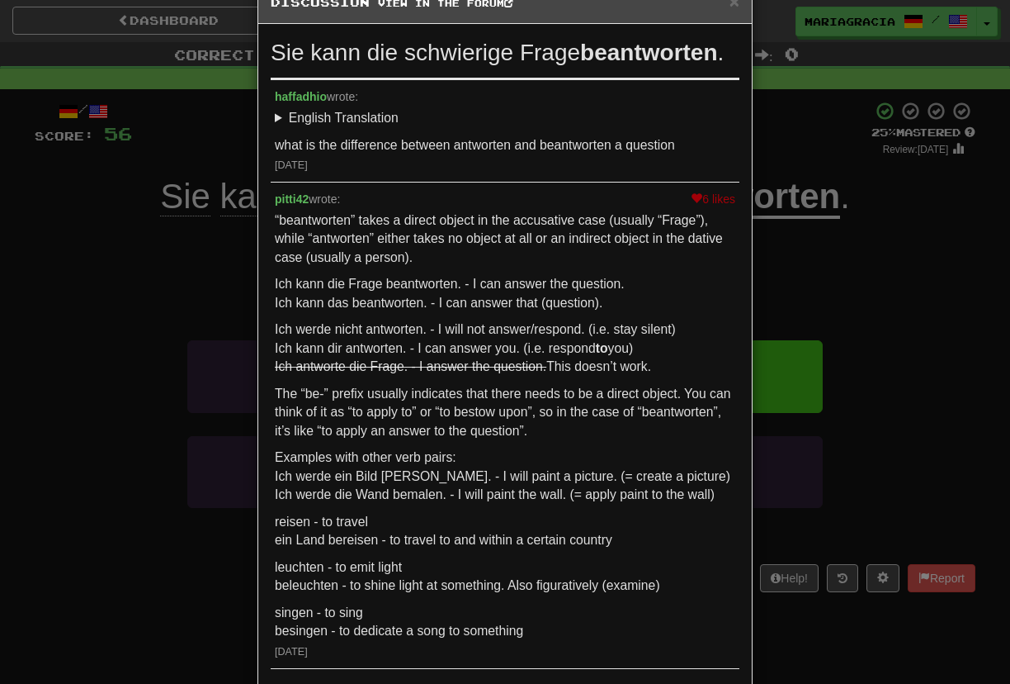
click at [393, 346] on p "Ich werde nicht antworten. - I will not answer/respond. (i.e. stay silent) Ich …" at bounding box center [505, 348] width 461 height 56
click at [395, 314] on div "“beantworten” takes a direct object in the accusative case (usually “Frage”), w…" at bounding box center [505, 425] width 461 height 429
click at [408, 346] on p "Ich werde nicht antworten. - I will not answer/respond. (i.e. stay silent) Ich …" at bounding box center [505, 348] width 461 height 56
click at [412, 318] on div "“beantworten” takes a direct object in the accusative case (usually “Frage”), w…" at bounding box center [505, 425] width 461 height 429
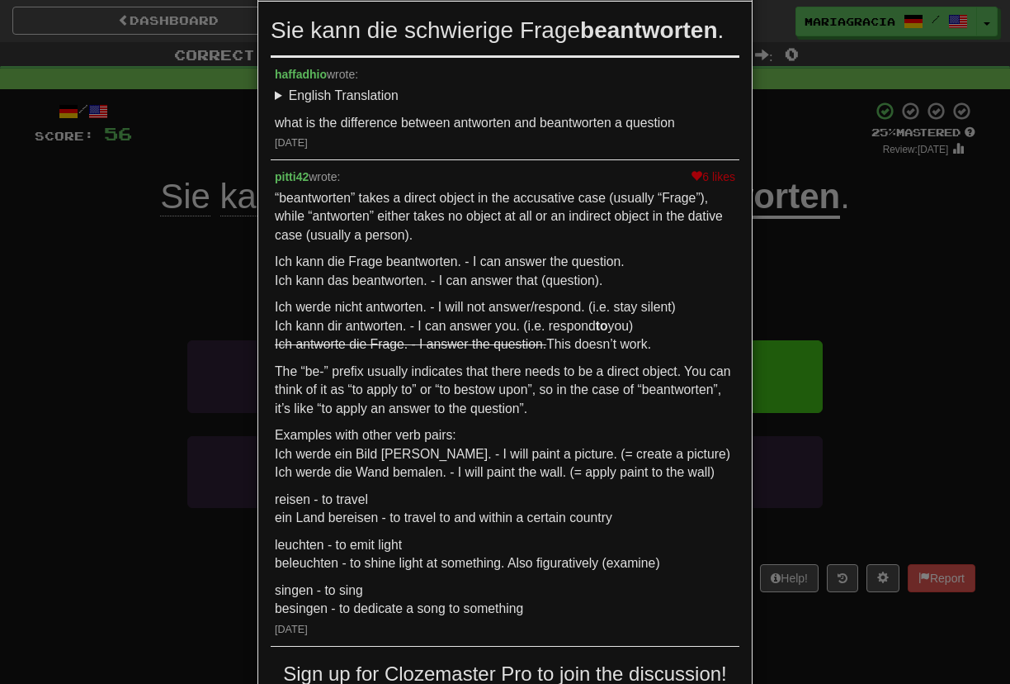
click at [428, 370] on p "The “be-” prefix usually indicates that there needs to be a direct object. You …" at bounding box center [505, 390] width 461 height 56
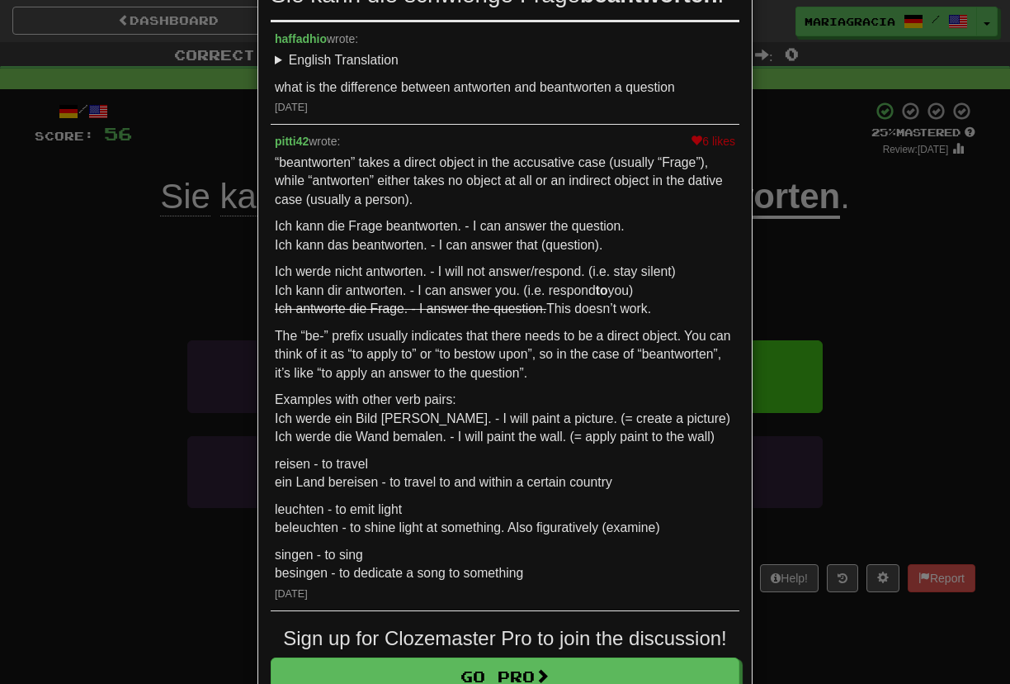
scroll to position [103, 0]
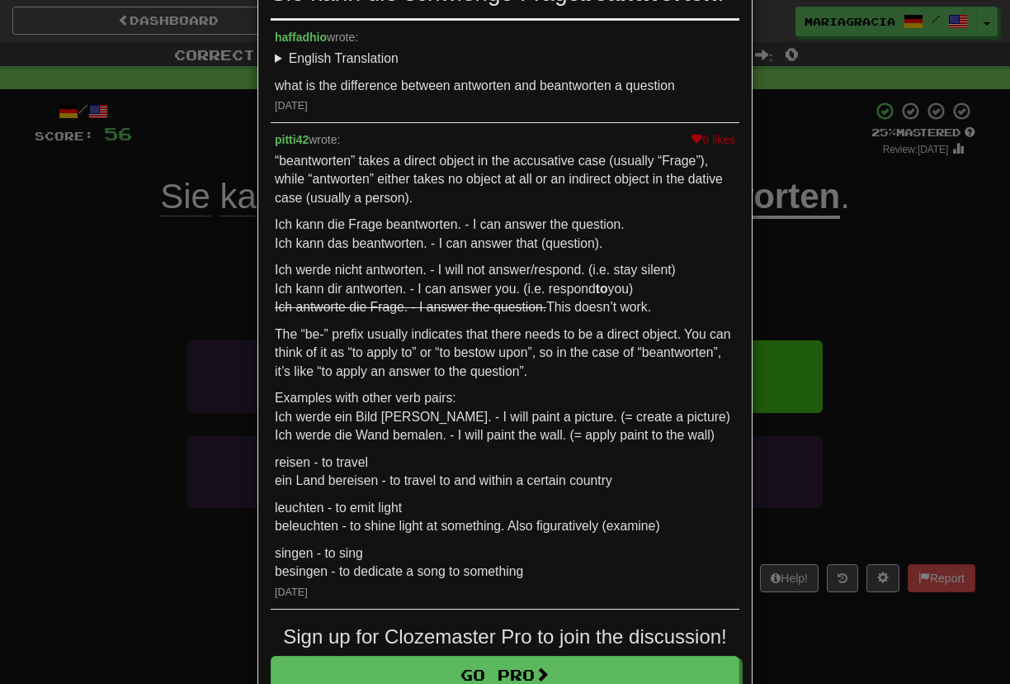
click at [436, 322] on div "“beantworten” takes a direct object in the accusative case (usually “Frage”), w…" at bounding box center [505, 366] width 461 height 429
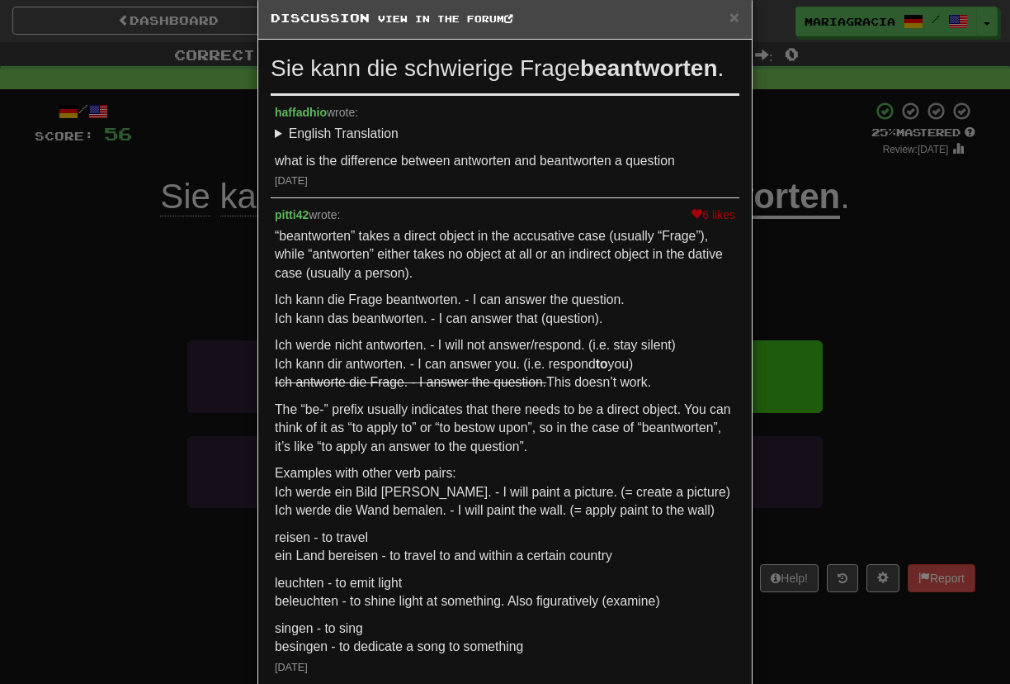
scroll to position [26, 0]
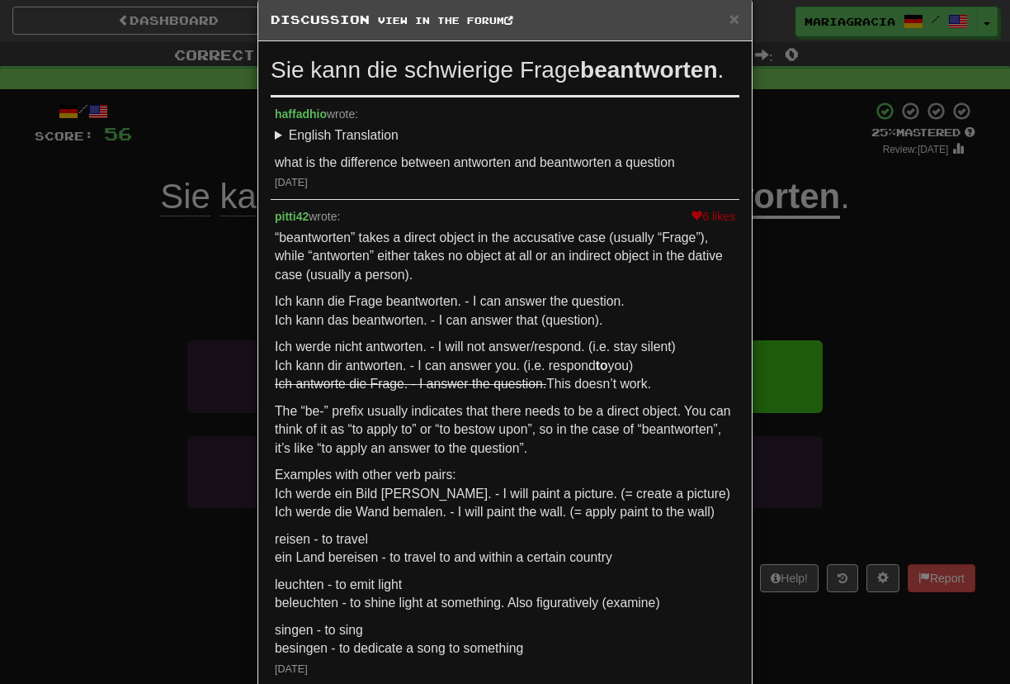
click at [436, 324] on p "Ich kann die Frage beantworten. - I can answer the question. Ich kann das beant…" at bounding box center [505, 310] width 461 height 37
click at [390, 321] on p "Ich kann die Frage beantworten. - I can answer the question. Ich kann das beant…" at bounding box center [505, 310] width 461 height 37
click at [418, 326] on p "Ich kann die Frage beantworten. - I can answer the question. Ich kann das beant…" at bounding box center [505, 310] width 461 height 37
click at [439, 338] on div "“beantworten” takes a direct object in the accusative case (usually “Frage”), w…" at bounding box center [505, 443] width 461 height 429
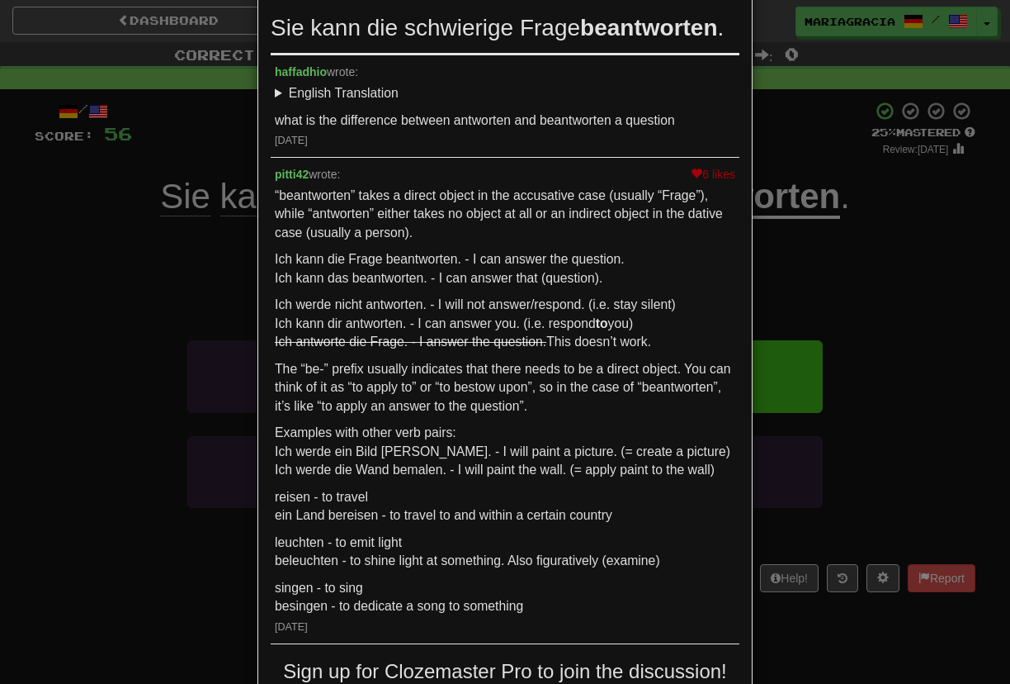
scroll to position [206, 0]
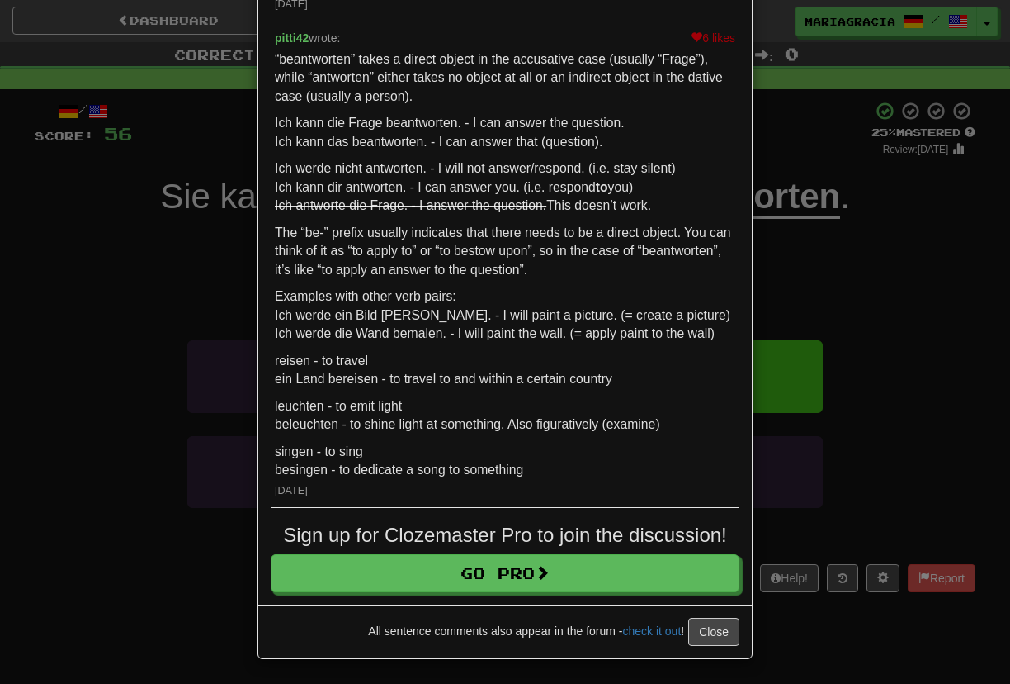
click at [199, 386] on div "× Discussion View in the forum Sie kann die schwierige Frage beantworten . haff…" at bounding box center [505, 342] width 1010 height 684
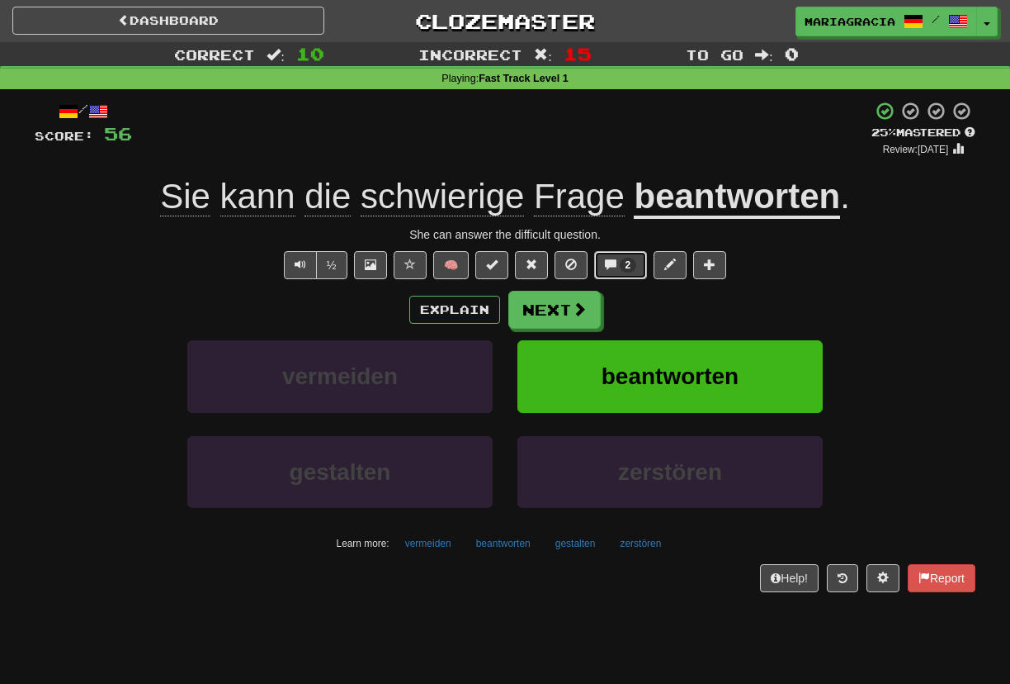
click at [616, 266] on button "2" at bounding box center [621, 265] width 54 height 28
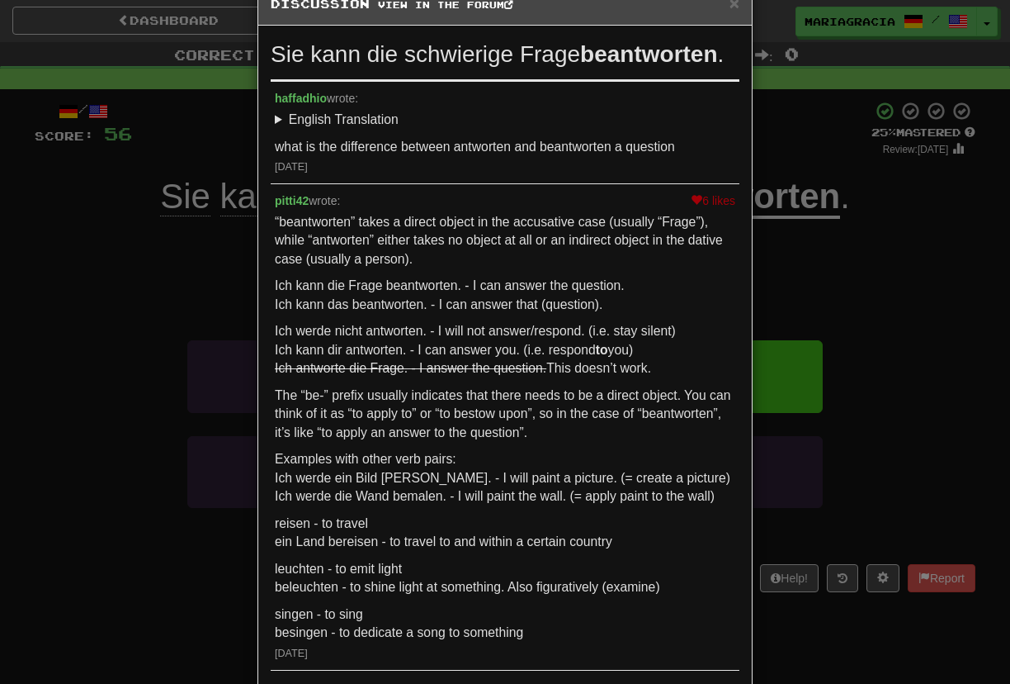
scroll to position [1, 0]
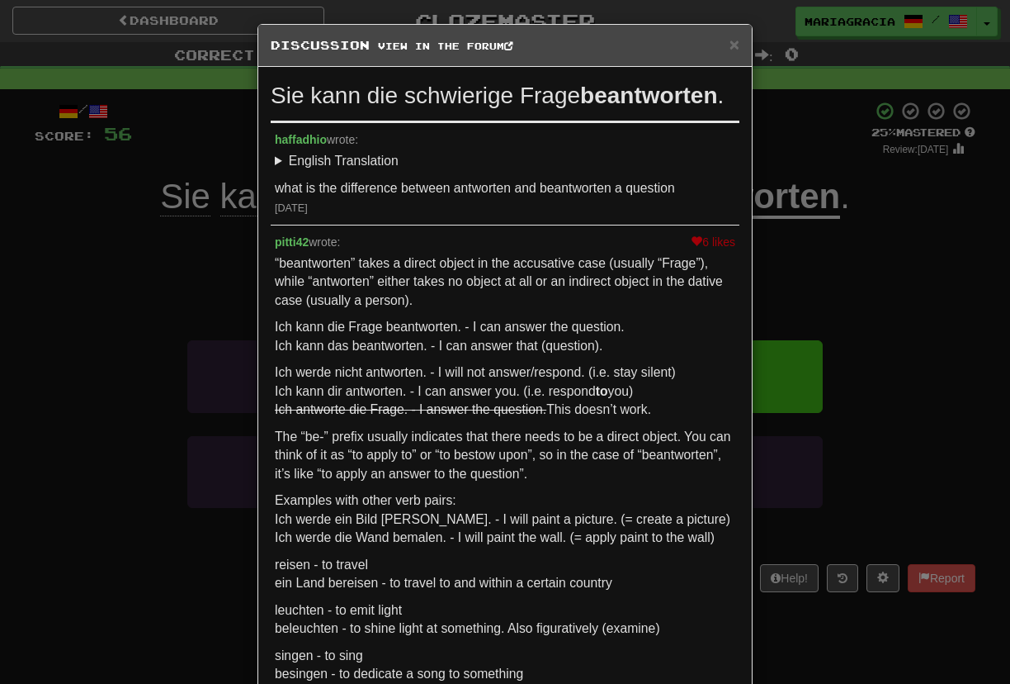
click at [697, 241] on span at bounding box center [697, 241] width 12 height 12
click at [315, 277] on p "“beantworten” takes a direct object in the accusative case (usually “Frage”), w…" at bounding box center [505, 282] width 461 height 56
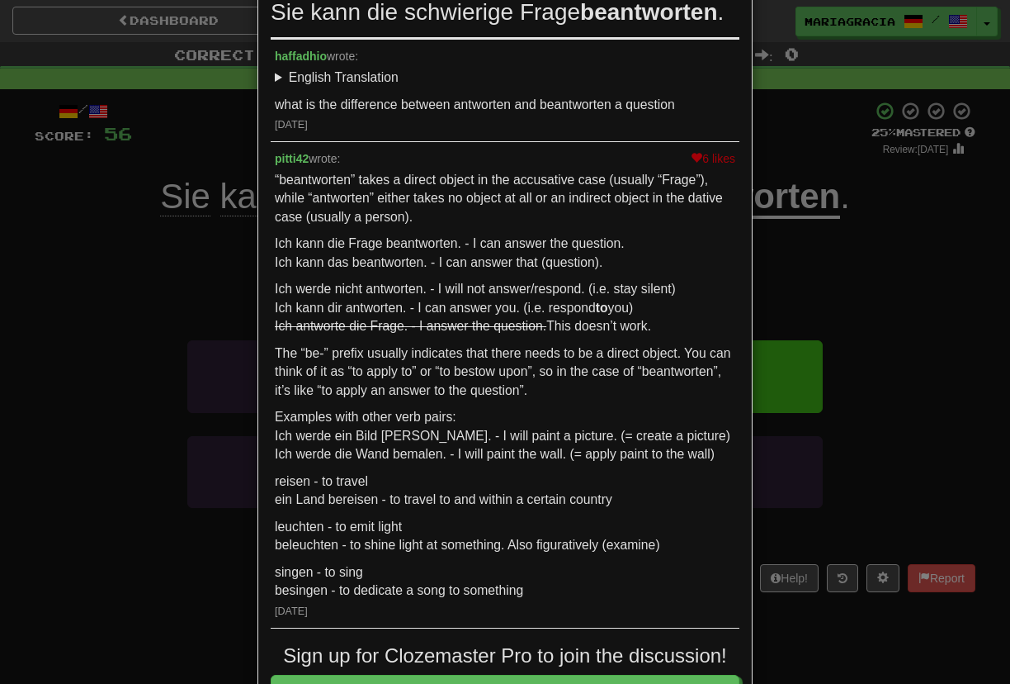
scroll to position [206, 0]
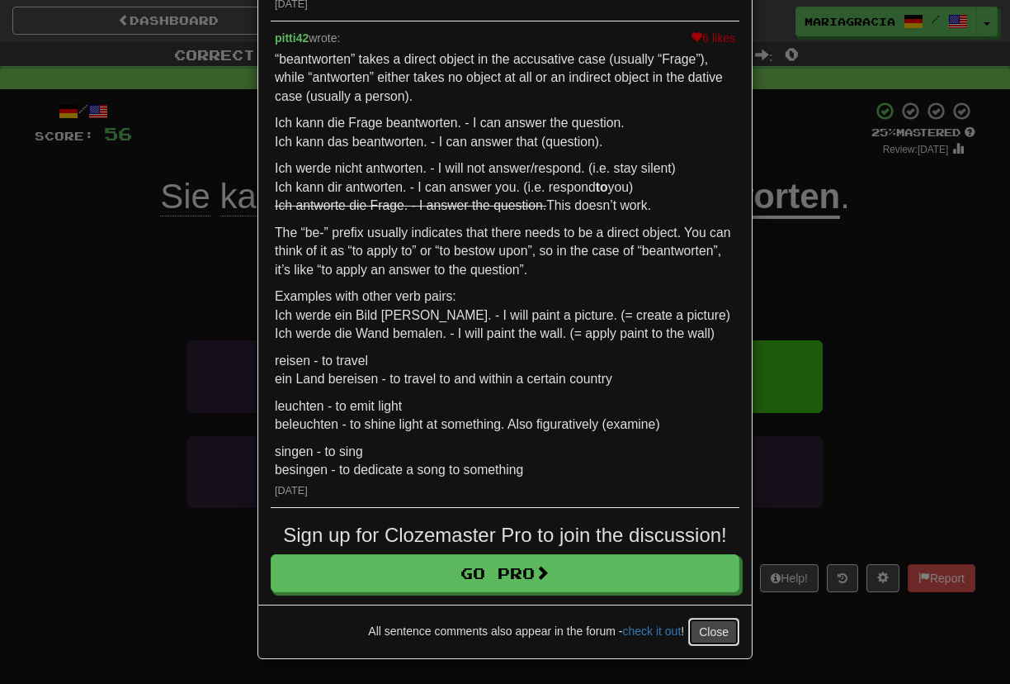
click at [715, 633] on button "Close" at bounding box center [714, 632] width 51 height 28
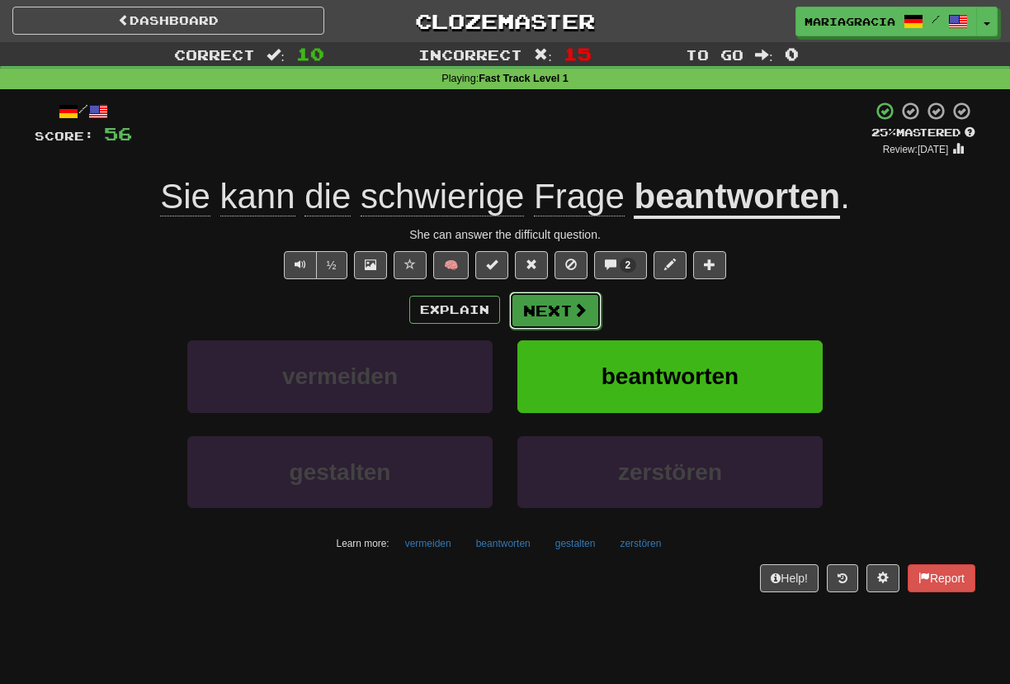
click at [557, 309] on button "Next" at bounding box center [555, 310] width 92 height 38
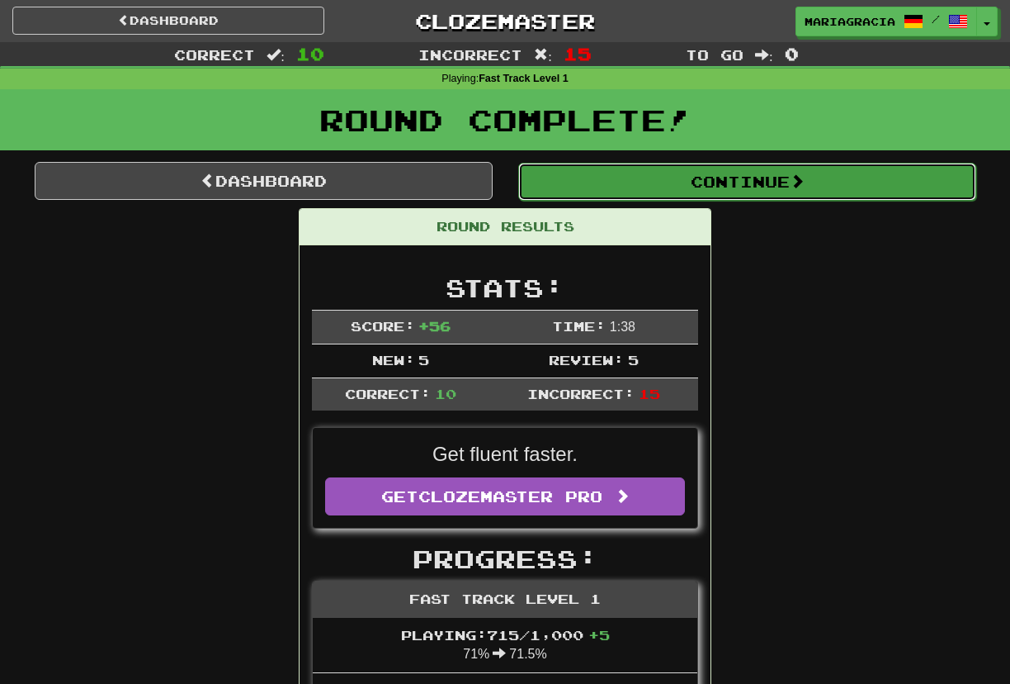
click at [595, 192] on button "Continue" at bounding box center [747, 182] width 458 height 38
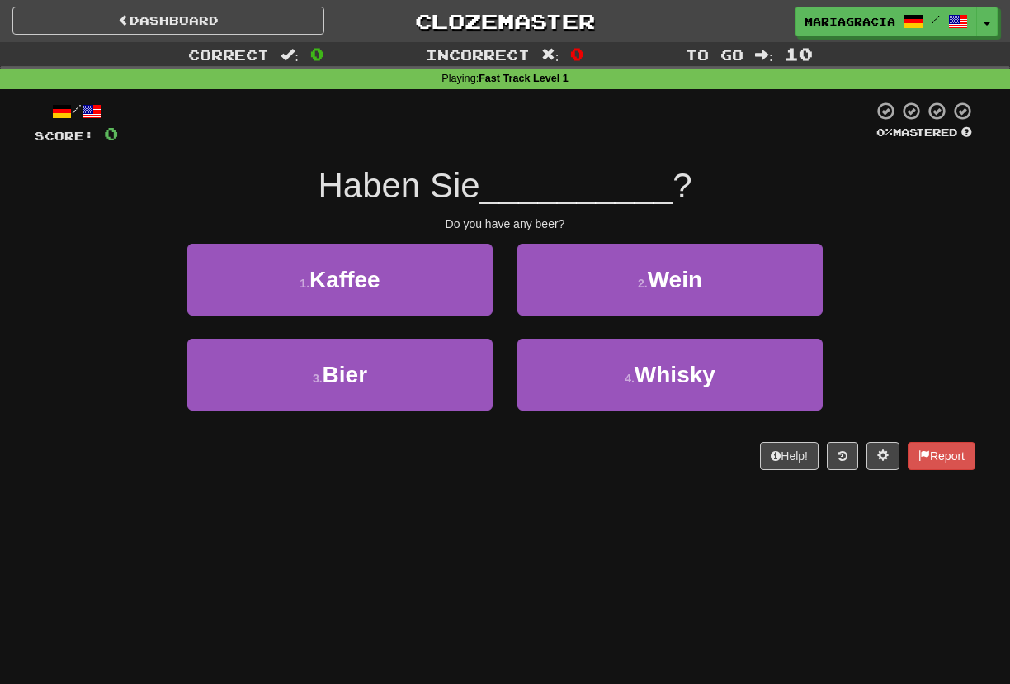
click at [493, 146] on div at bounding box center [495, 123] width 755 height 45
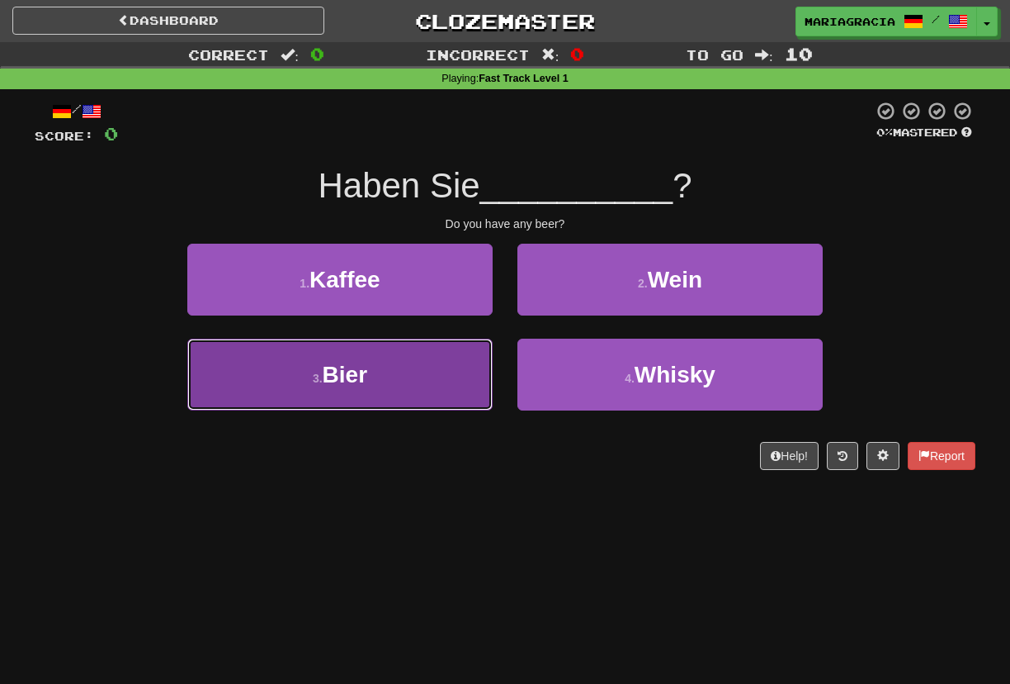
click at [485, 371] on button "3 . Bier" at bounding box center [339, 374] width 305 height 72
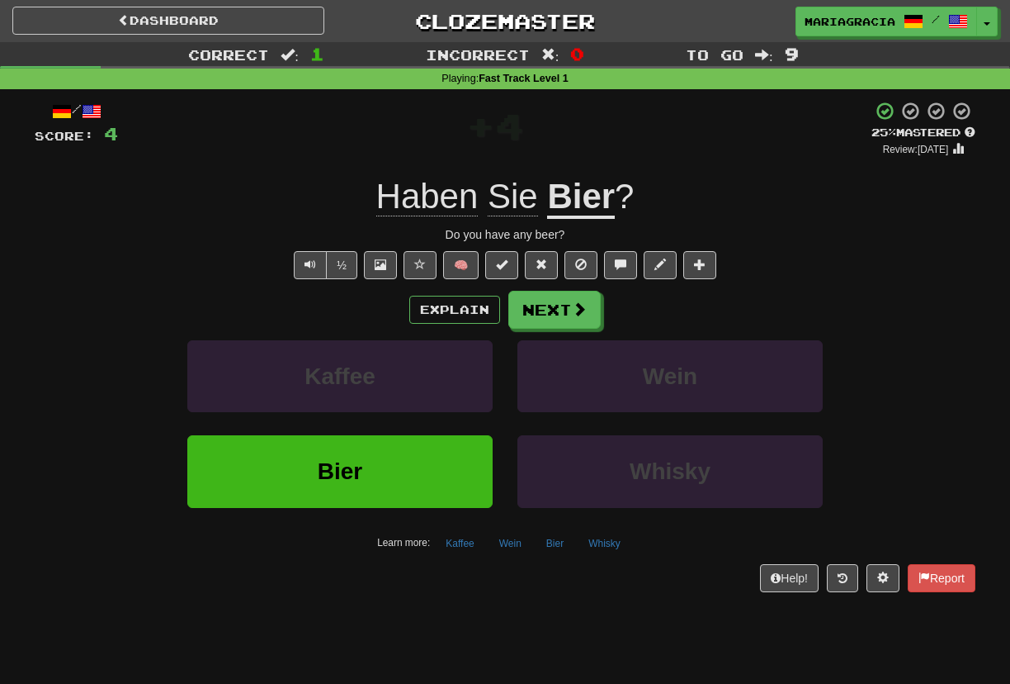
click at [426, 153] on div "+ 4" at bounding box center [495, 129] width 754 height 56
click at [633, 177] on span "?" at bounding box center [624, 196] width 19 height 39
click at [571, 138] on div "+ 4" at bounding box center [495, 129] width 754 height 56
click at [538, 315] on button "Next" at bounding box center [555, 310] width 92 height 38
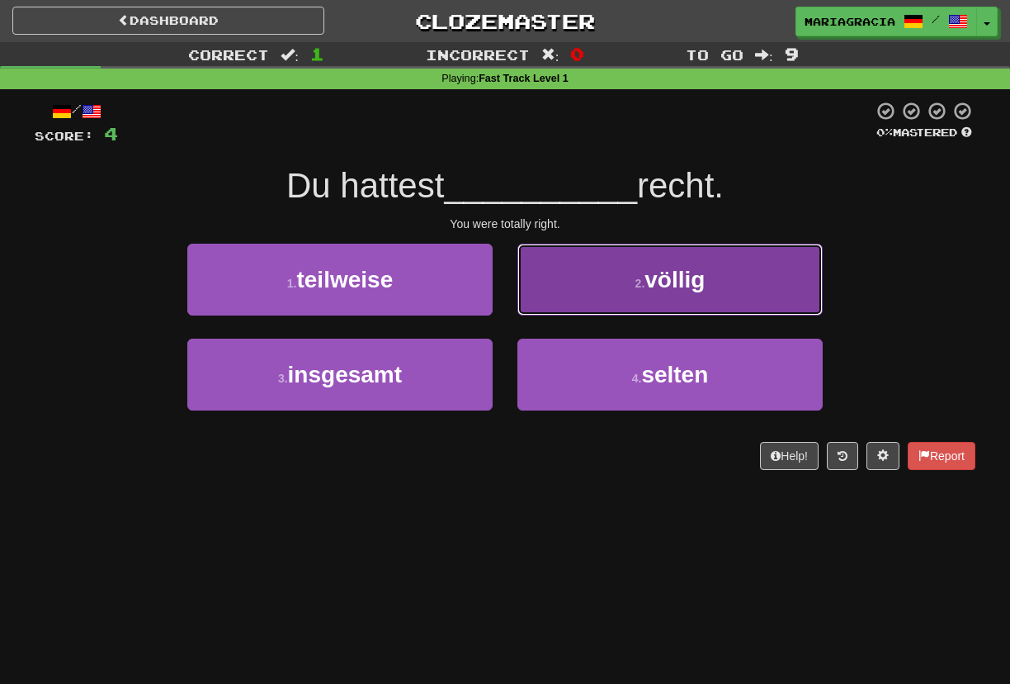
click at [611, 275] on button "2 . völlig" at bounding box center [670, 280] width 305 height 72
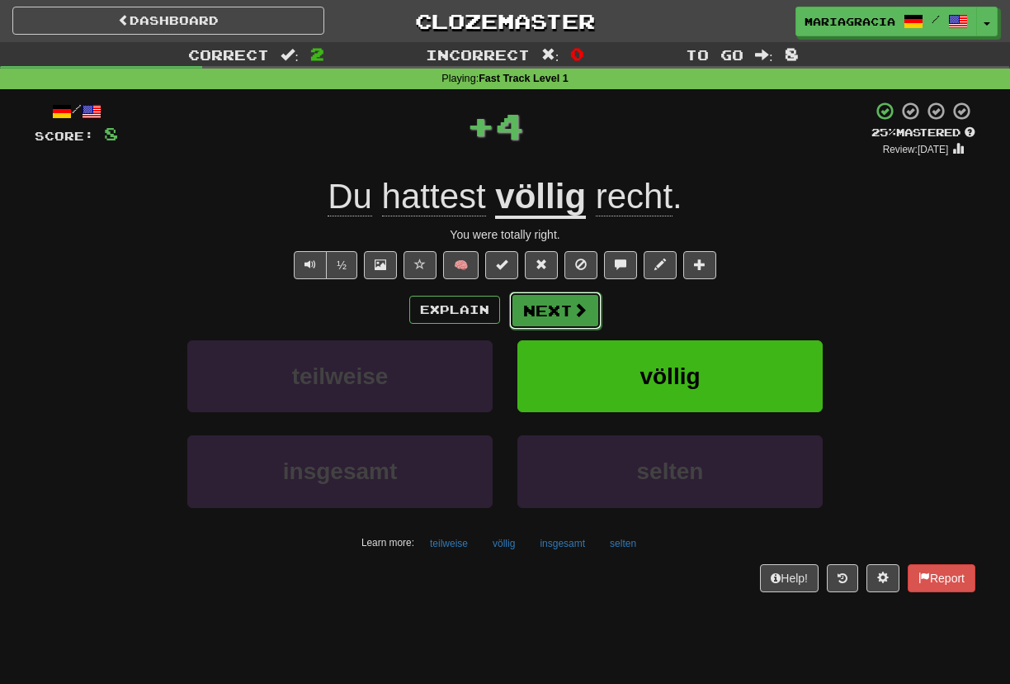
click at [561, 311] on button "Next" at bounding box center [555, 310] width 92 height 38
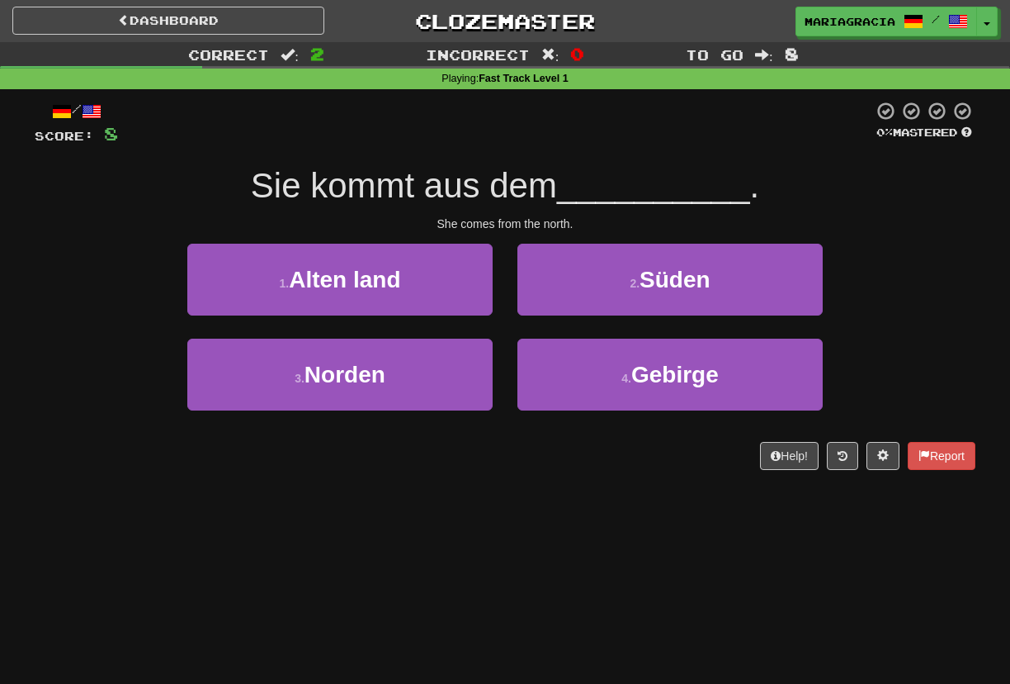
click at [493, 140] on div at bounding box center [495, 123] width 755 height 45
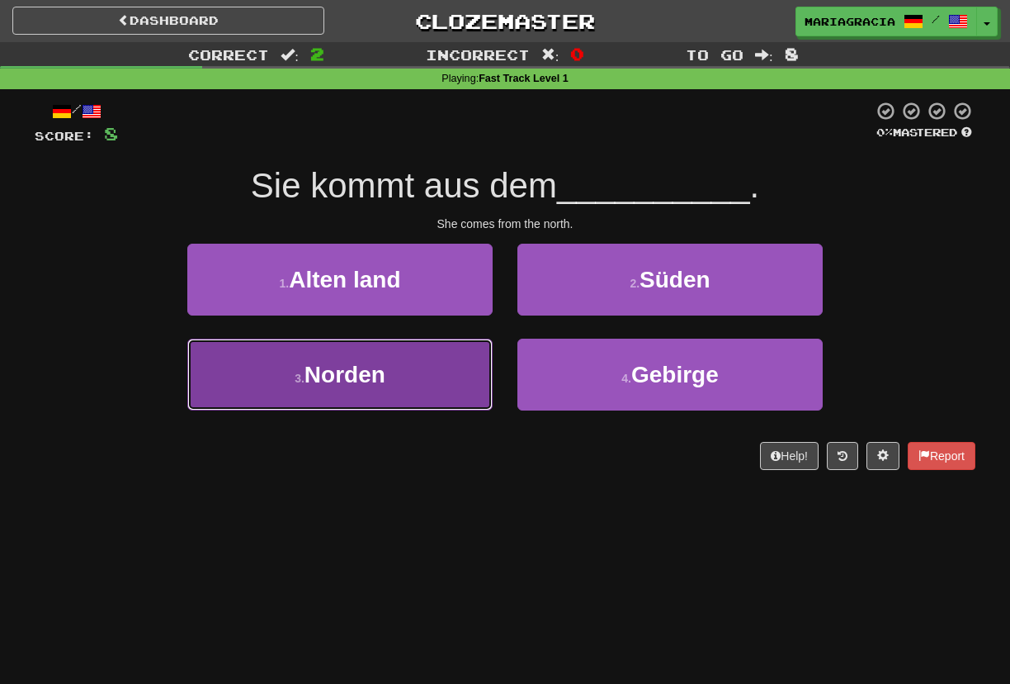
click at [448, 361] on button "3 . Norden" at bounding box center [339, 374] width 305 height 72
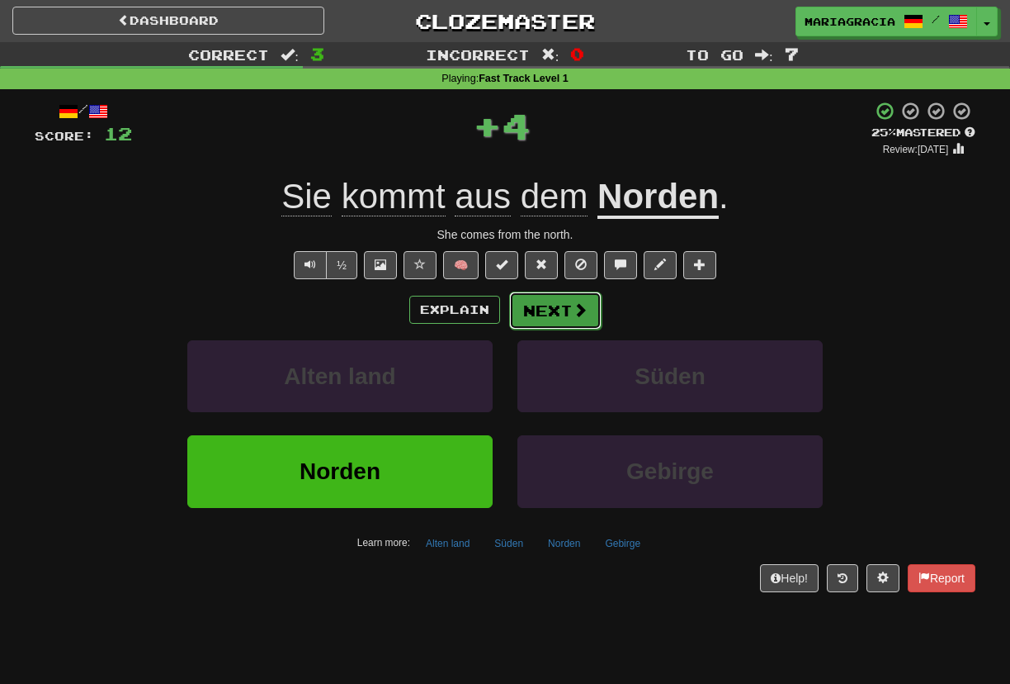
click at [580, 307] on span at bounding box center [580, 309] width 15 height 15
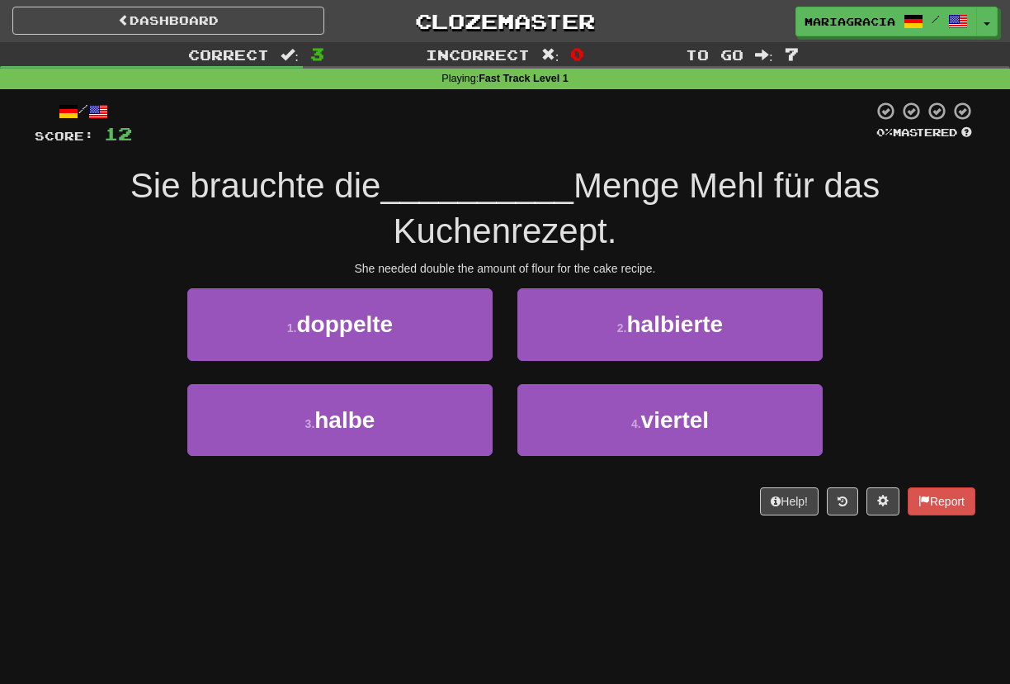
click at [517, 143] on div at bounding box center [502, 123] width 741 height 45
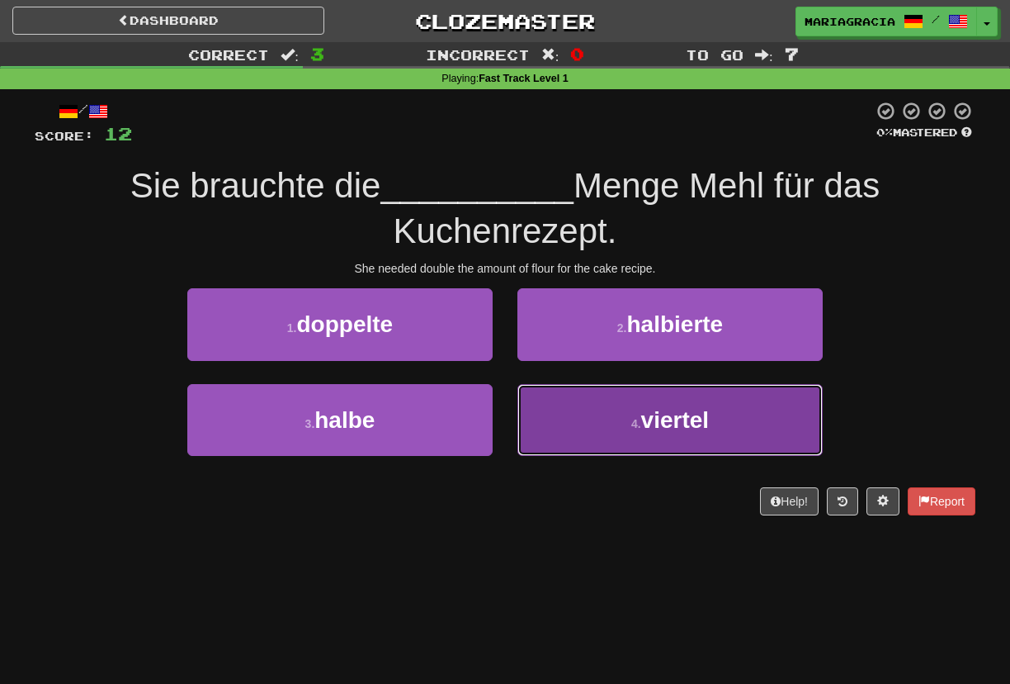
click at [609, 414] on button "4 . viertel" at bounding box center [670, 420] width 305 height 72
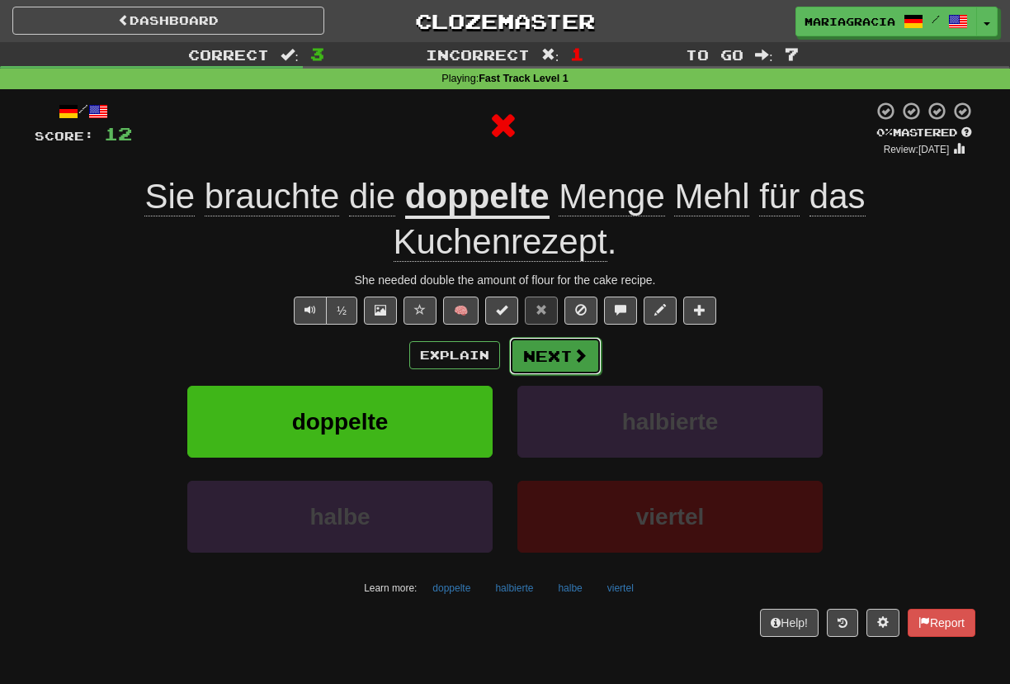
click at [547, 337] on div "Explain Next" at bounding box center [505, 355] width 941 height 38
click at [529, 348] on button "Next" at bounding box center [555, 356] width 92 height 38
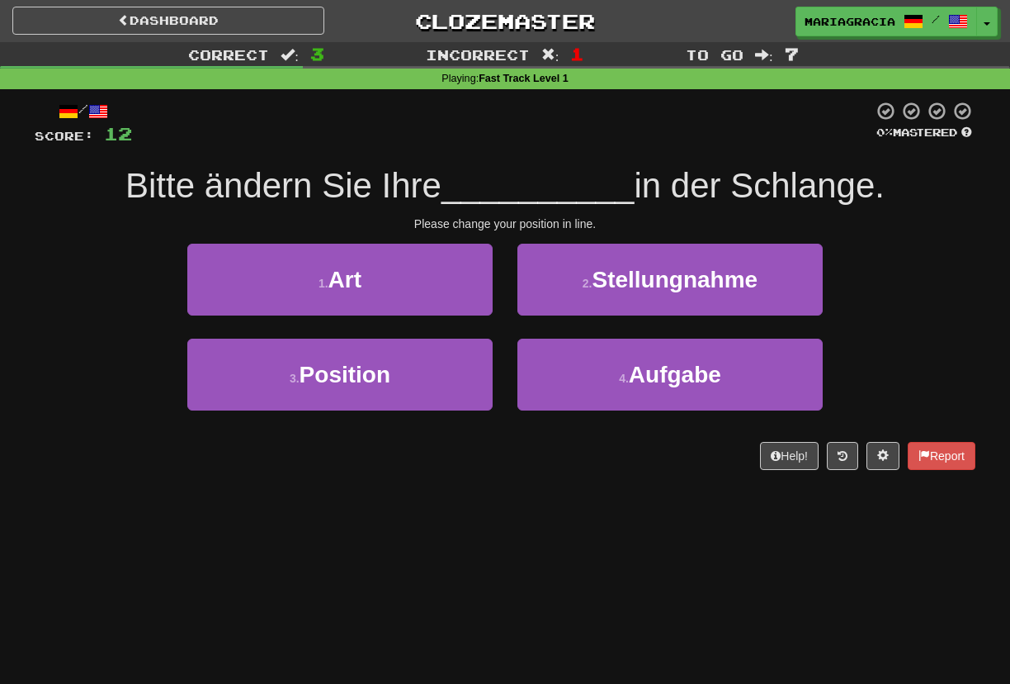
click at [475, 173] on span "__________" at bounding box center [538, 185] width 193 height 39
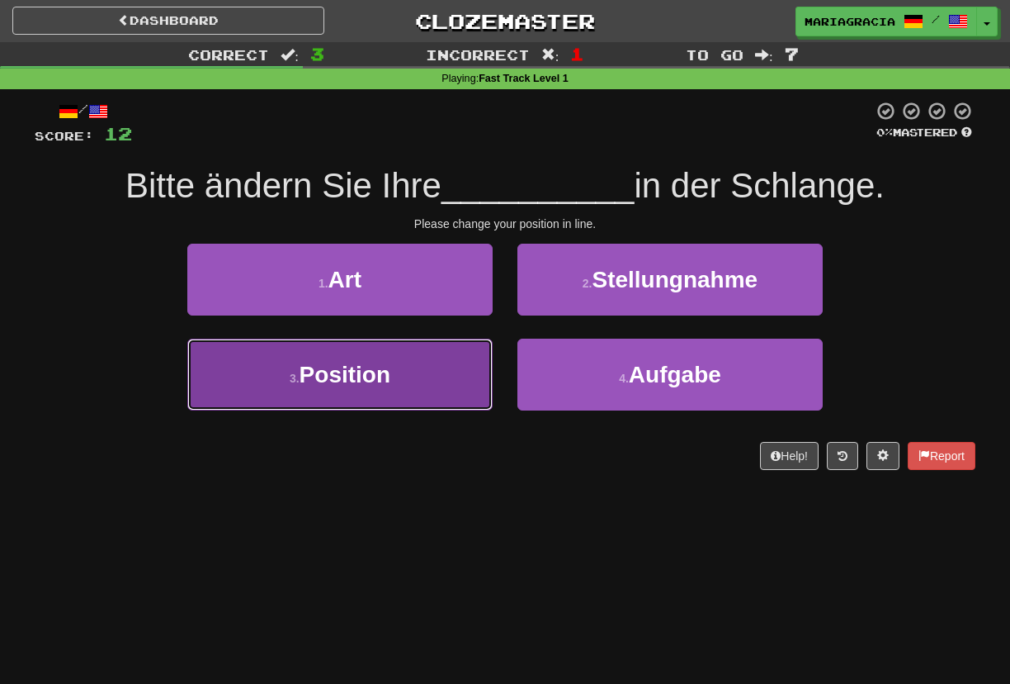
click at [469, 368] on button "3 . Position" at bounding box center [339, 374] width 305 height 72
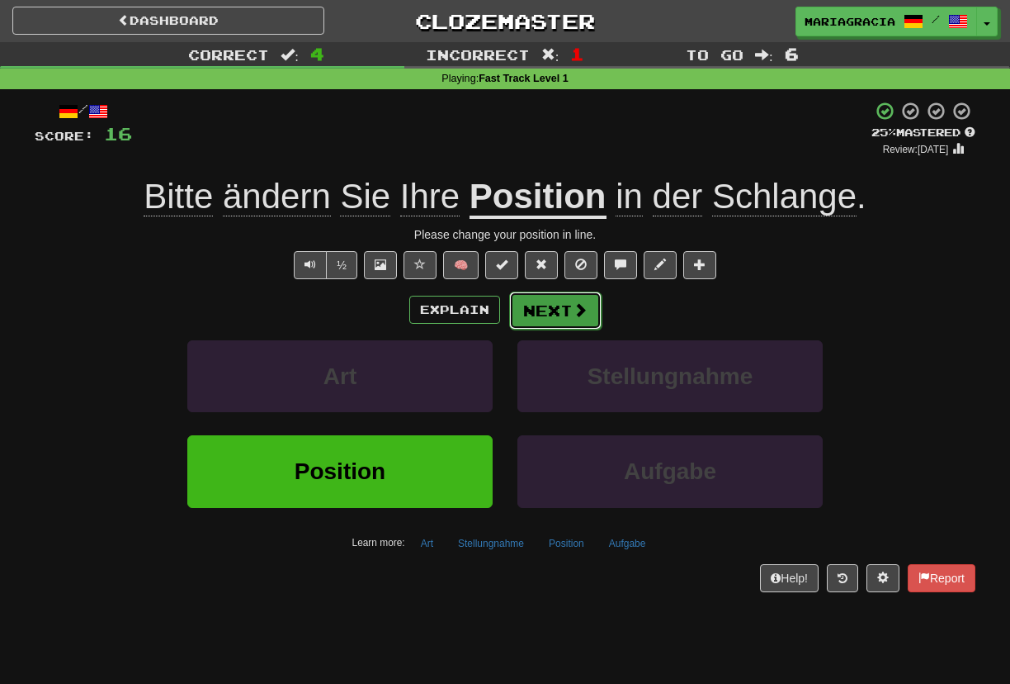
click at [577, 314] on span at bounding box center [580, 309] width 15 height 15
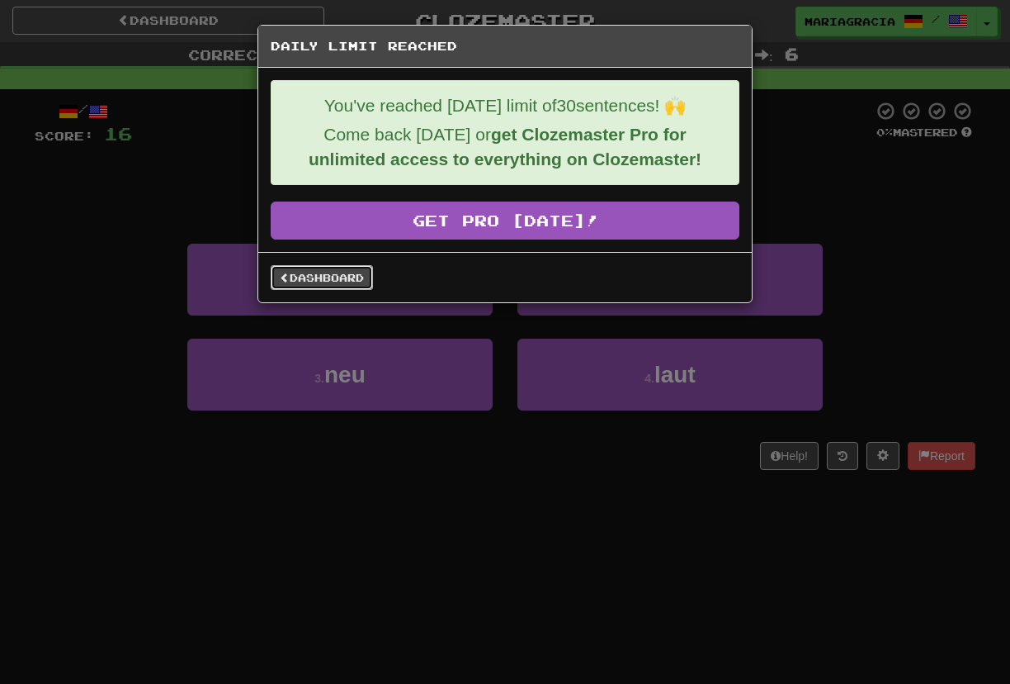
click at [340, 286] on link "Dashboard" at bounding box center [322, 277] width 102 height 25
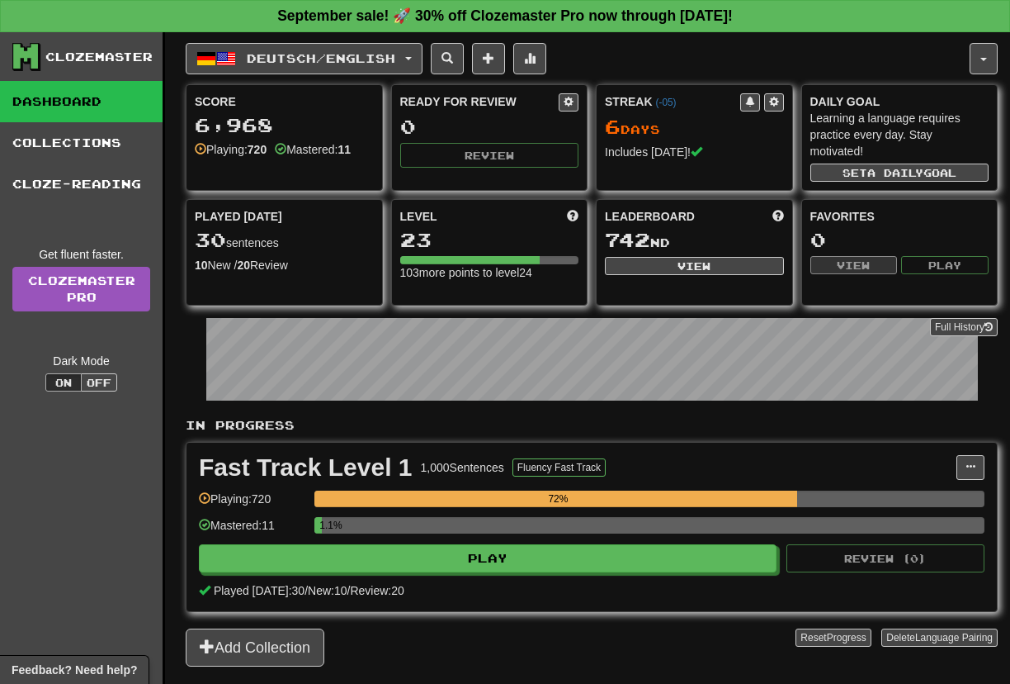
click at [446, 251] on div "Level 23 103 more points to level 24" at bounding box center [490, 244] width 196 height 89
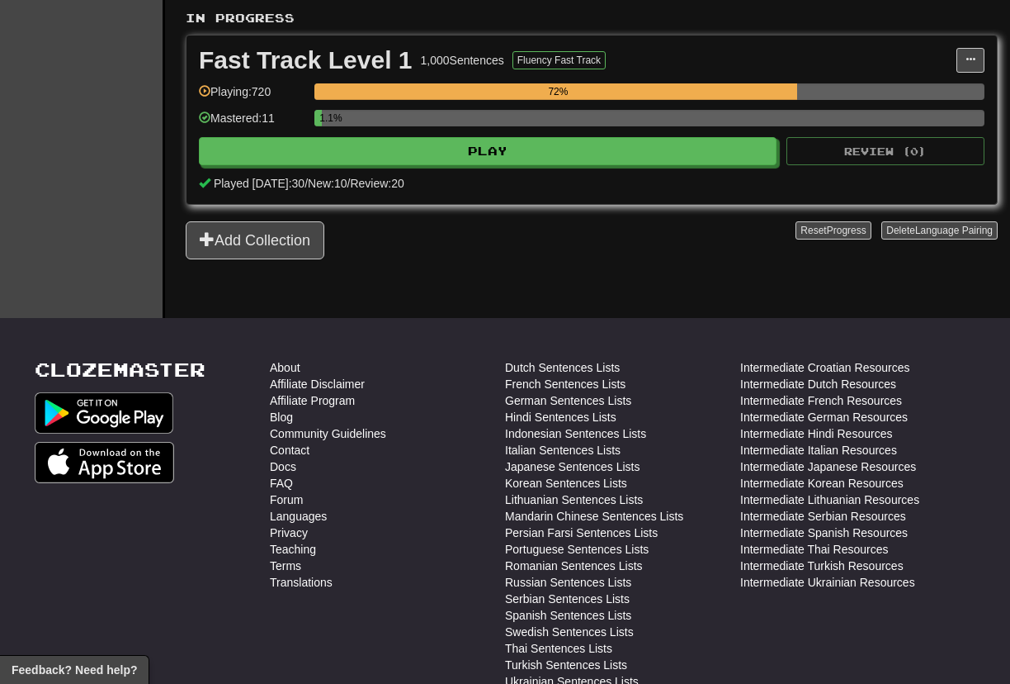
scroll to position [422, 0]
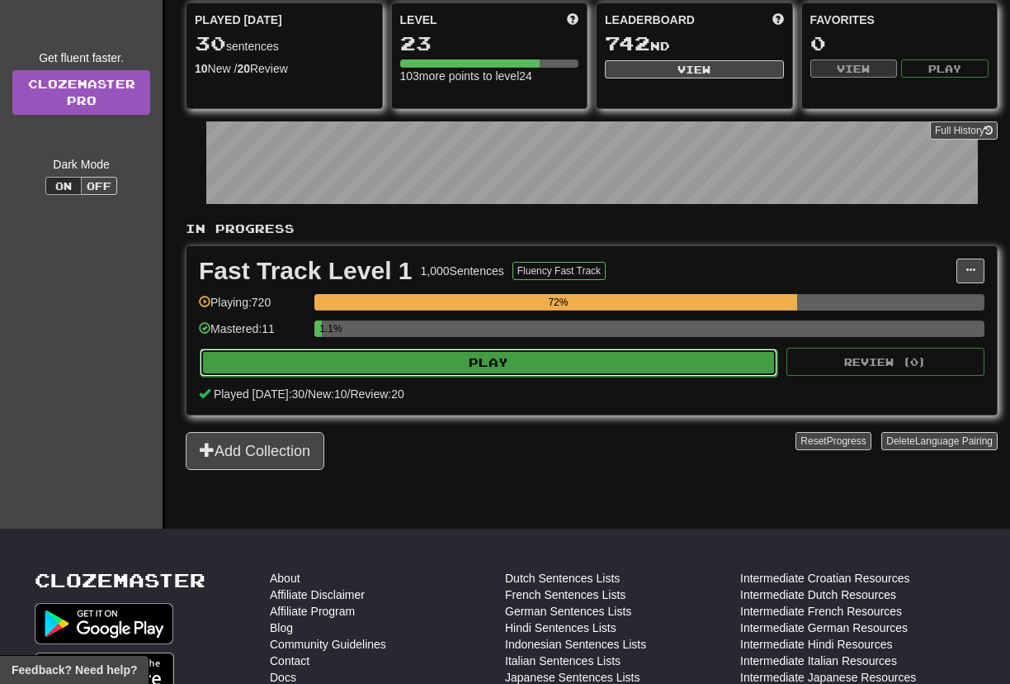
click at [308, 357] on button "Play" at bounding box center [489, 362] width 578 height 28
select select "**"
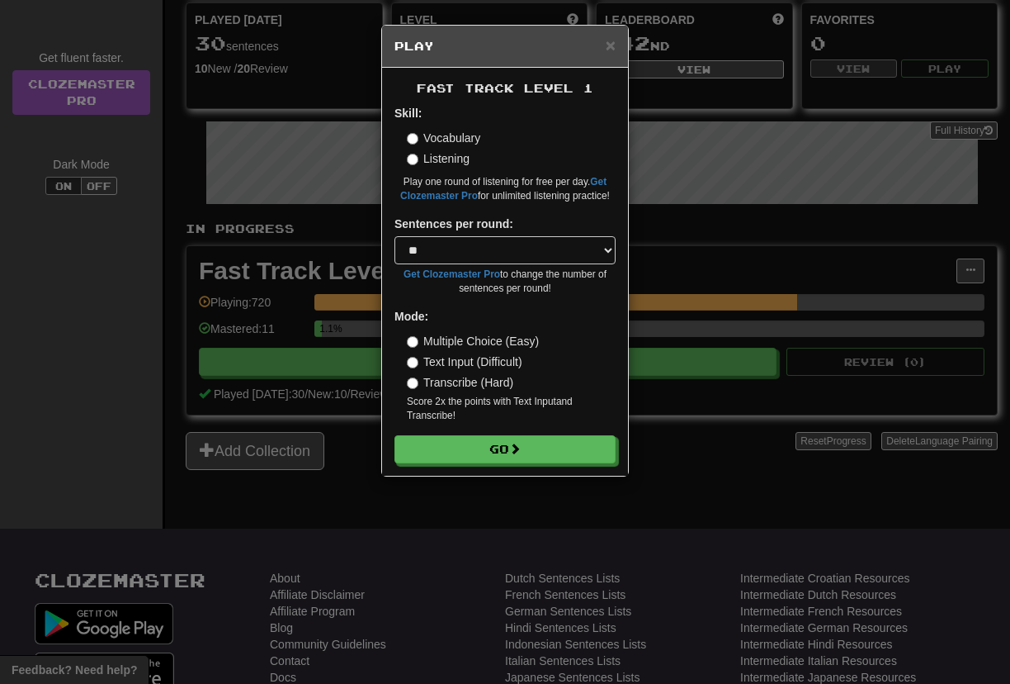
click at [504, 471] on div "Fast Track Level 1 Skill: Vocabulary Listening Play one round of listening for …" at bounding box center [505, 272] width 246 height 408
click at [500, 461] on button "Go" at bounding box center [505, 450] width 221 height 28
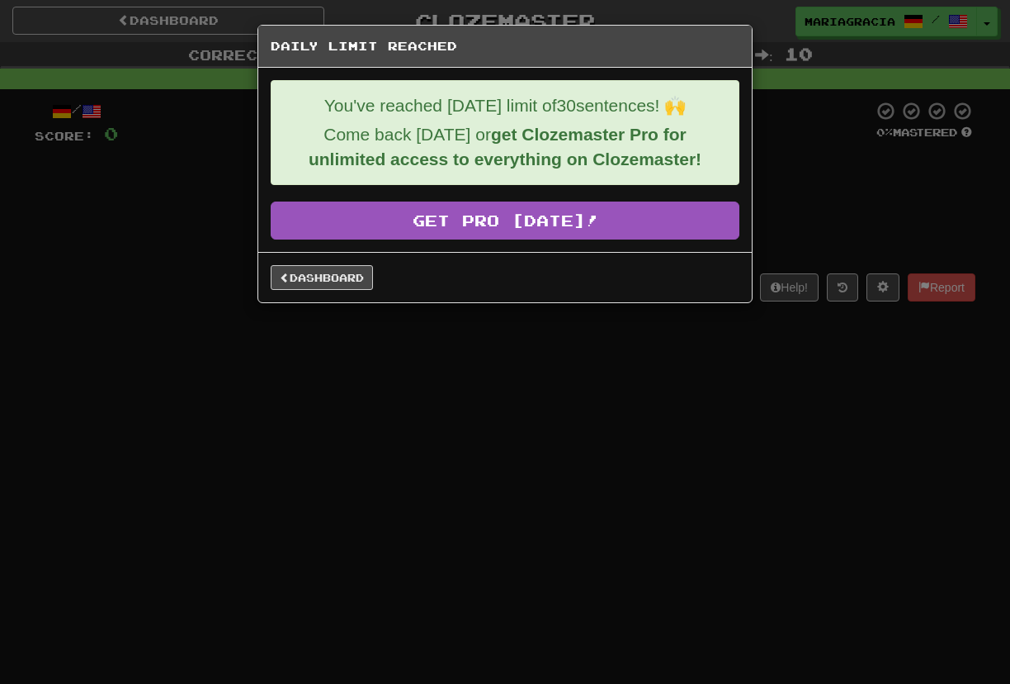
click at [338, 259] on div "Dashboard" at bounding box center [505, 277] width 494 height 50
click at [348, 281] on link "Dashboard" at bounding box center [322, 277] width 102 height 25
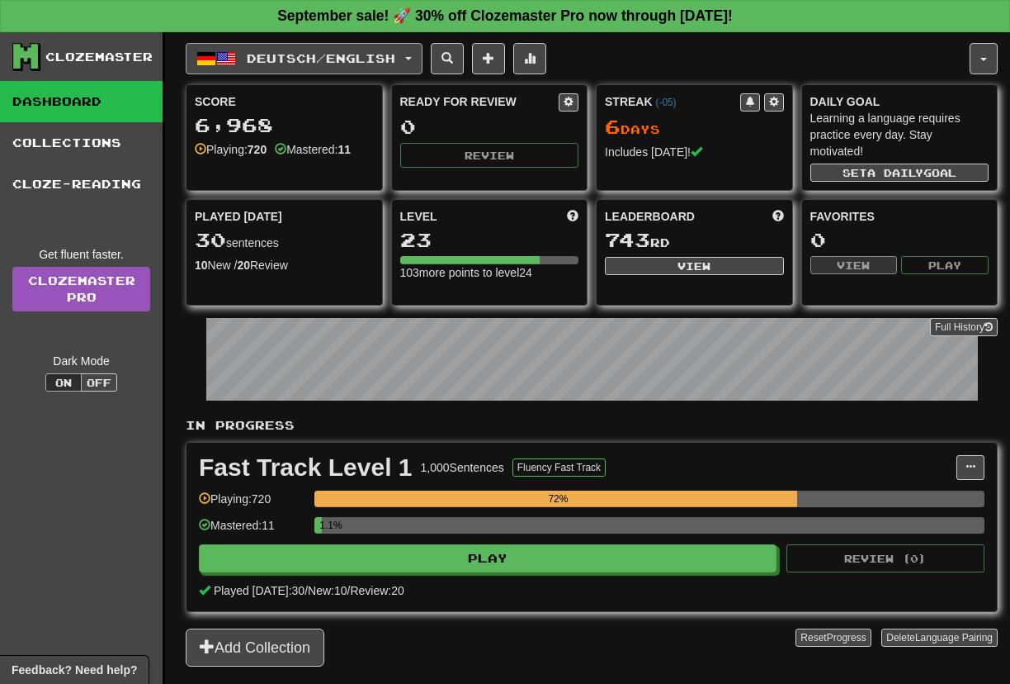
click at [273, 59] on span "Deutsch / English" at bounding box center [321, 58] width 149 height 14
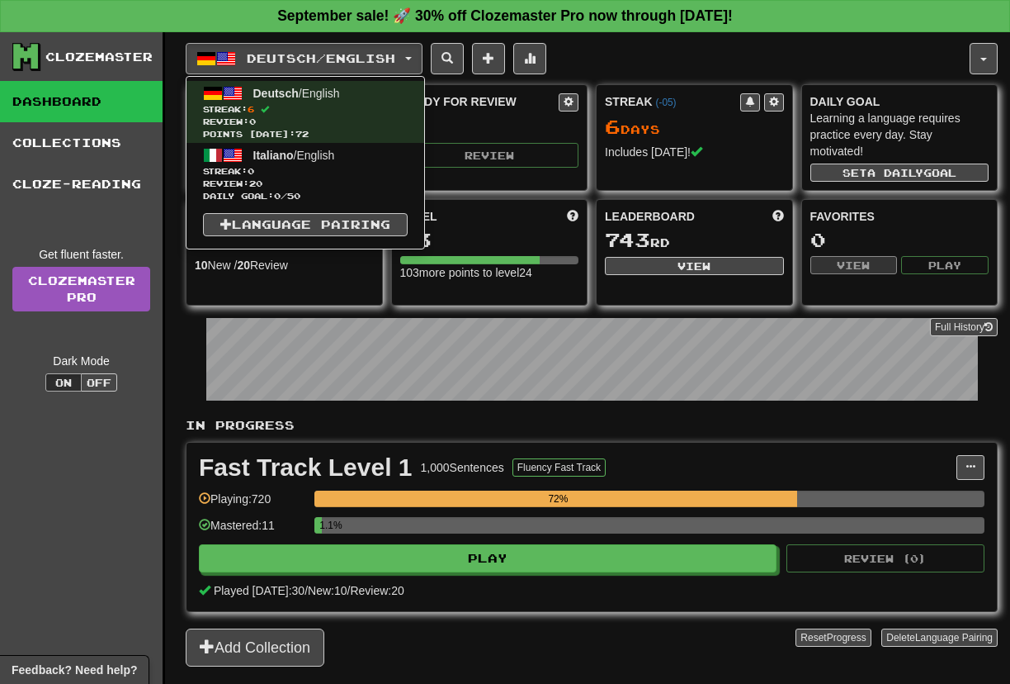
click at [289, 77] on ul "Deutsch / English Streak: 6 Review: 0 Points [DATE]: 72 Italiano / English Stre…" at bounding box center [305, 162] width 239 height 173
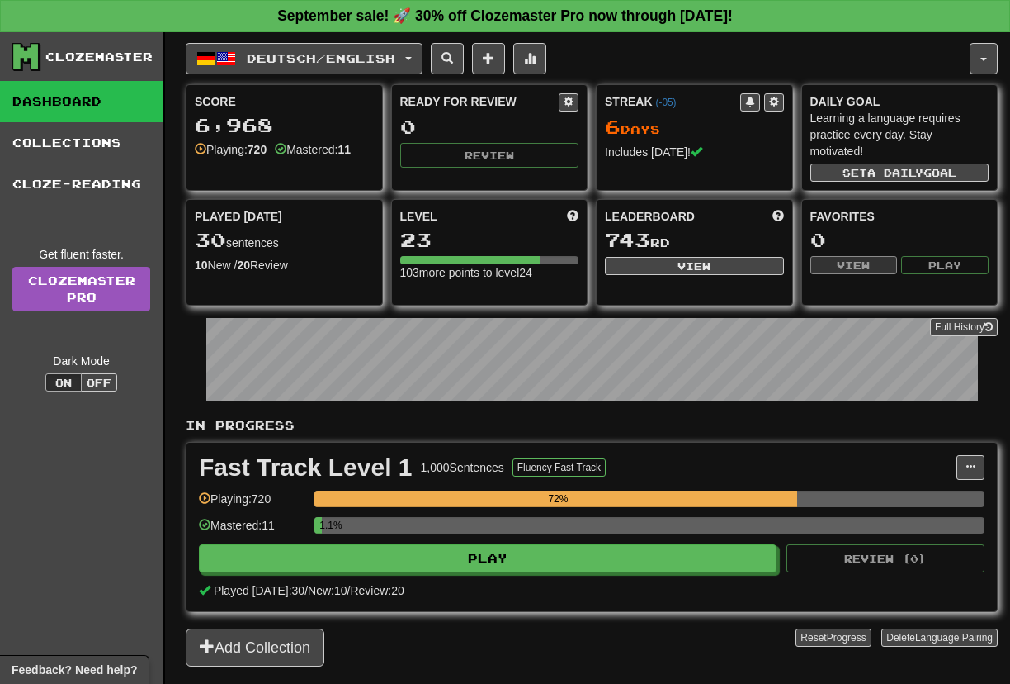
click at [106, 573] on div "Clozemaster Dashboard Collections Cloze-Reading Get fluent faster. Clozemaster …" at bounding box center [82, 378] width 165 height 693
